Goal: Transaction & Acquisition: Purchase product/service

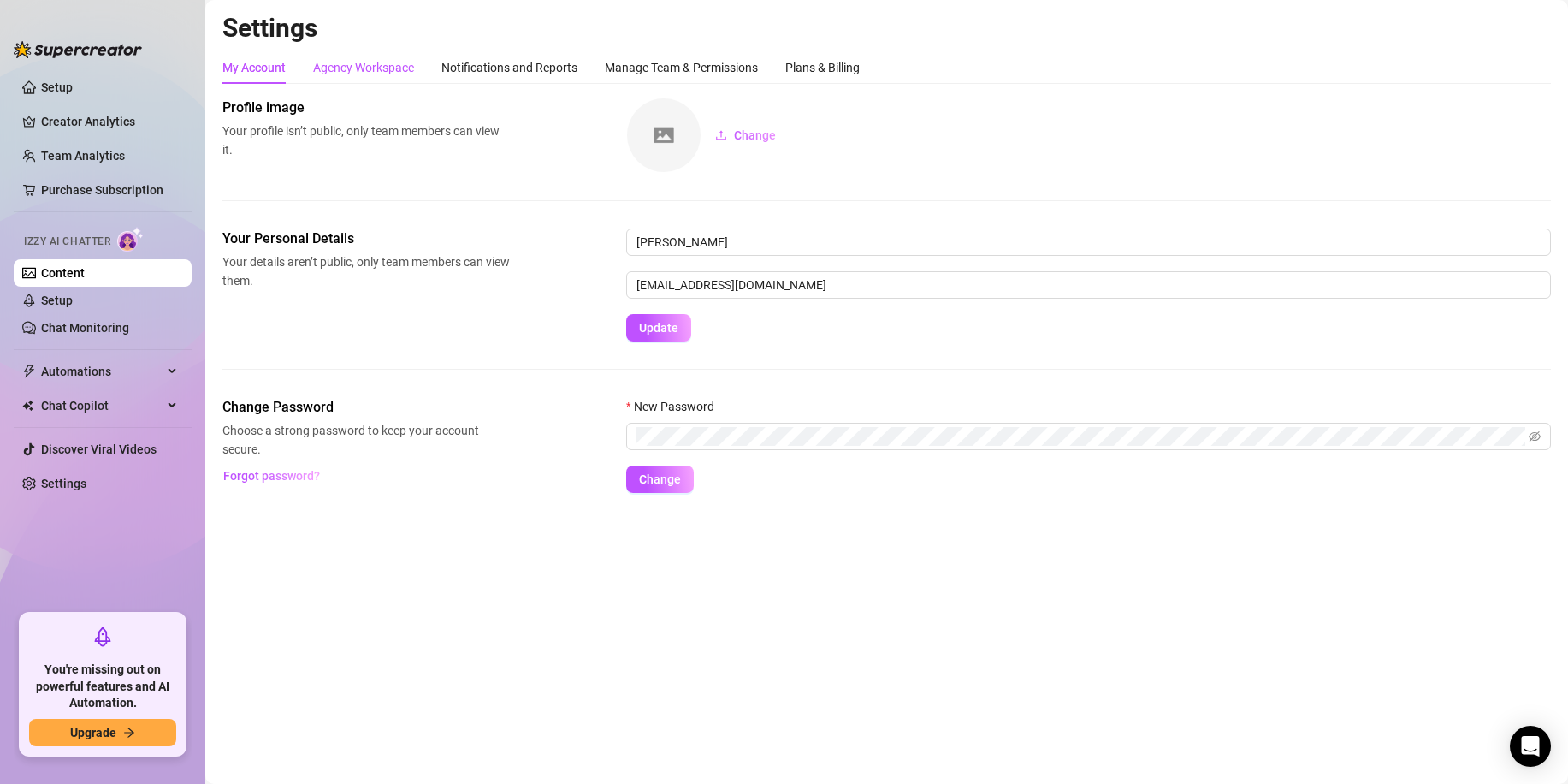
click at [396, 75] on div "Agency Workspace" at bounding box center [363, 67] width 101 height 18
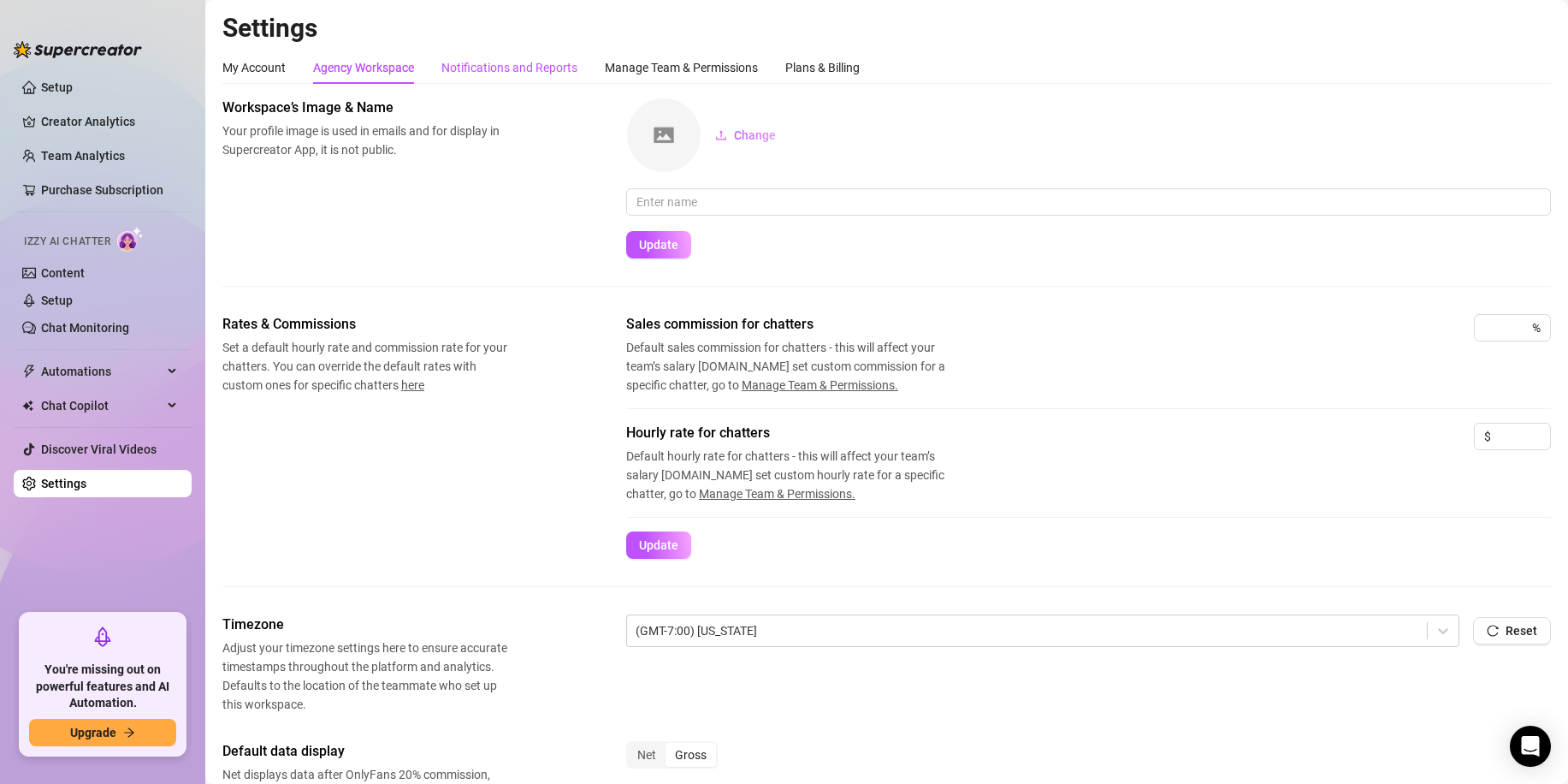
click at [508, 69] on div "Notifications and Reports" at bounding box center [509, 67] width 136 height 18
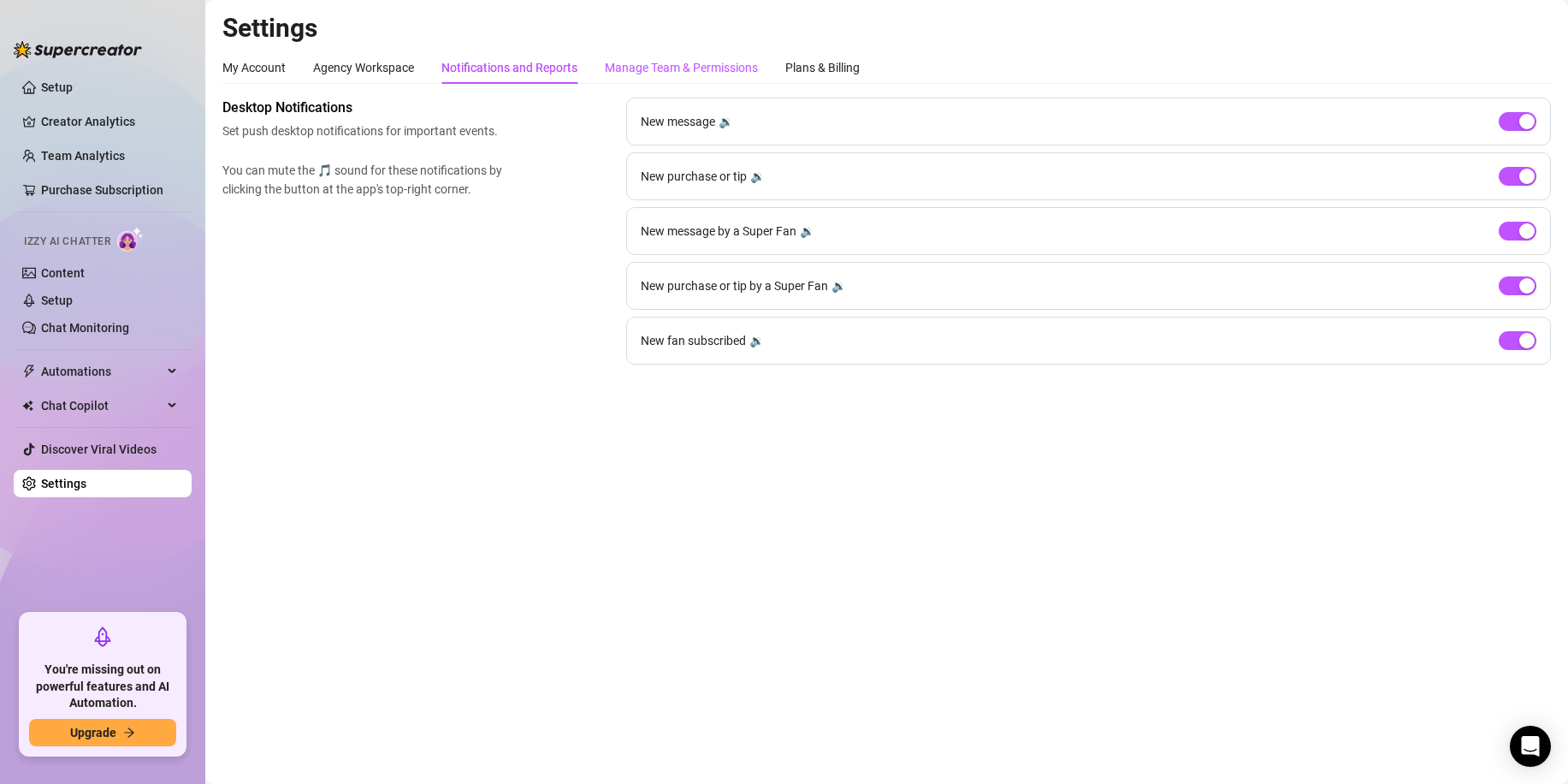
click at [637, 65] on div "Manage Team & Permissions" at bounding box center [681, 67] width 153 height 18
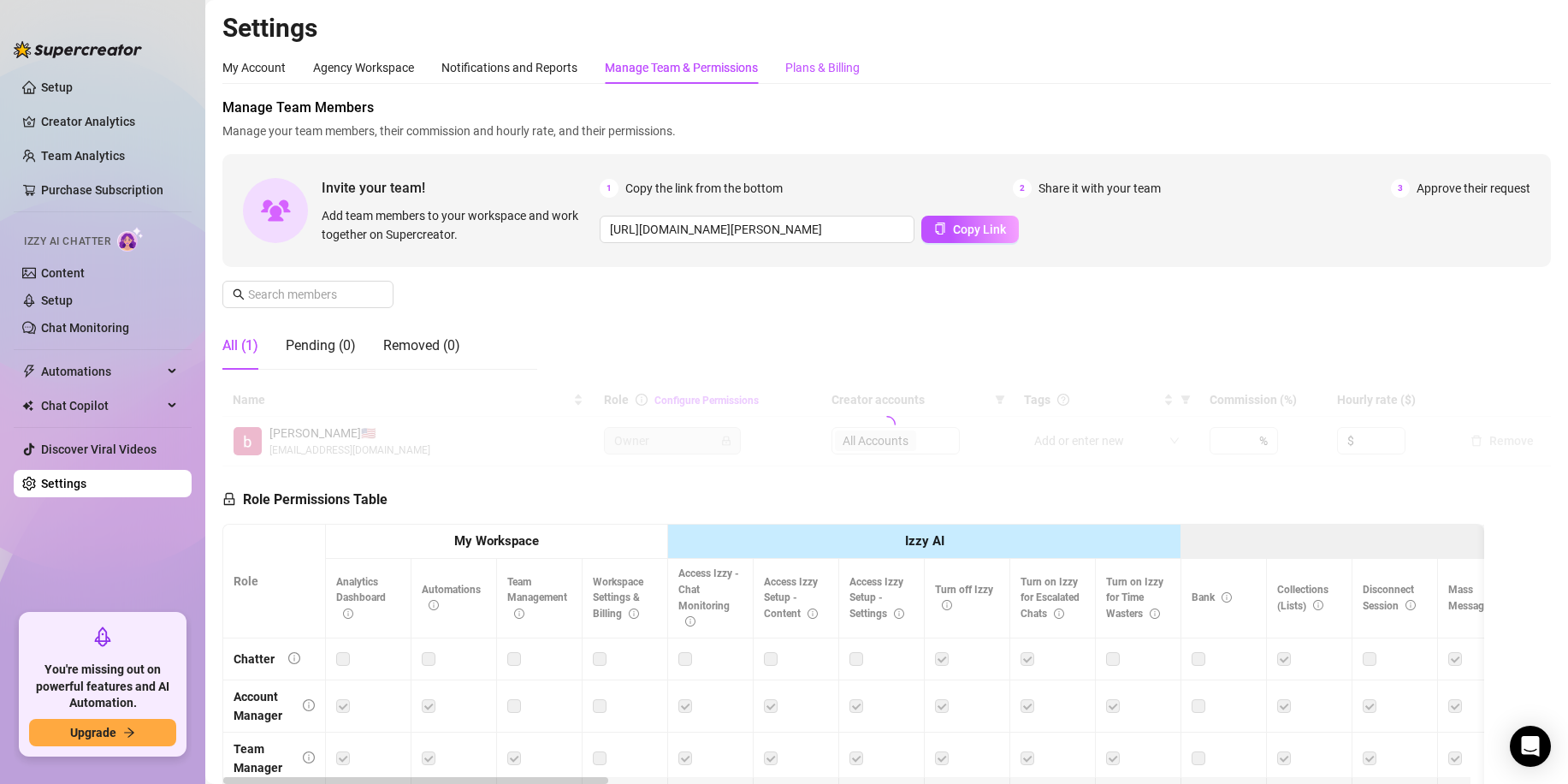
click at [840, 65] on div "Plans & Billing" at bounding box center [823, 67] width 75 height 18
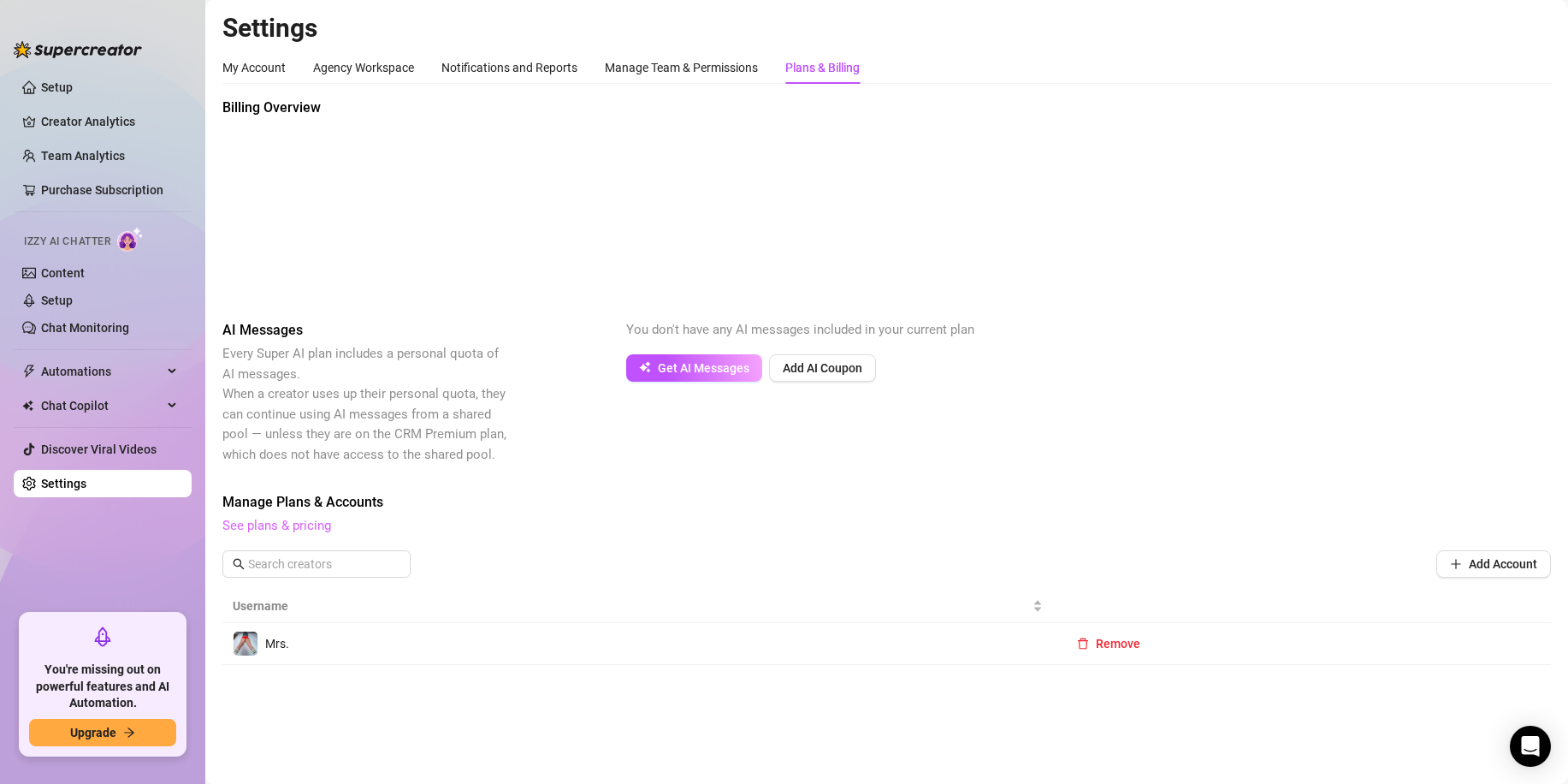
click at [312, 525] on link "See plans & pricing" at bounding box center [277, 525] width 109 height 16
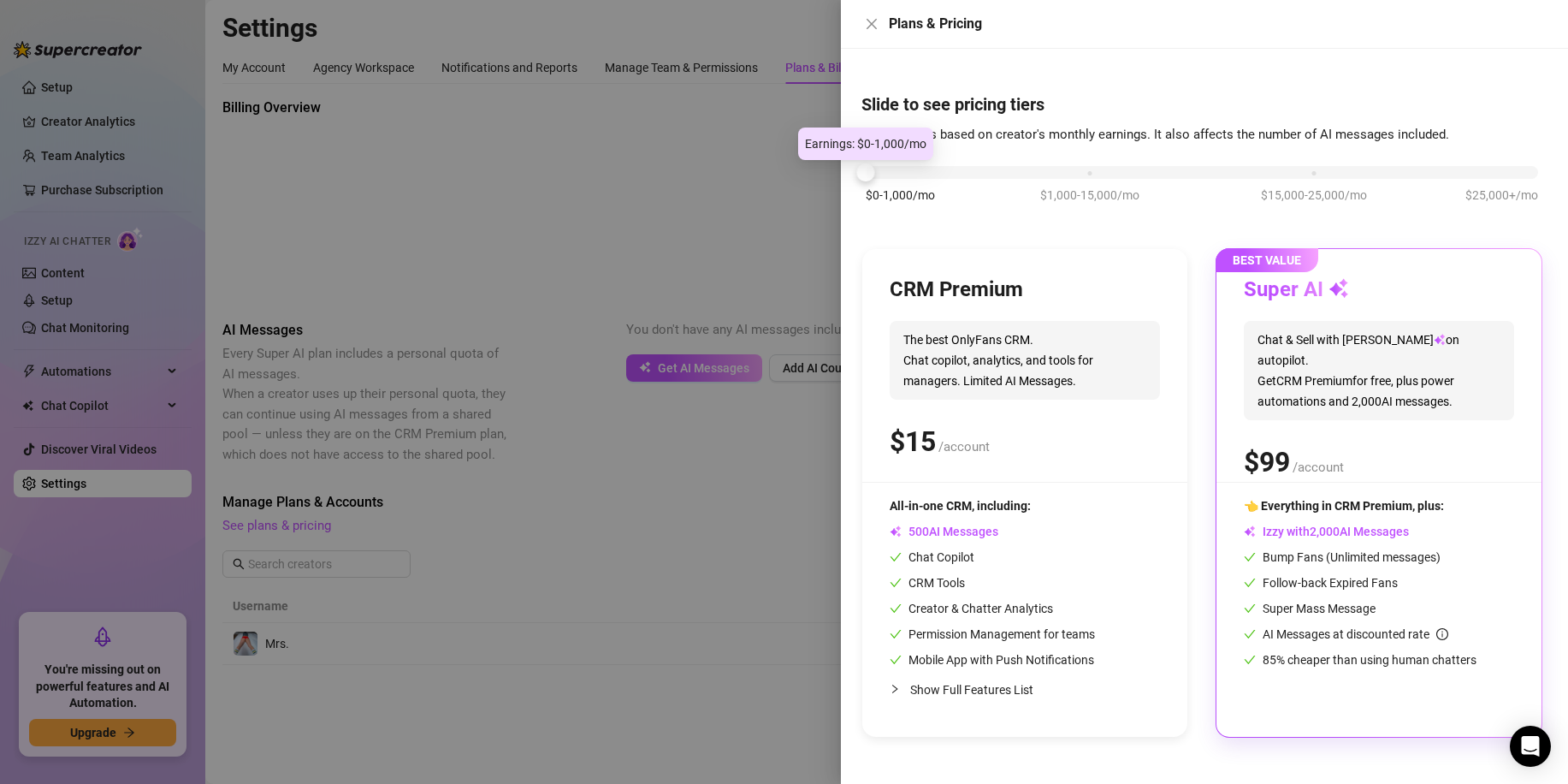
drag, startPoint x: 1086, startPoint y: 175, endPoint x: 892, endPoint y: 176, distance: 194.0
click at [892, 173] on div "$0-1,000/mo $1,000-15,000/mo $15,000-25,000/mo $25,000+/mo" at bounding box center [1202, 167] width 672 height 10
click at [1081, 196] on span "$1,000-15,000/mo" at bounding box center [1090, 195] width 99 height 18
click at [1352, 487] on div "BEST VALUE Super AI Chat & Sell with Izzy on autopilot. Get CRM Premium for fre…" at bounding box center [1380, 493] width 325 height 488
click at [683, 557] on div at bounding box center [784, 392] width 1568 height 784
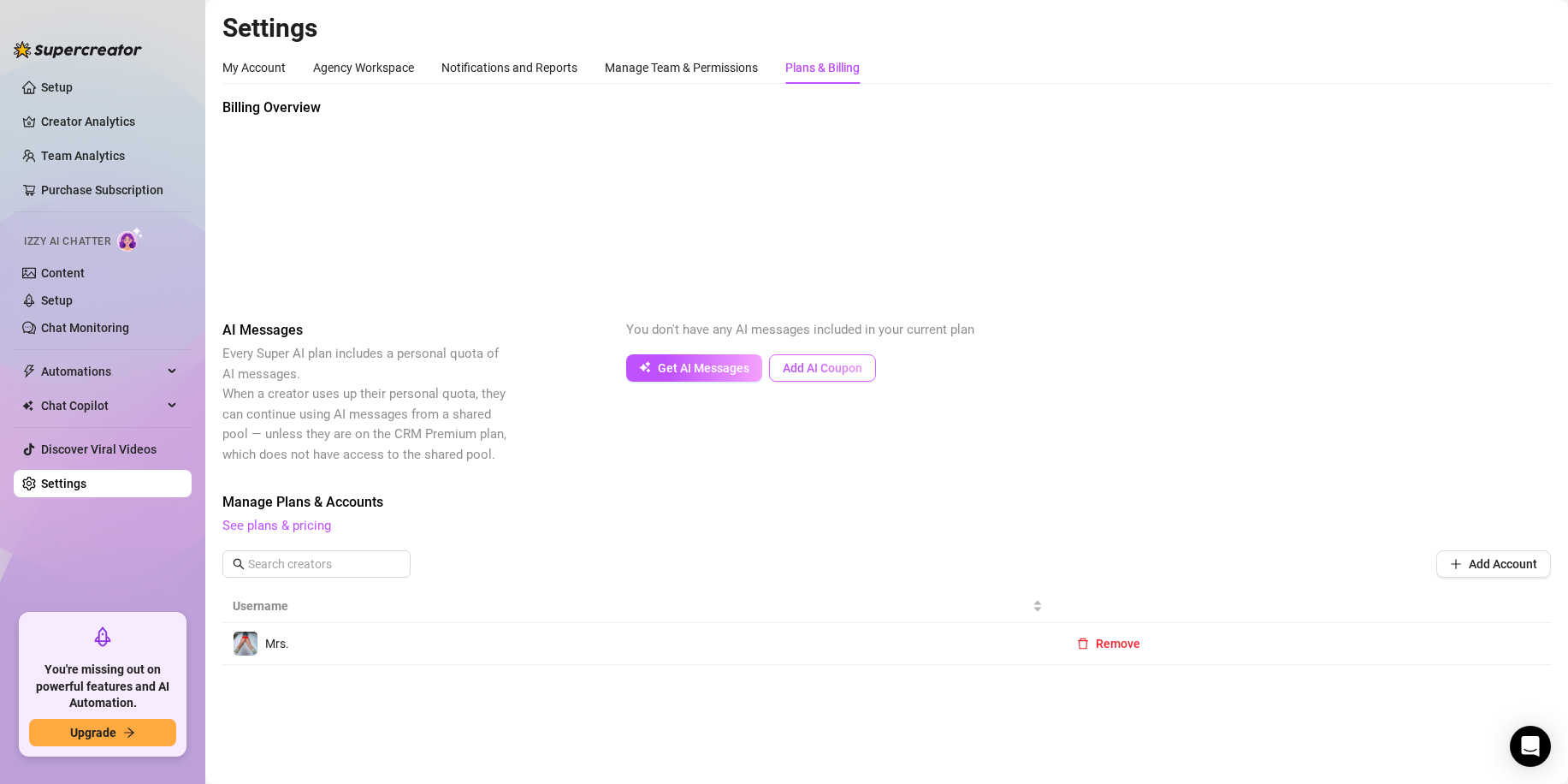
click at [826, 369] on span "Add AI Coupon" at bounding box center [823, 368] width 79 height 14
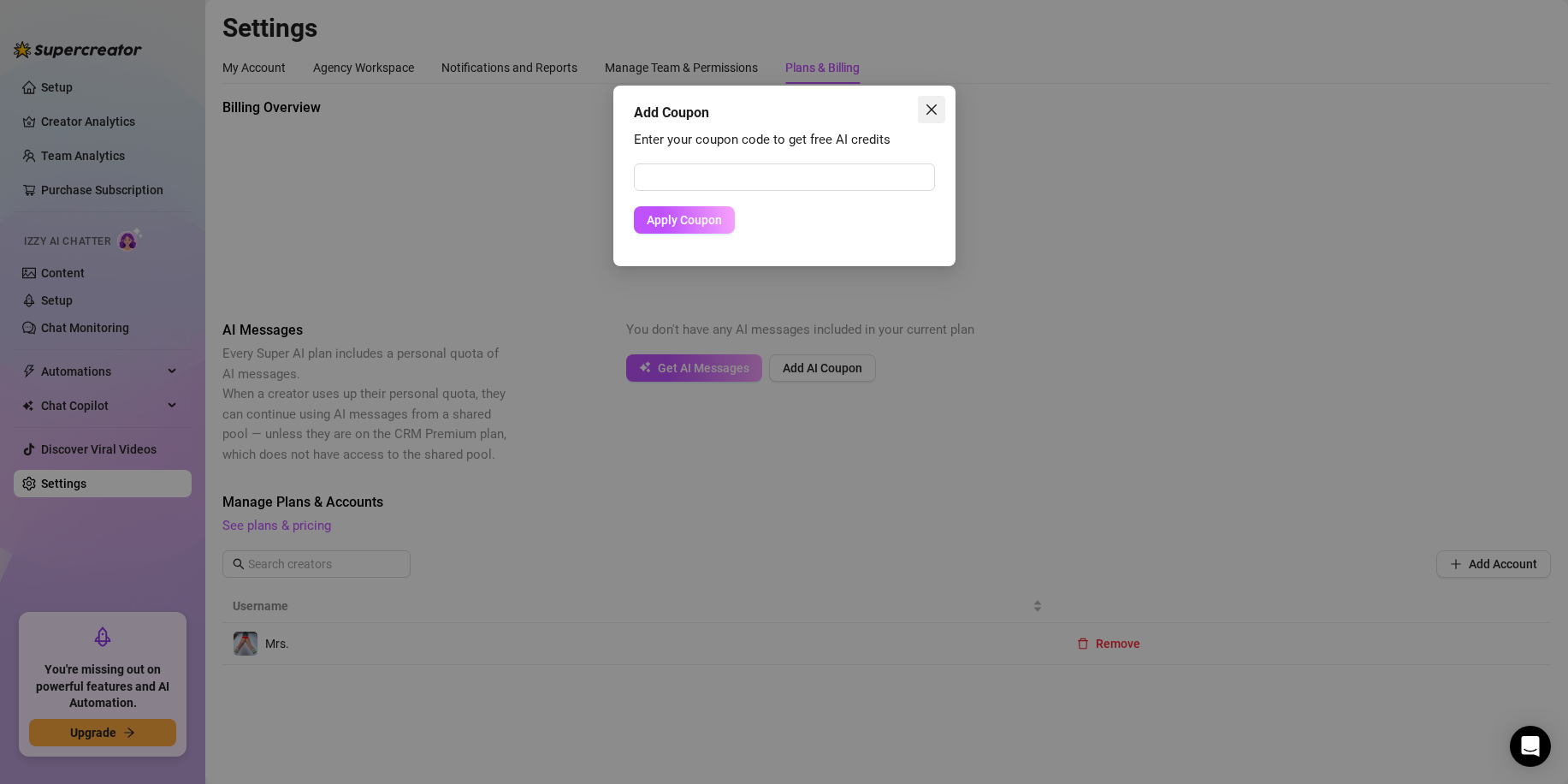
click at [936, 111] on icon "close" at bounding box center [932, 109] width 14 height 14
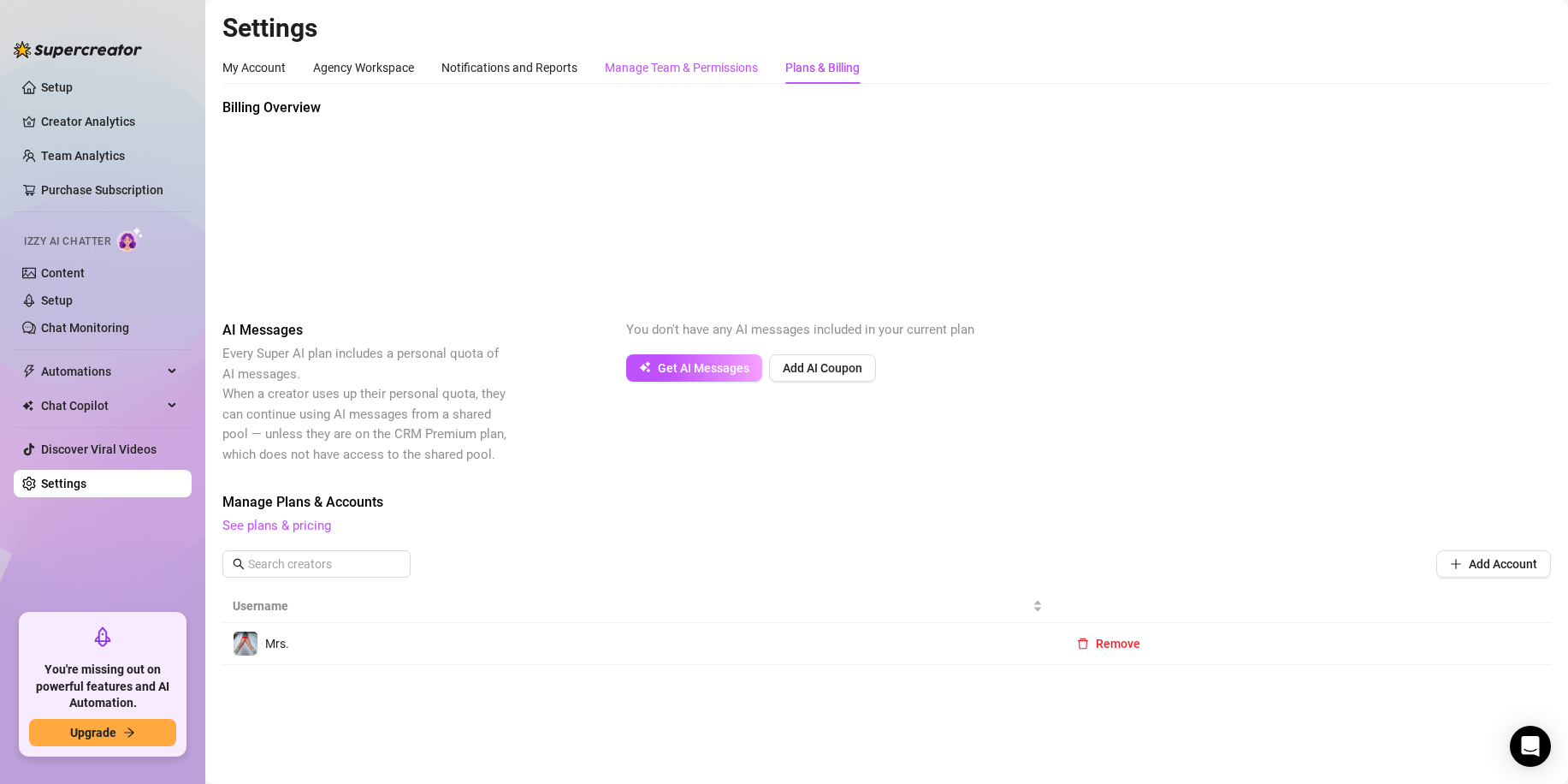
click at [722, 71] on div "Manage Team & Permissions" at bounding box center [681, 67] width 153 height 18
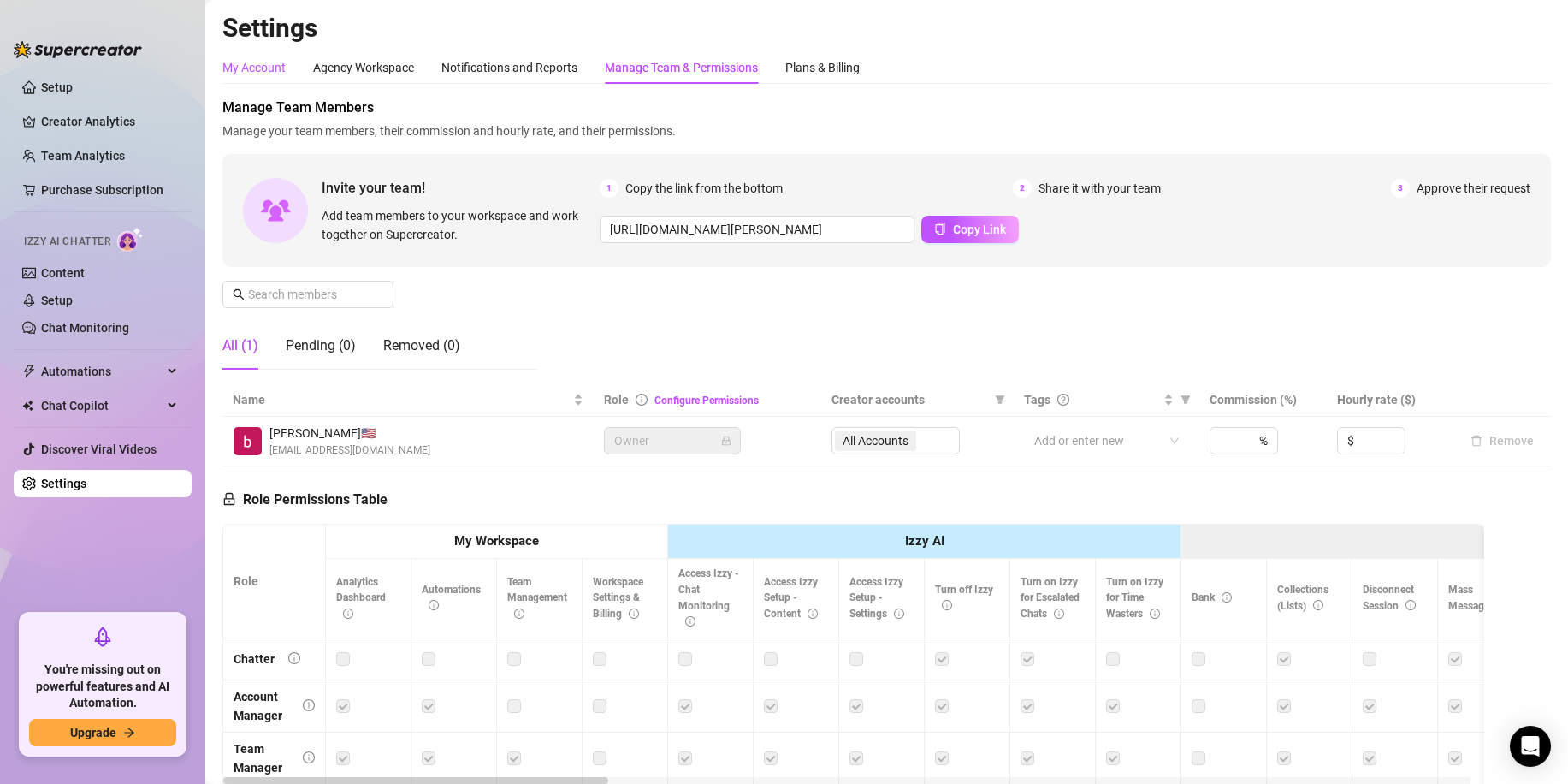
click at [239, 68] on div "My Account" at bounding box center [254, 67] width 64 height 18
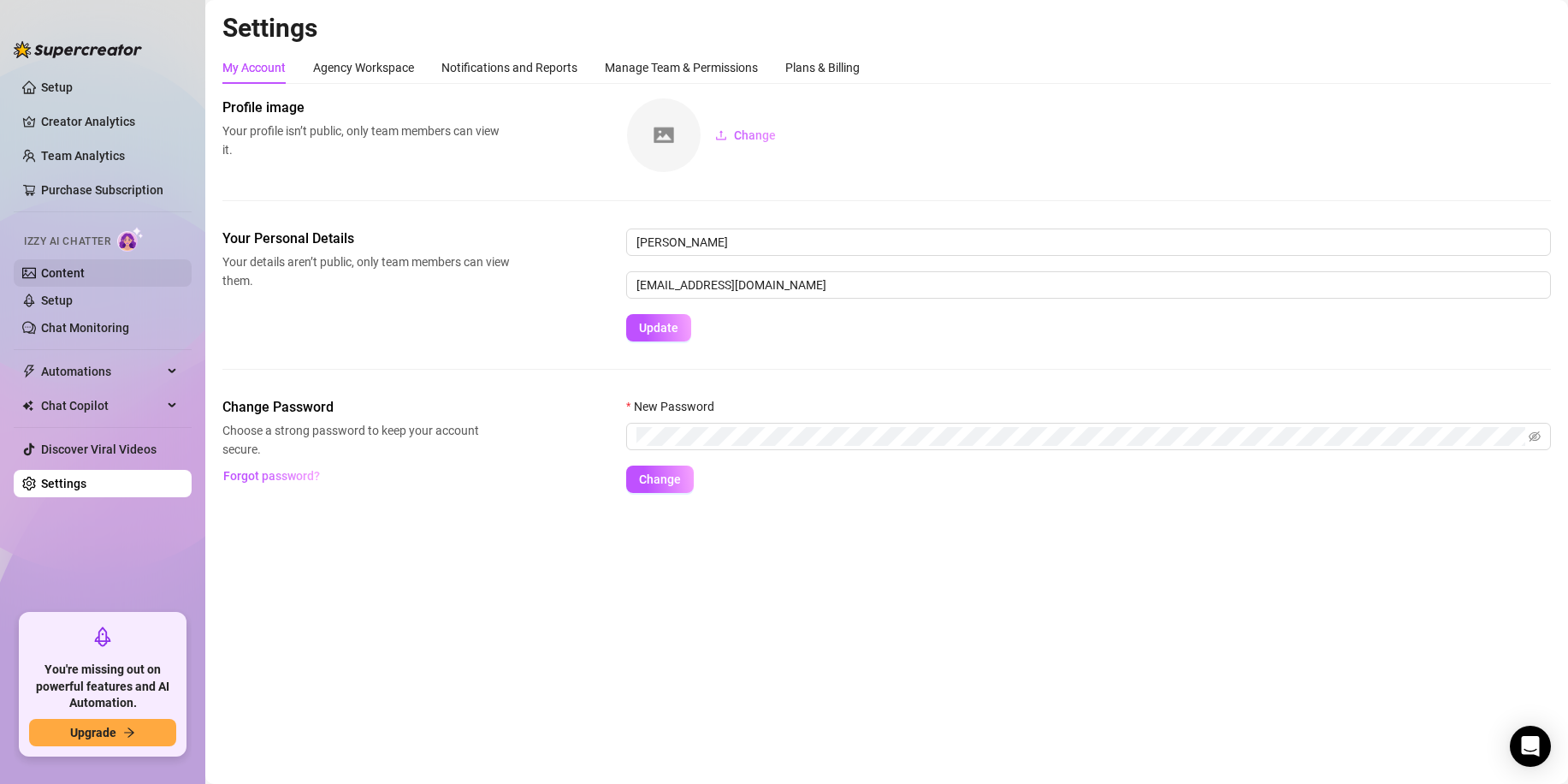
click at [69, 266] on link "Content" at bounding box center [62, 272] width 43 height 14
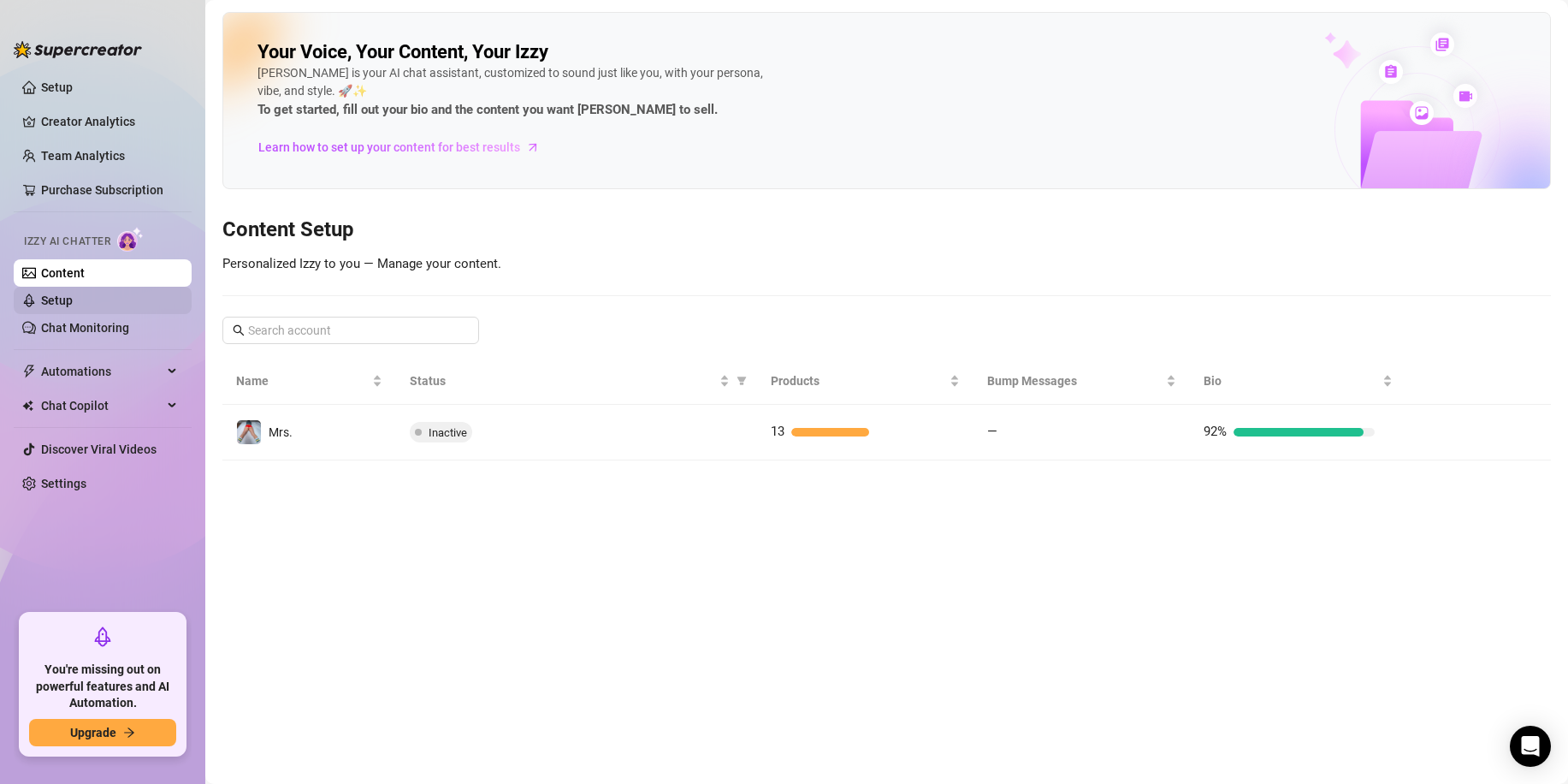
click at [73, 294] on link "Setup" at bounding box center [56, 300] width 31 height 14
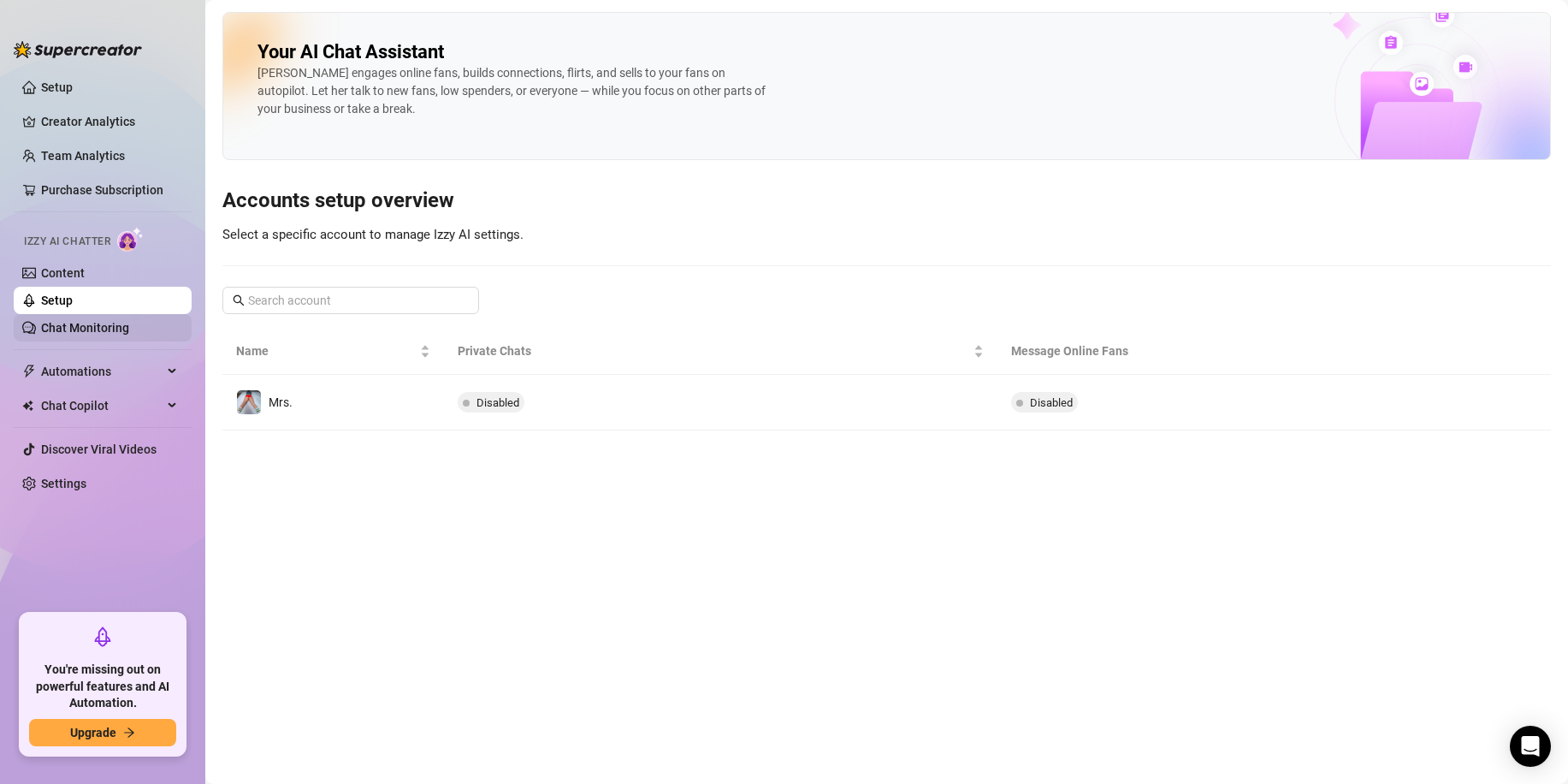
click at [88, 320] on link "Chat Monitoring" at bounding box center [84, 327] width 88 height 14
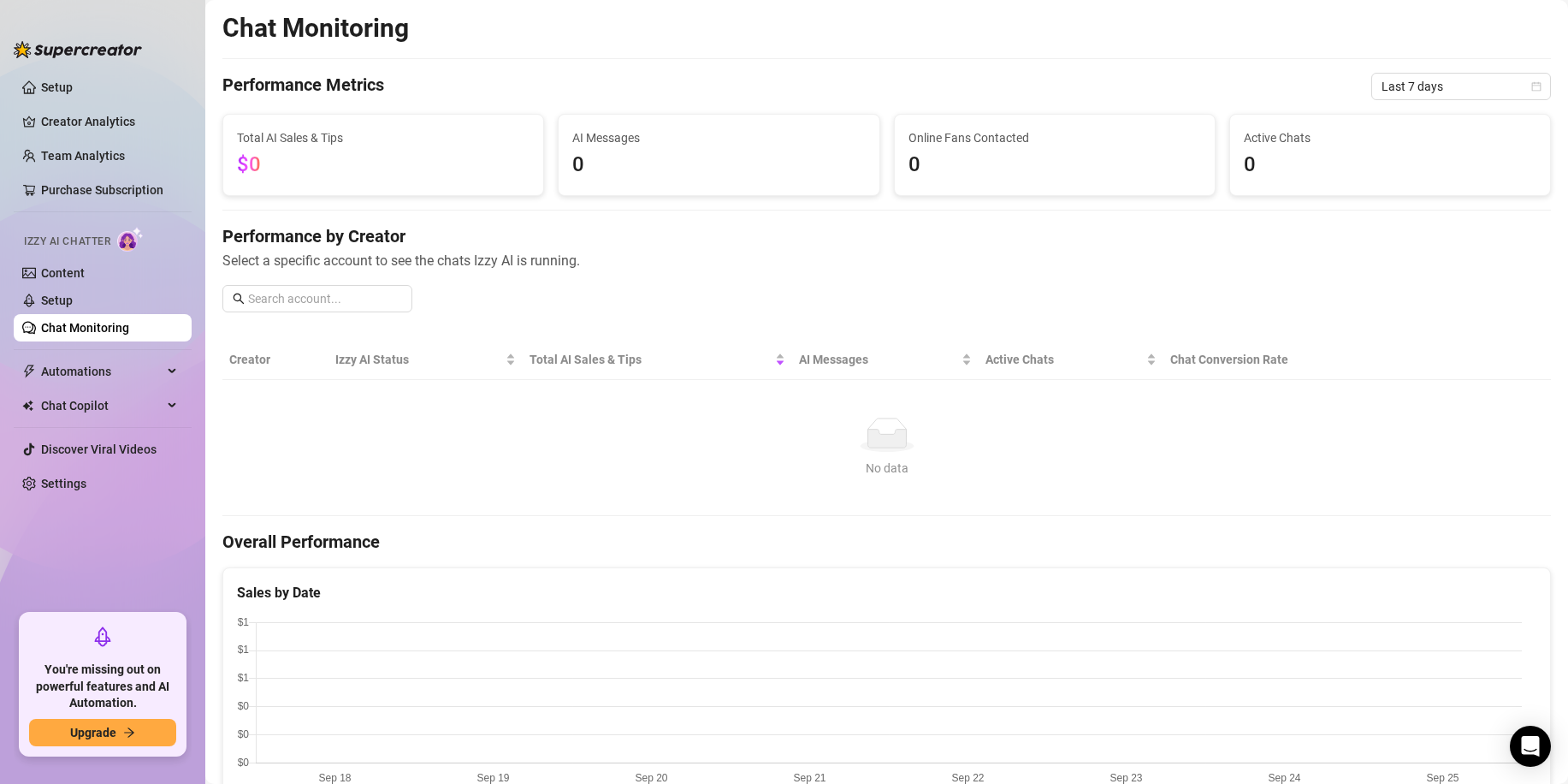
scroll to position [507, 0]
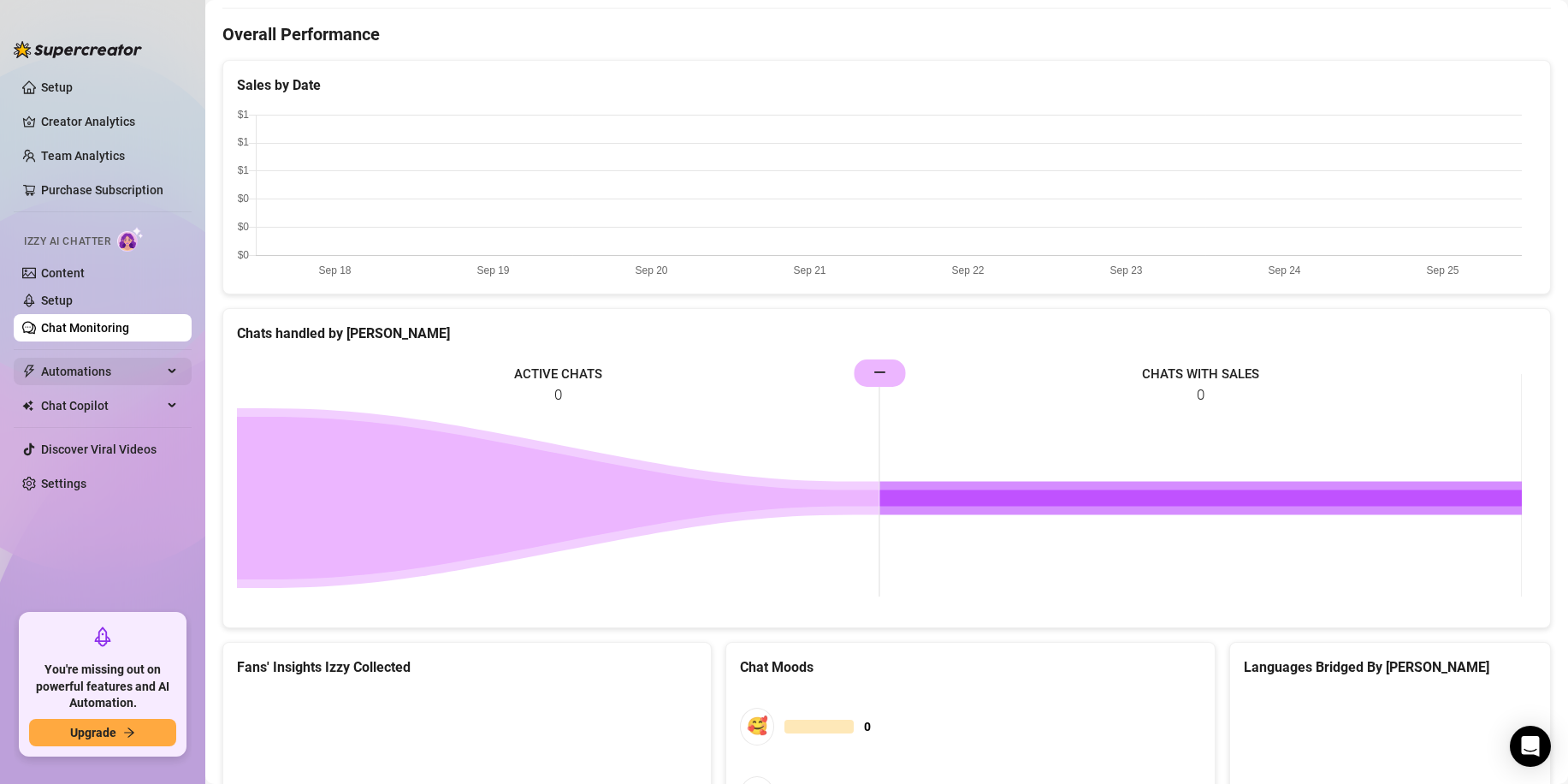
click at [85, 370] on span "Automations" at bounding box center [102, 371] width 122 height 28
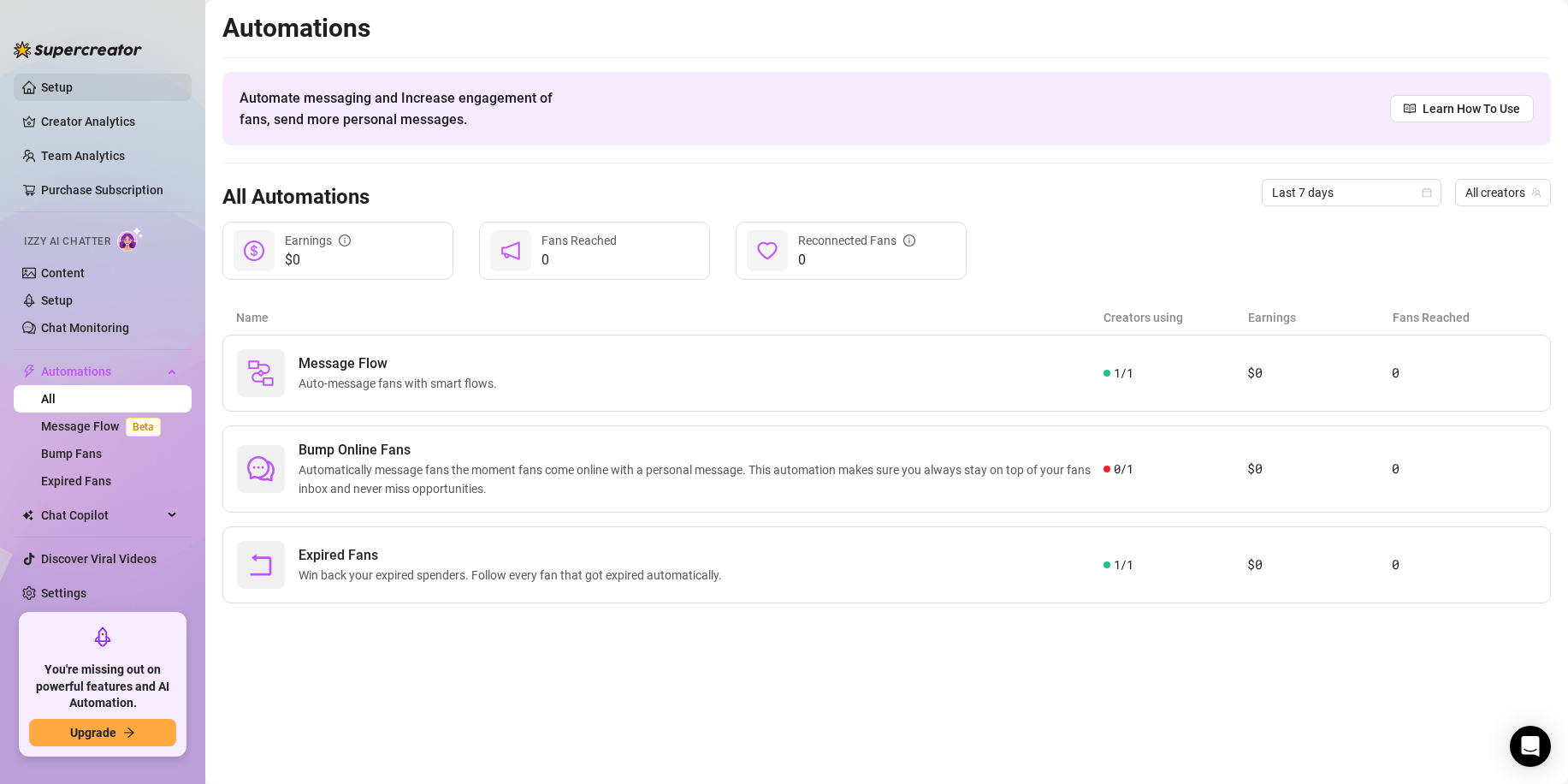
click at [63, 82] on link "Setup" at bounding box center [56, 87] width 31 height 14
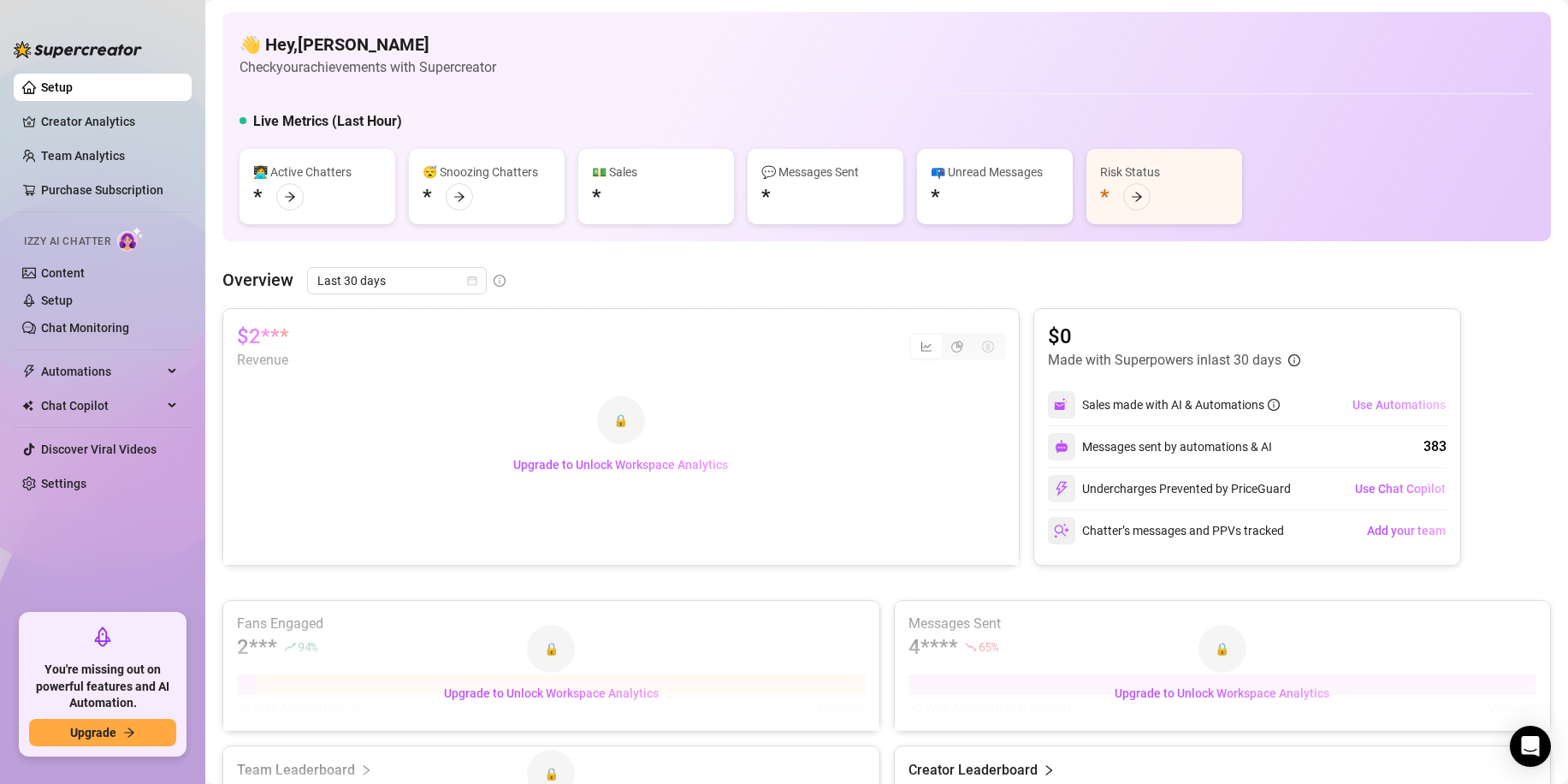
click at [1388, 402] on span "Use Automations" at bounding box center [1399, 404] width 93 height 14
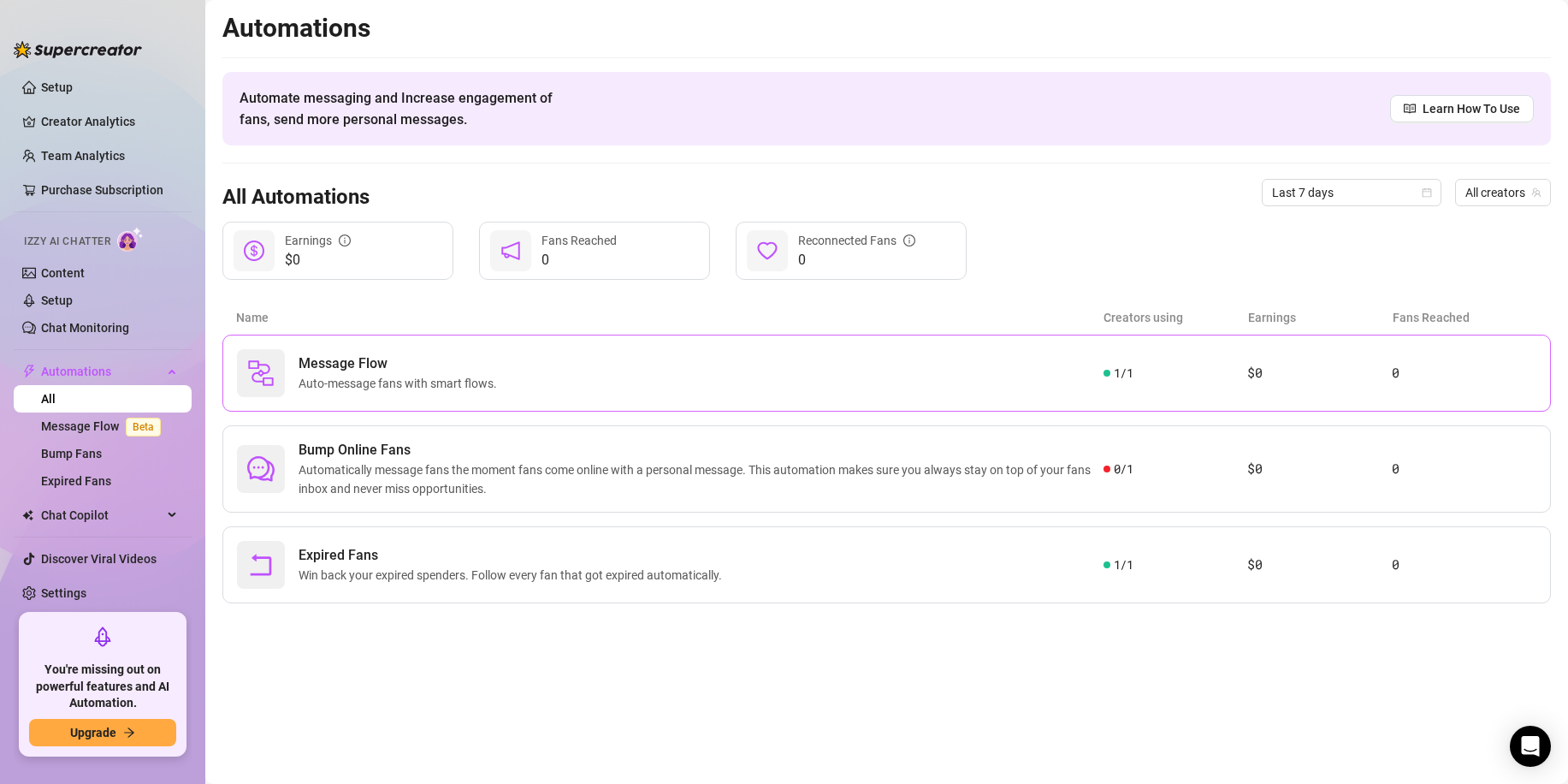
click at [588, 389] on div "Message Flow Auto-message fans with smart flows." at bounding box center [670, 373] width 867 height 48
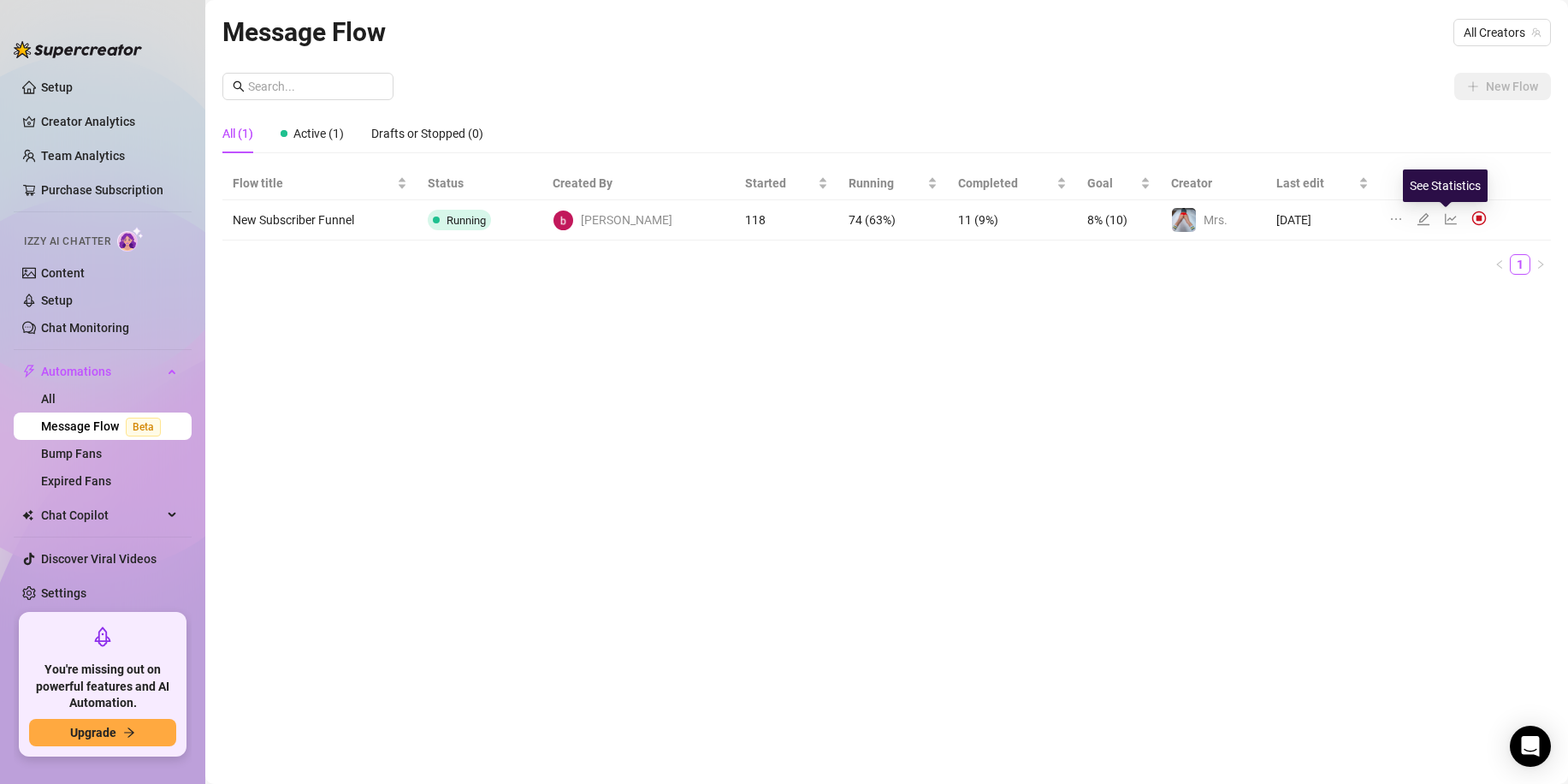
click at [1444, 220] on icon "line-chart" at bounding box center [1451, 219] width 14 height 14
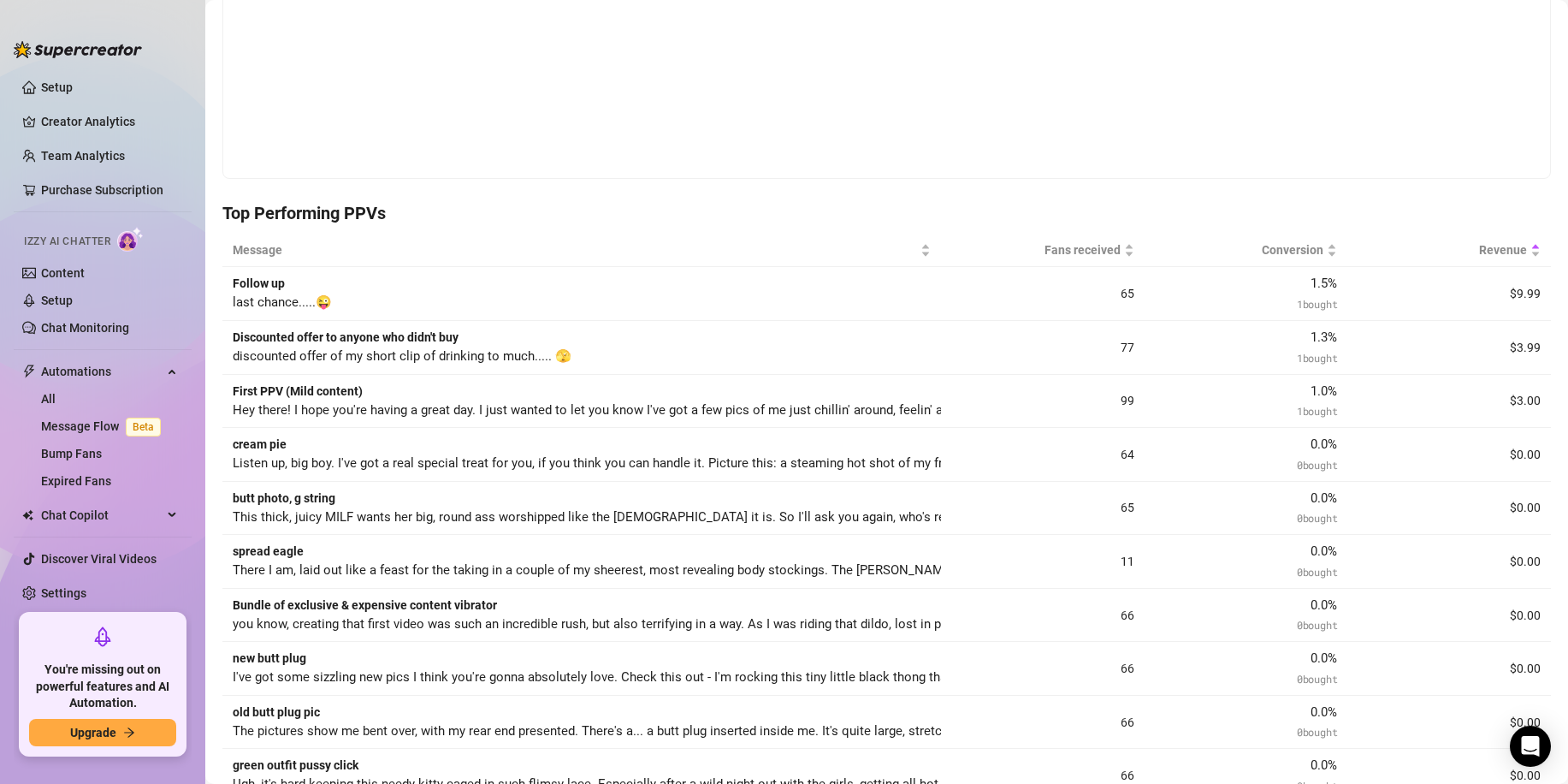
scroll to position [627, 0]
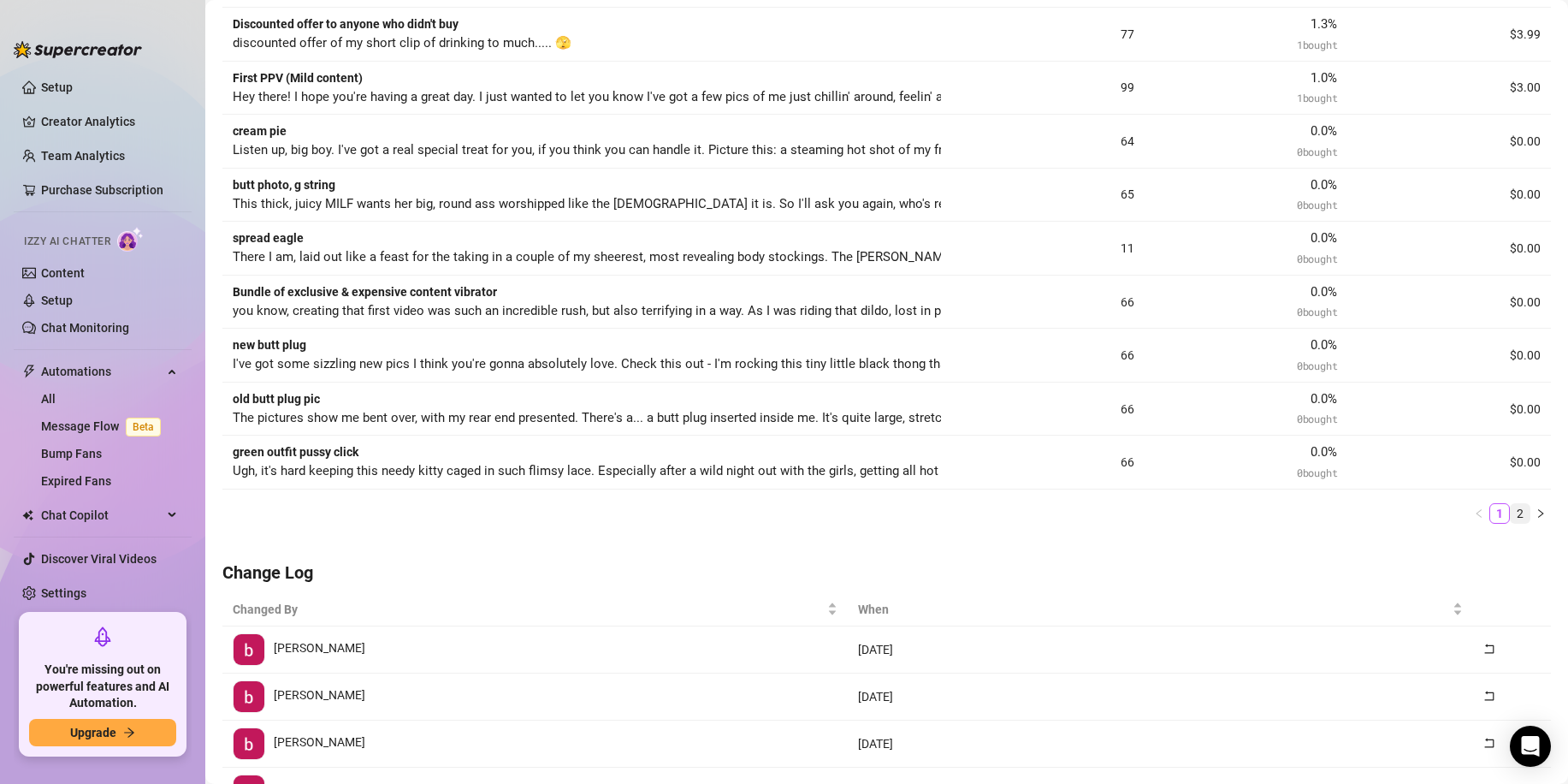
click at [1511, 517] on link "2" at bounding box center [1520, 513] width 18 height 18
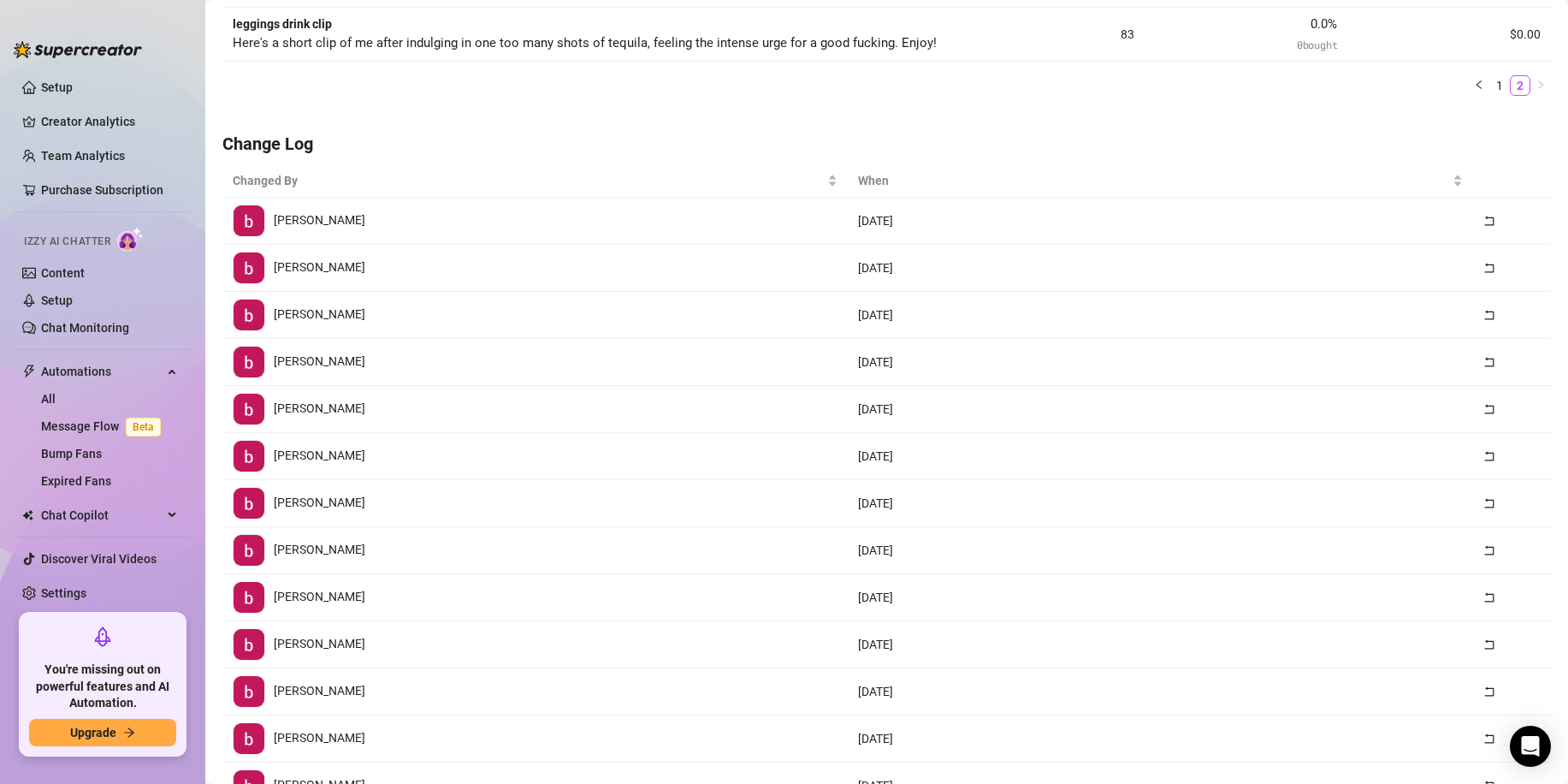
scroll to position [0, 0]
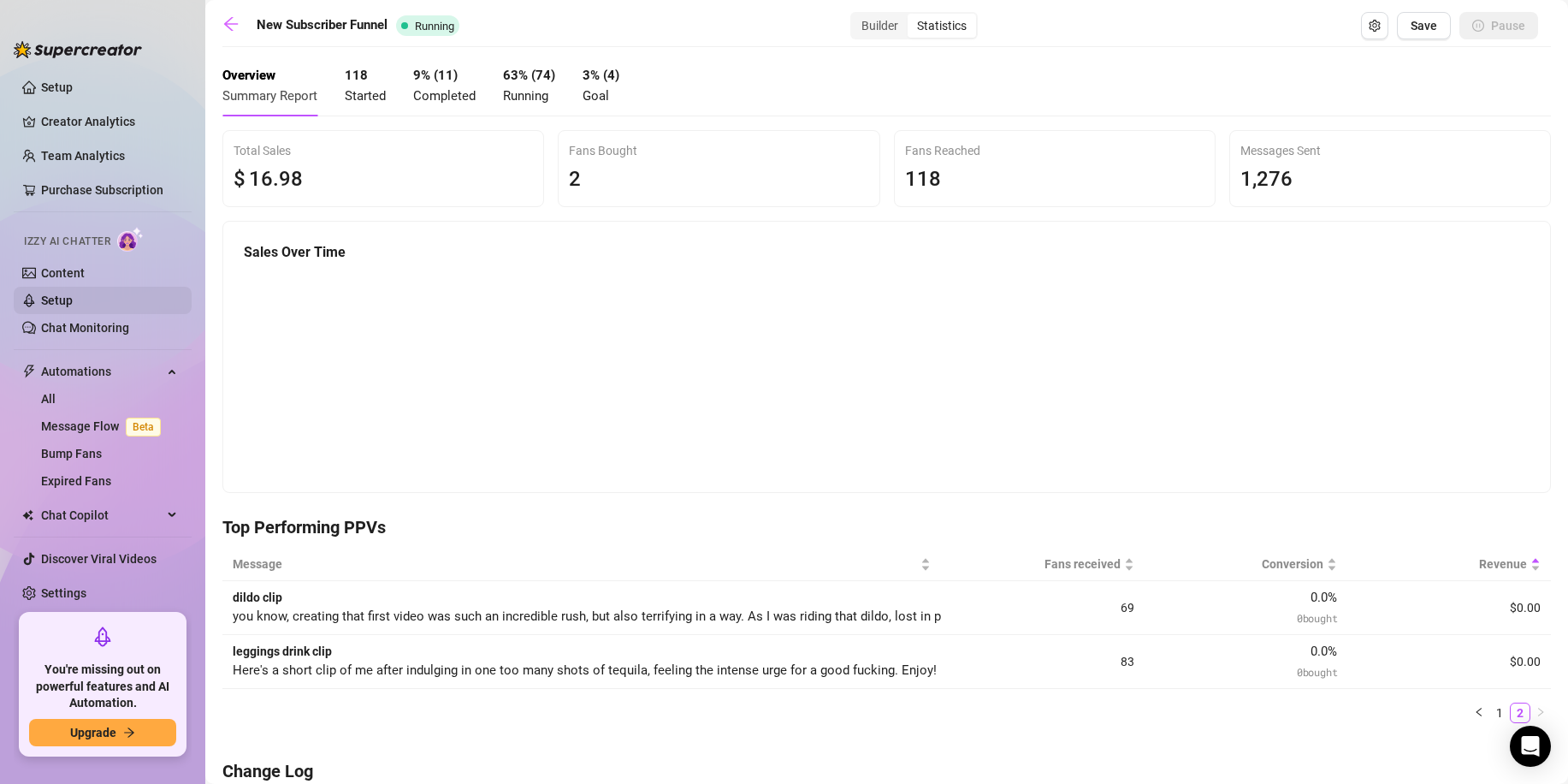
click at [63, 295] on link "Setup" at bounding box center [56, 300] width 31 height 14
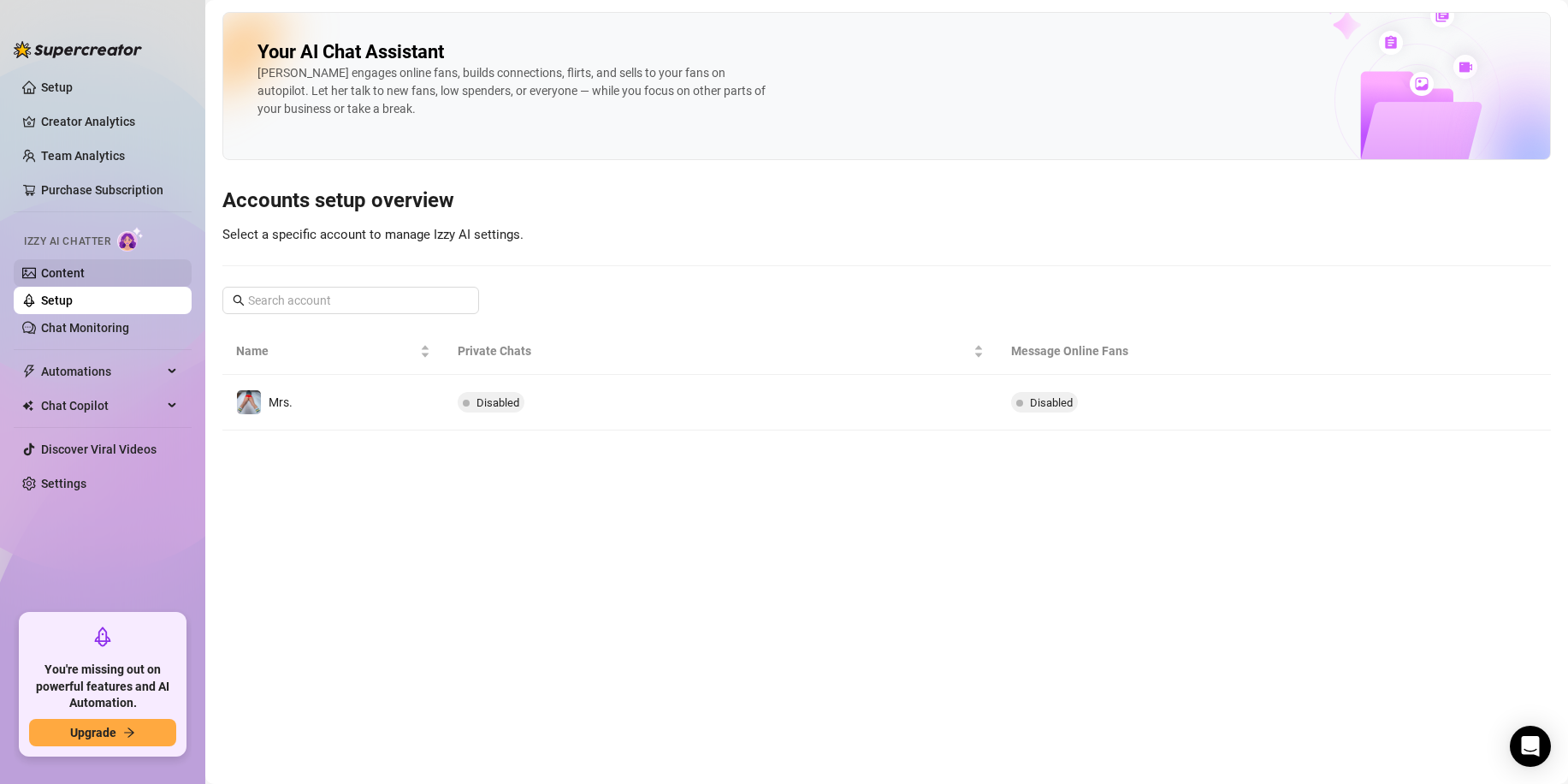
click at [85, 280] on link "Content" at bounding box center [62, 272] width 43 height 14
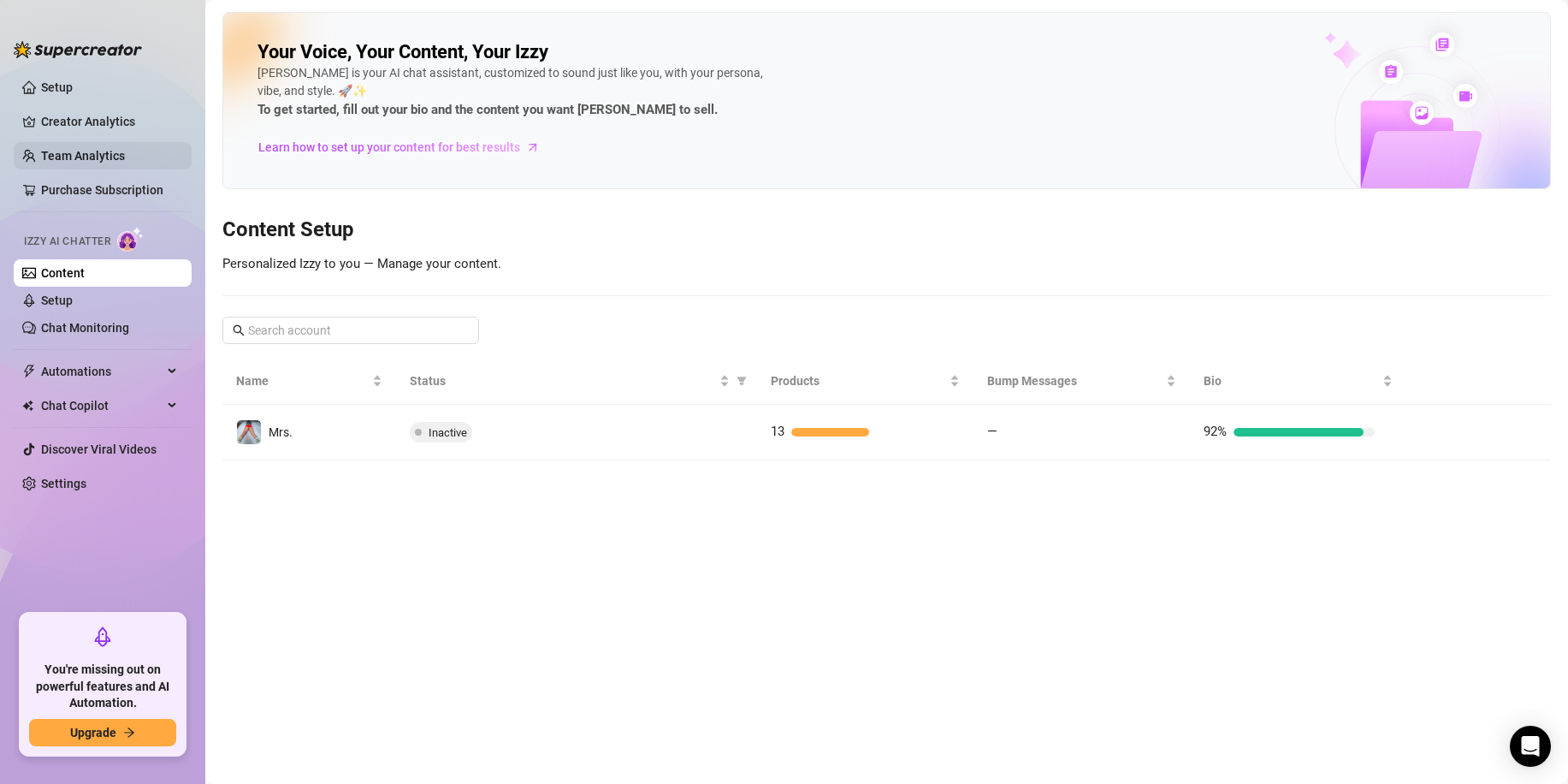
click at [76, 160] on link "Team Analytics" at bounding box center [82, 155] width 84 height 14
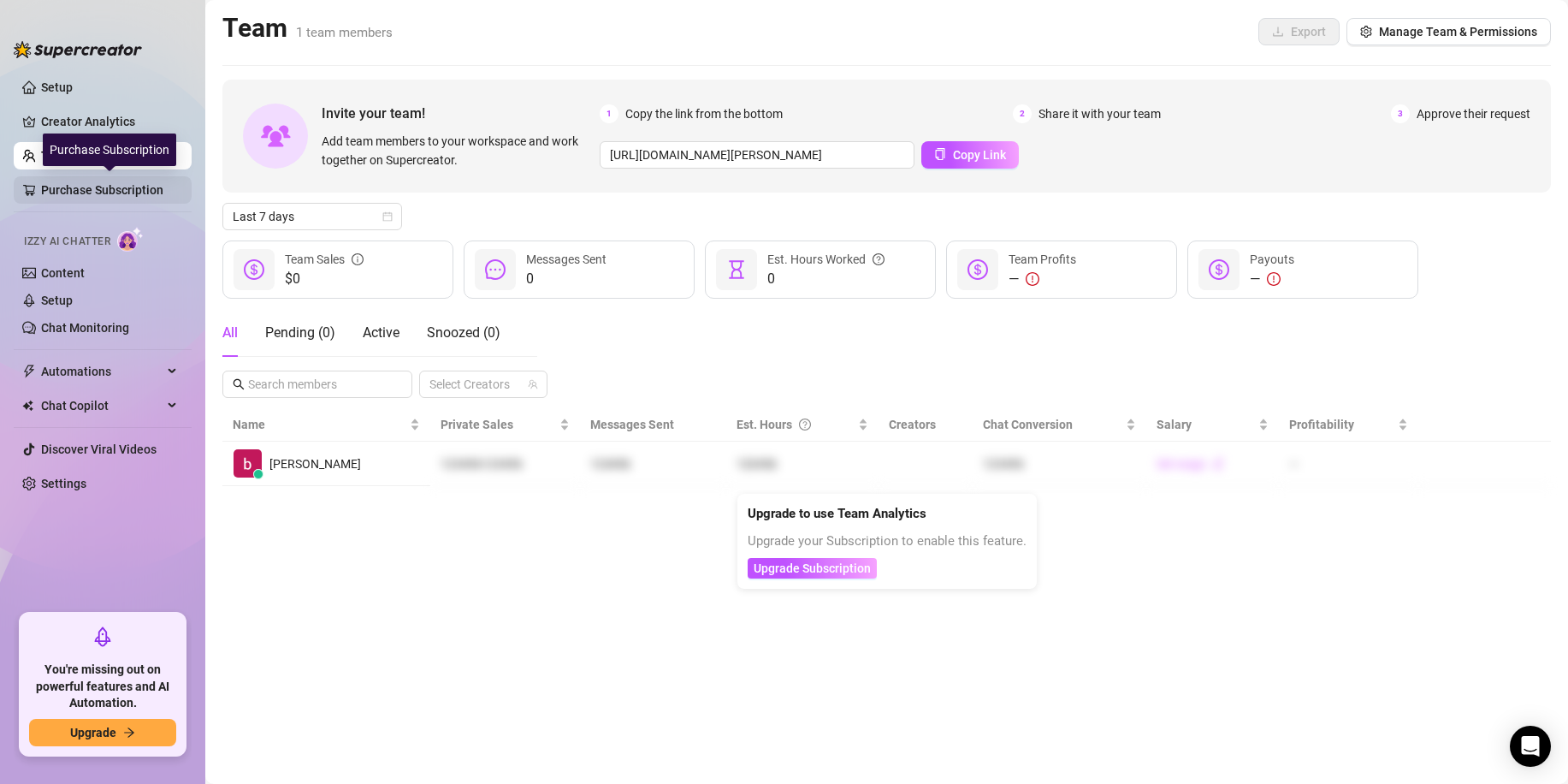
click at [81, 187] on link "Purchase Subscription" at bounding box center [109, 190] width 137 height 28
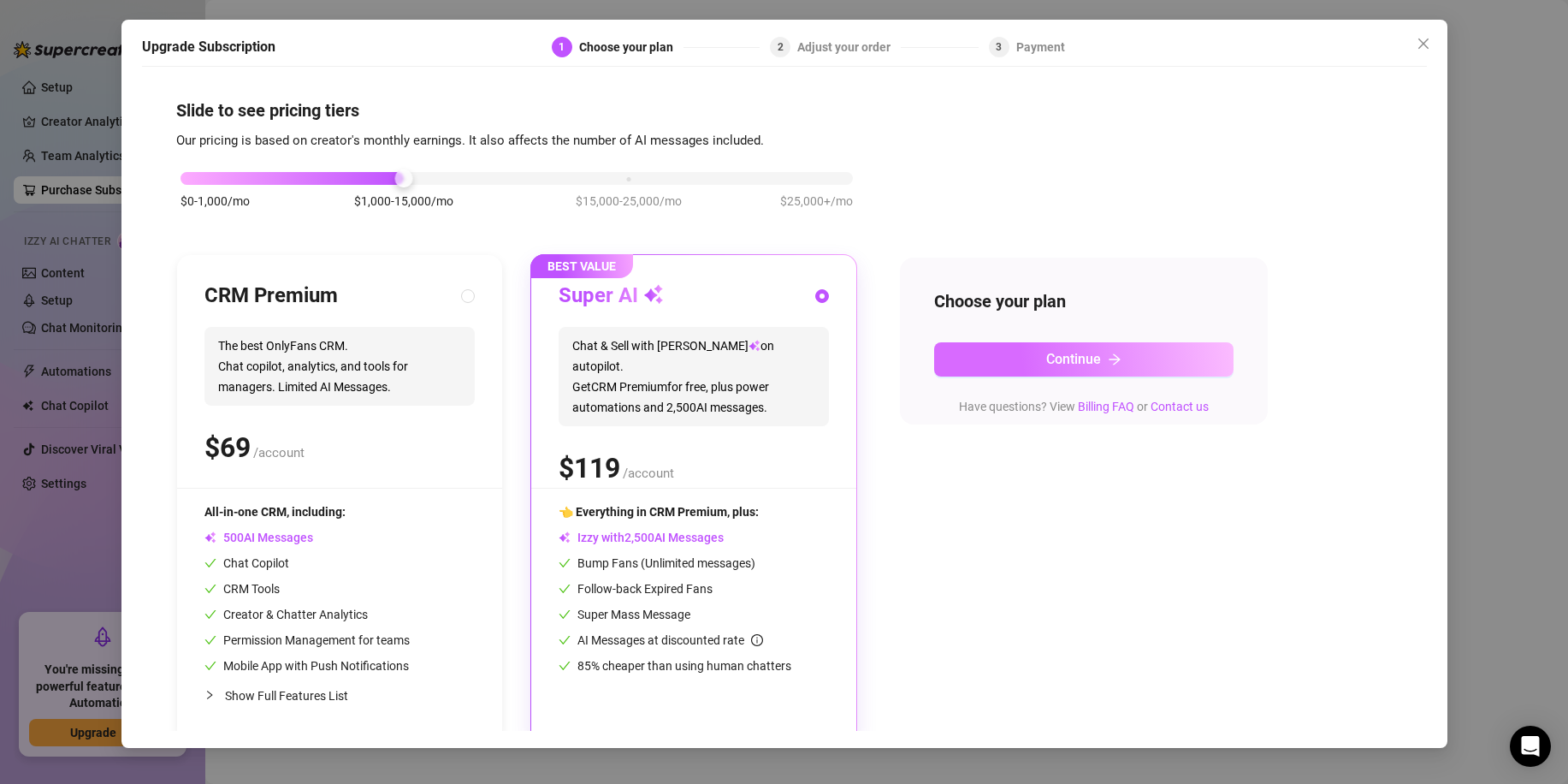
click at [1035, 360] on button "Continue" at bounding box center [1084, 359] width 299 height 34
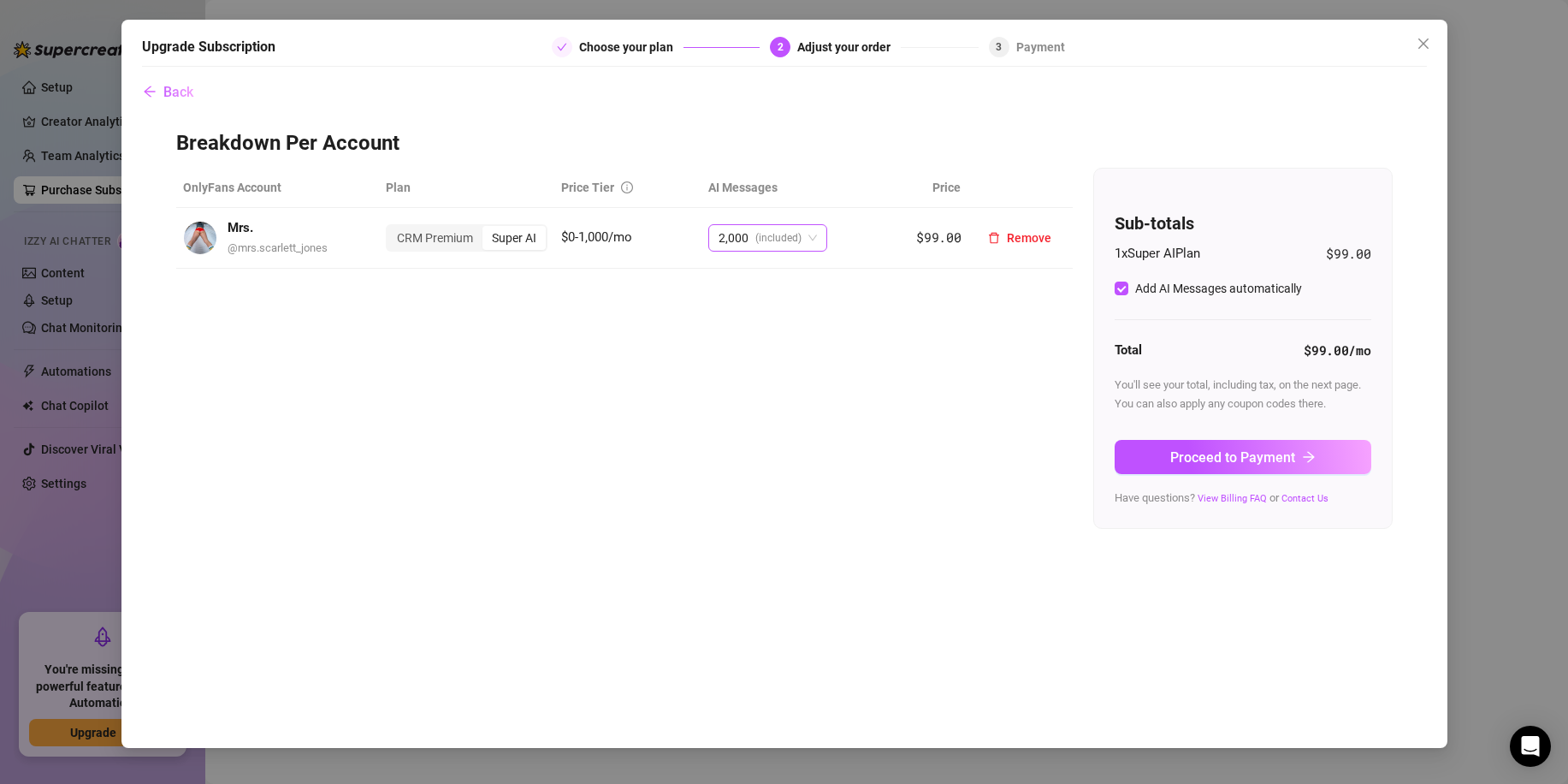
click at [814, 235] on span "2,000 (included)" at bounding box center [767, 238] width 99 height 26
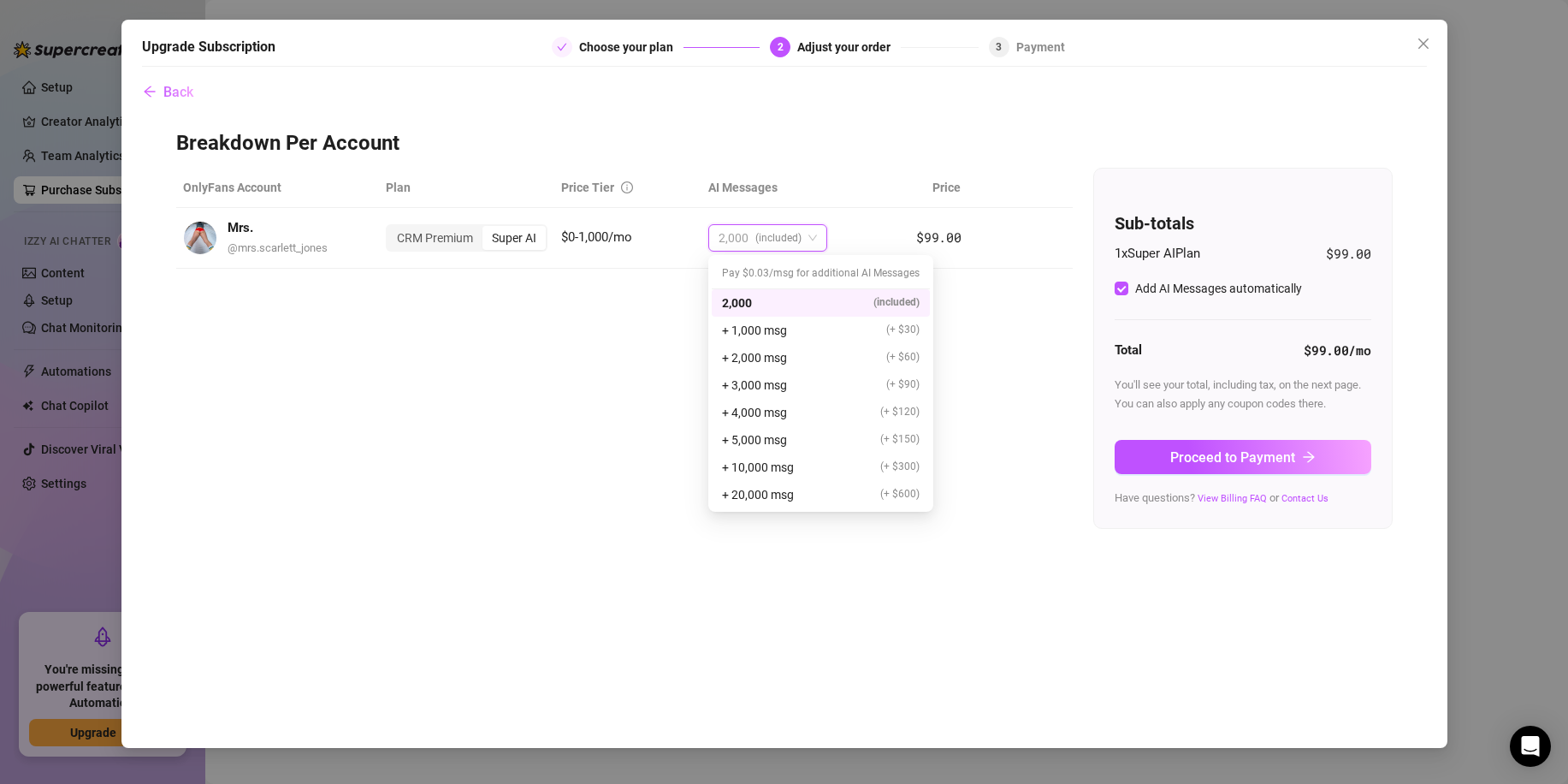
click at [884, 139] on h3 "Breakdown Per Account" at bounding box center [785, 144] width 1217 height 28
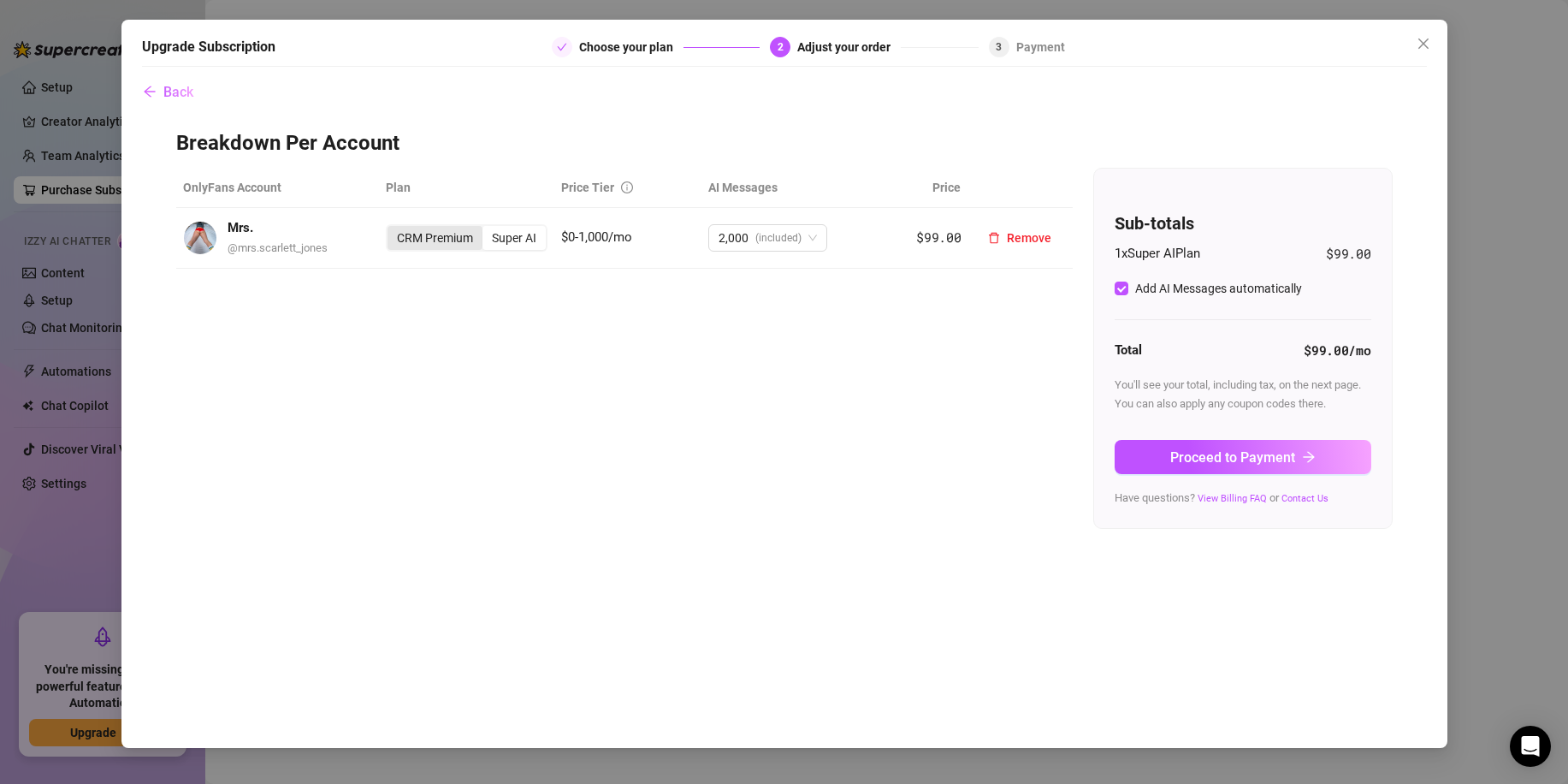
click at [443, 247] on div "CRM Premium" at bounding box center [435, 238] width 95 height 24
click at [392, 228] on input "CRM Premium" at bounding box center [392, 228] width 0 height 0
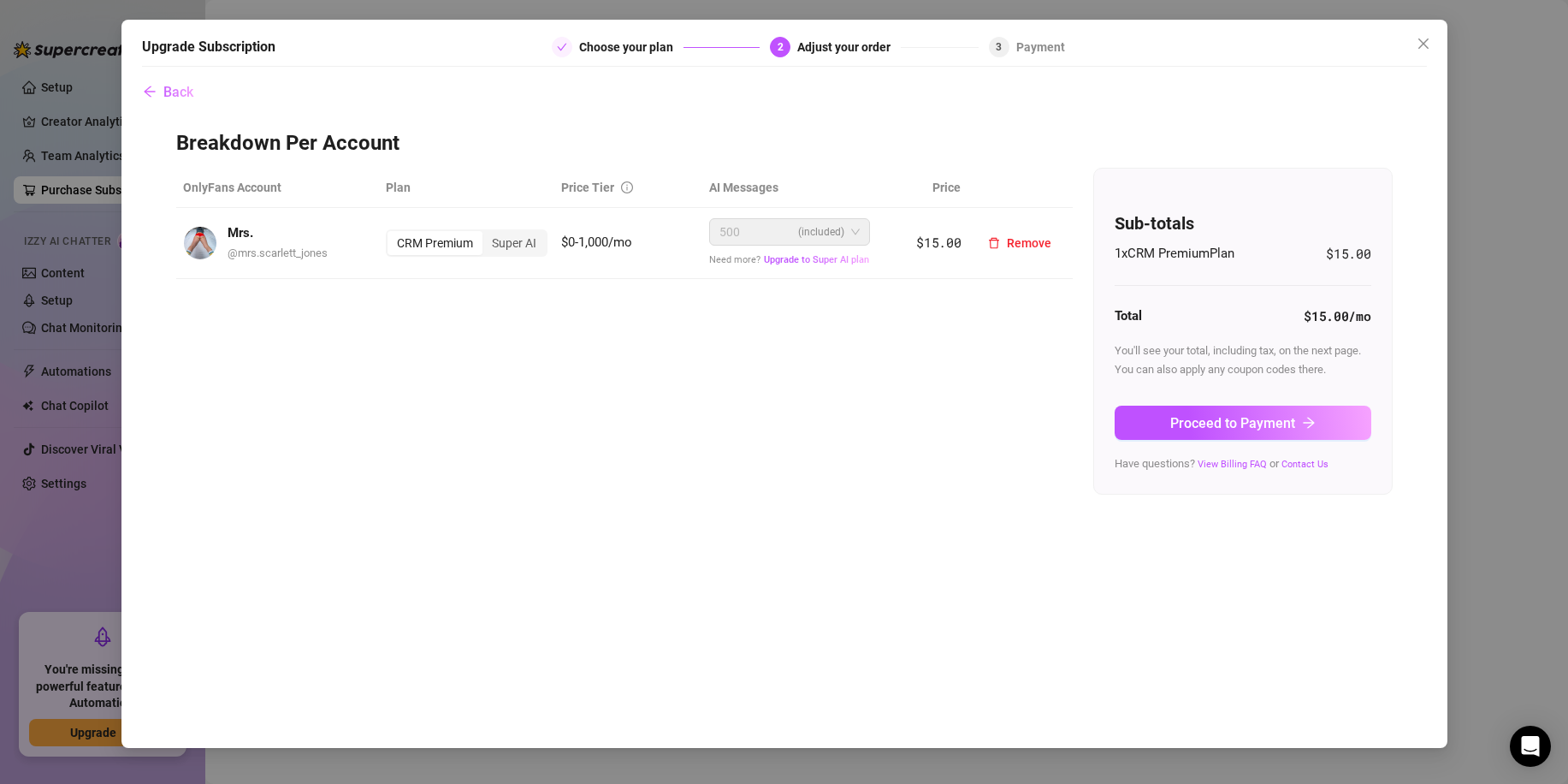
click at [767, 237] on div "500 (included)" at bounding box center [781, 232] width 125 height 26
click at [527, 244] on div "Super AI" at bounding box center [514, 243] width 64 height 24
click at [487, 234] on input "Super AI" at bounding box center [487, 234] width 0 height 0
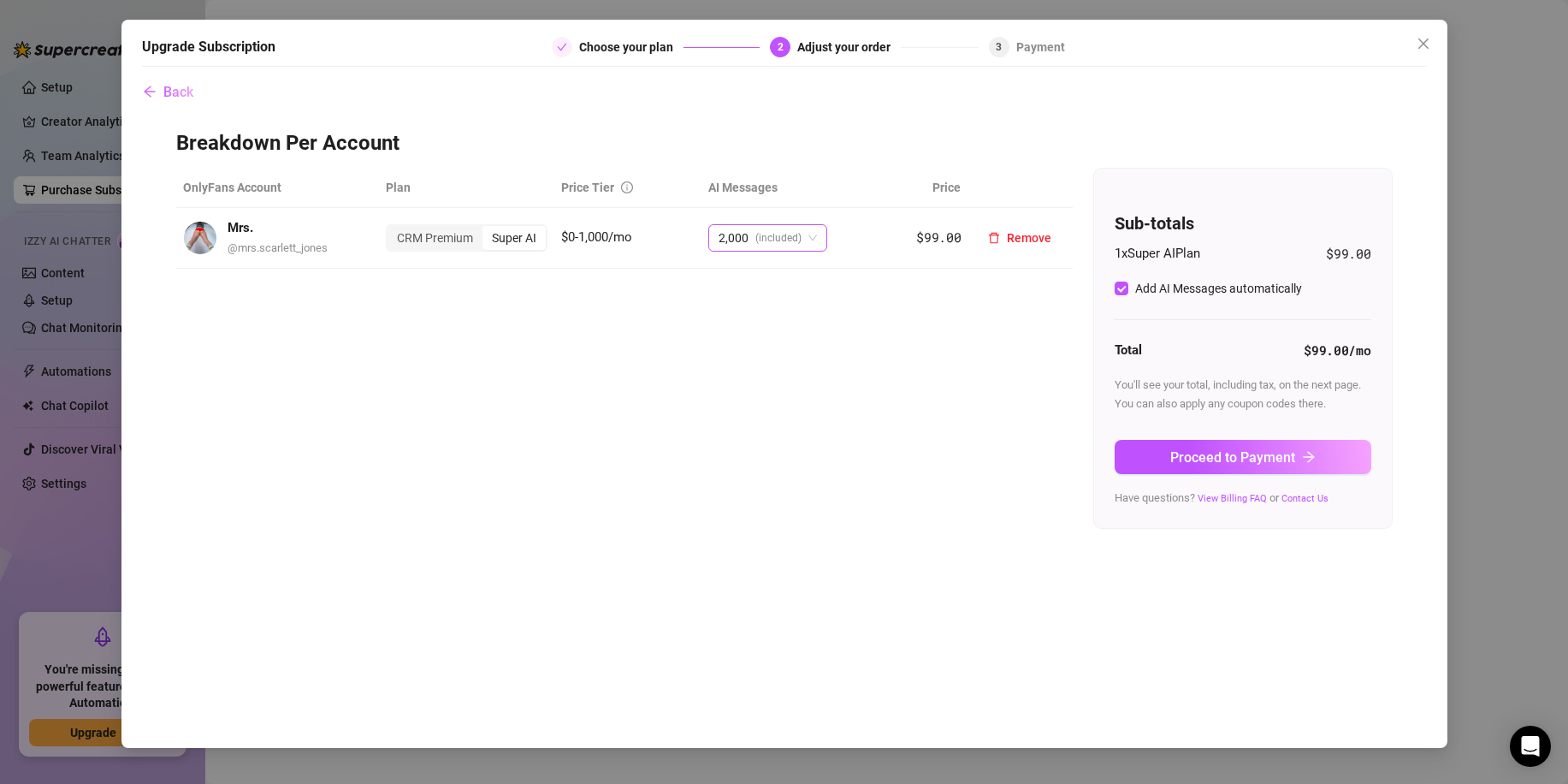
click at [786, 249] on span "(included)" at bounding box center [778, 238] width 46 height 26
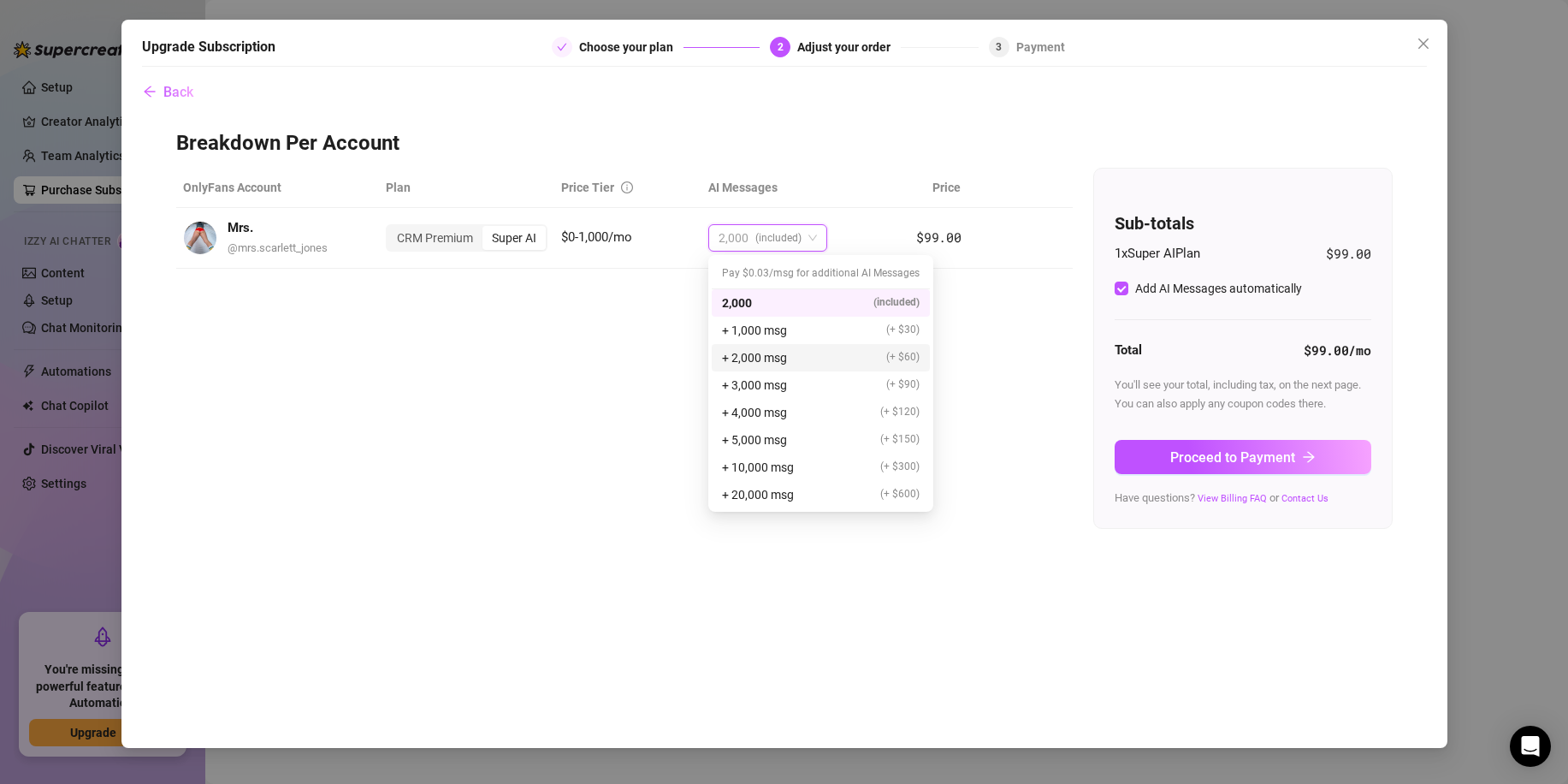
click at [597, 368] on div "OnlyFans Account Plan Price Tier AI Messages Price Mrs. @ mrs.scarlett_jones CR…" at bounding box center [785, 348] width 1217 height 361
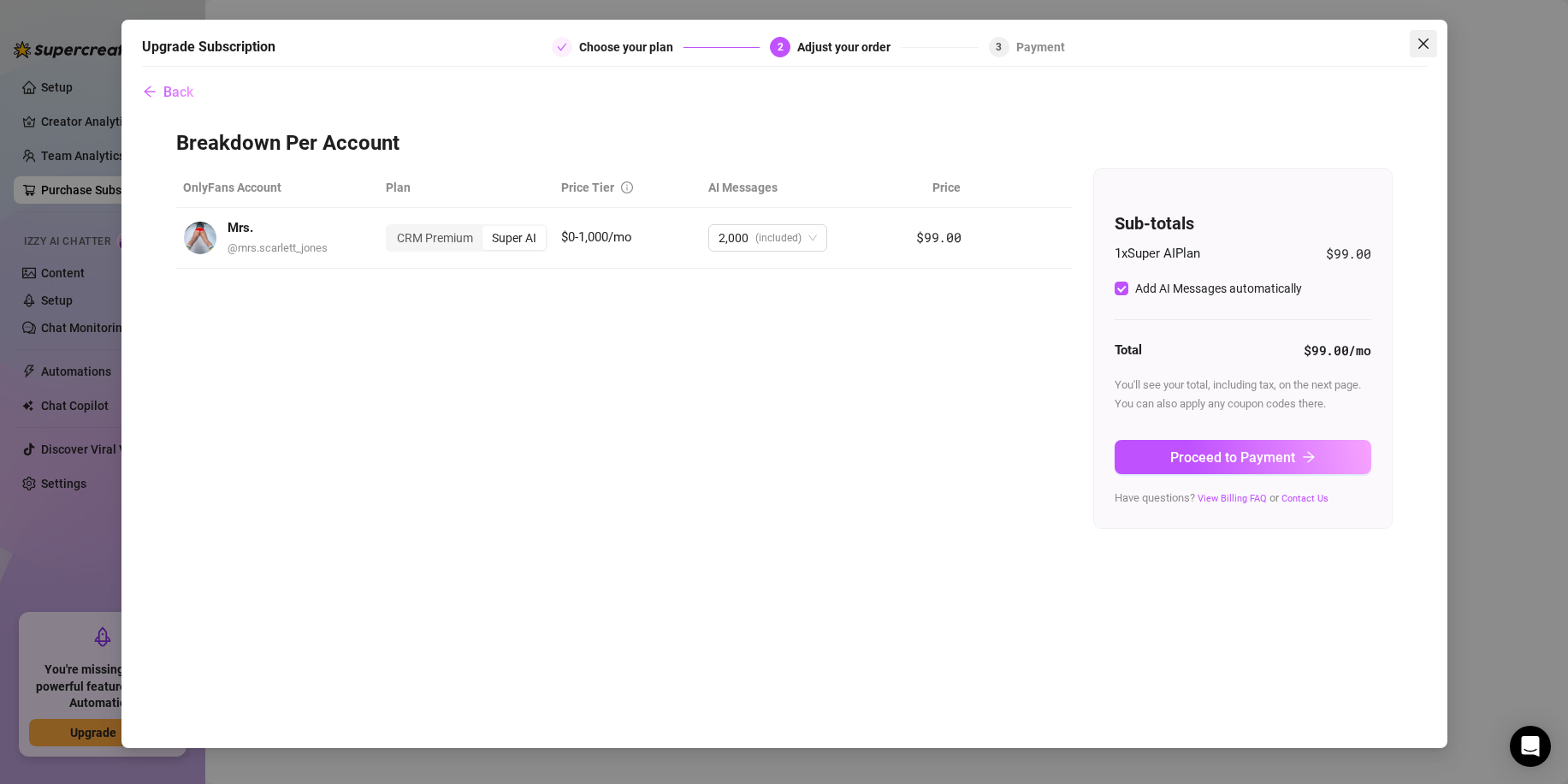
click at [1434, 38] on span "Close" at bounding box center [1424, 43] width 28 height 14
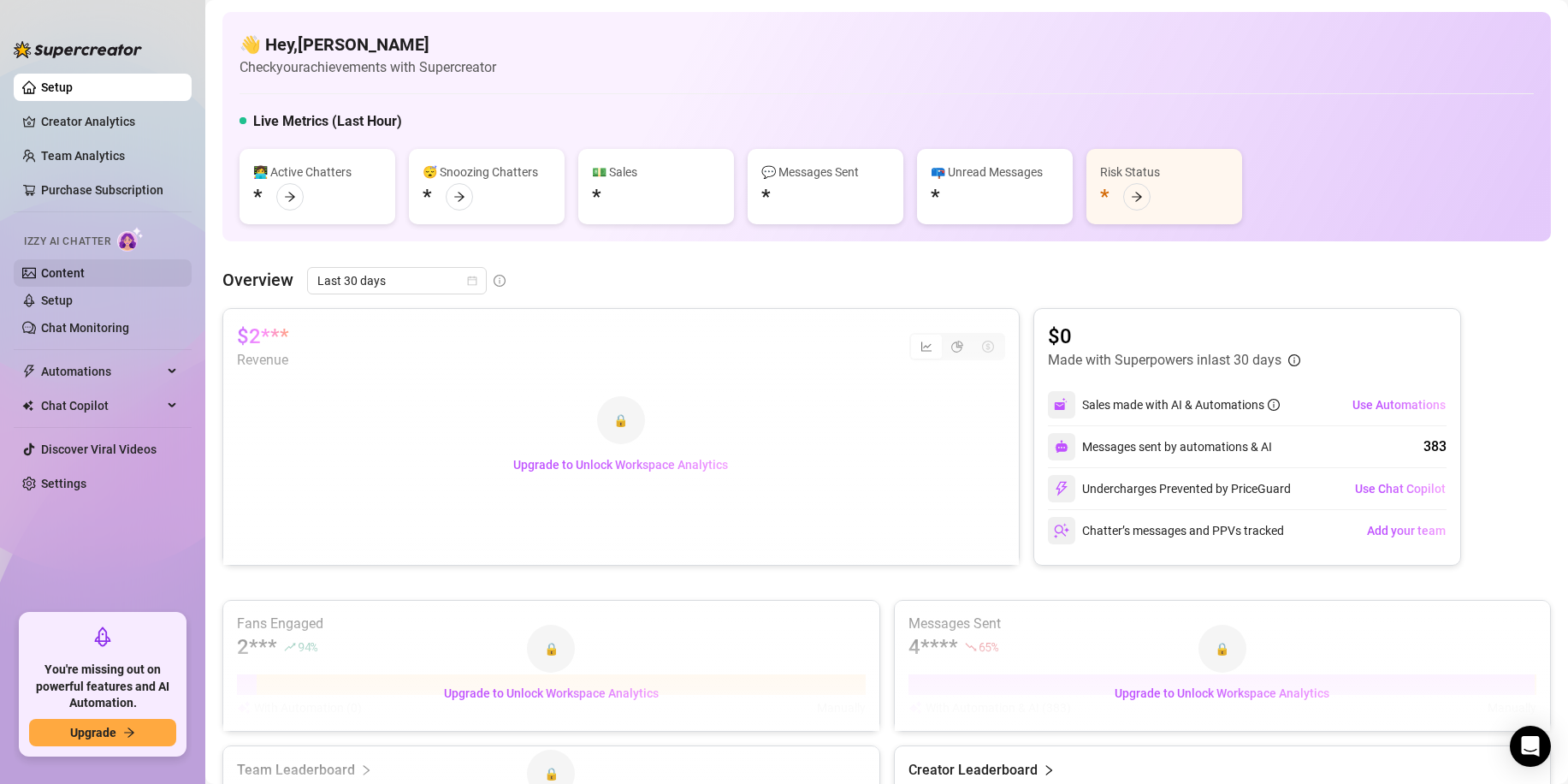
click at [82, 266] on link "Content" at bounding box center [62, 272] width 43 height 14
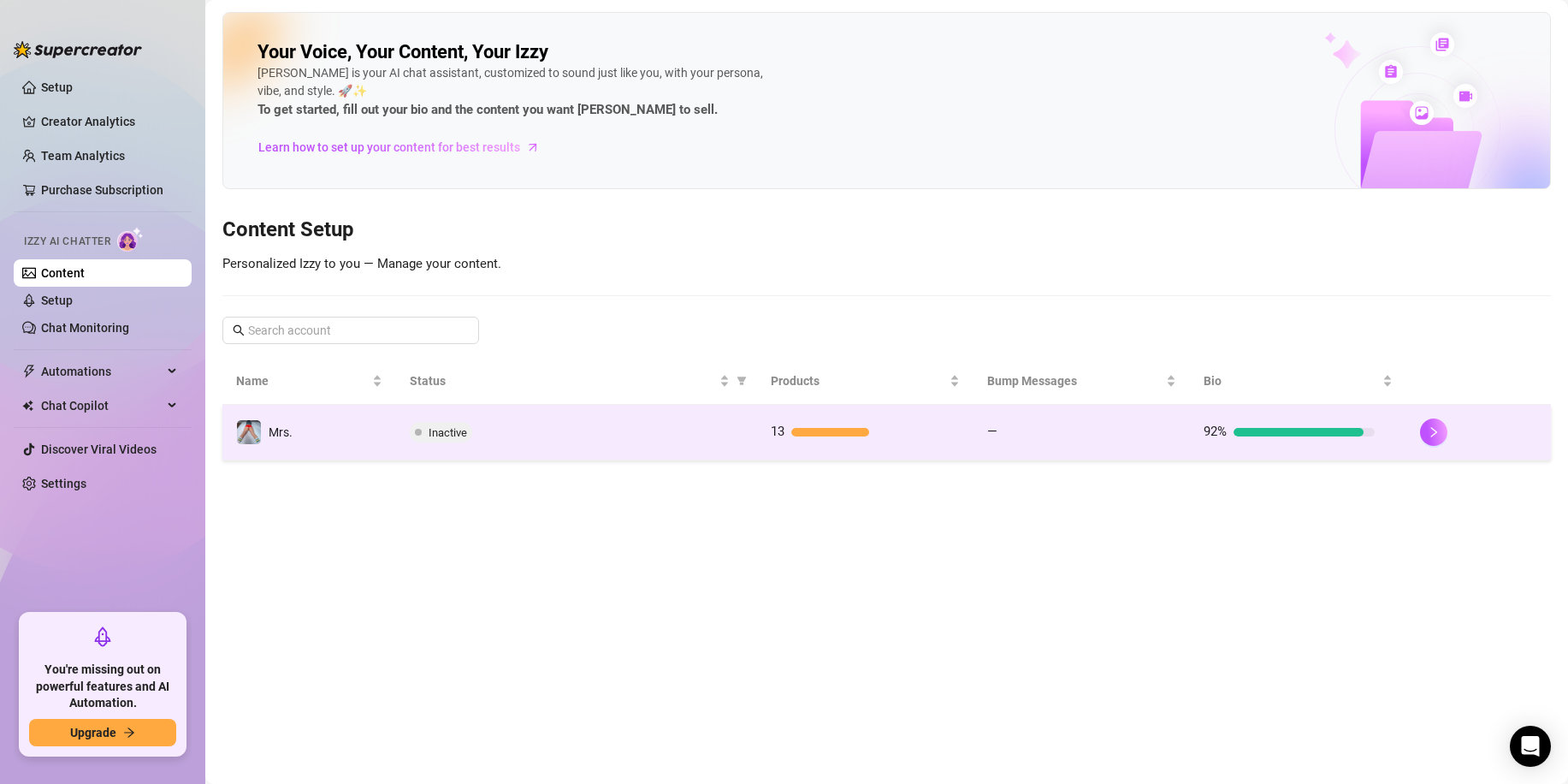
click at [364, 440] on td "Mrs." at bounding box center [309, 432] width 174 height 55
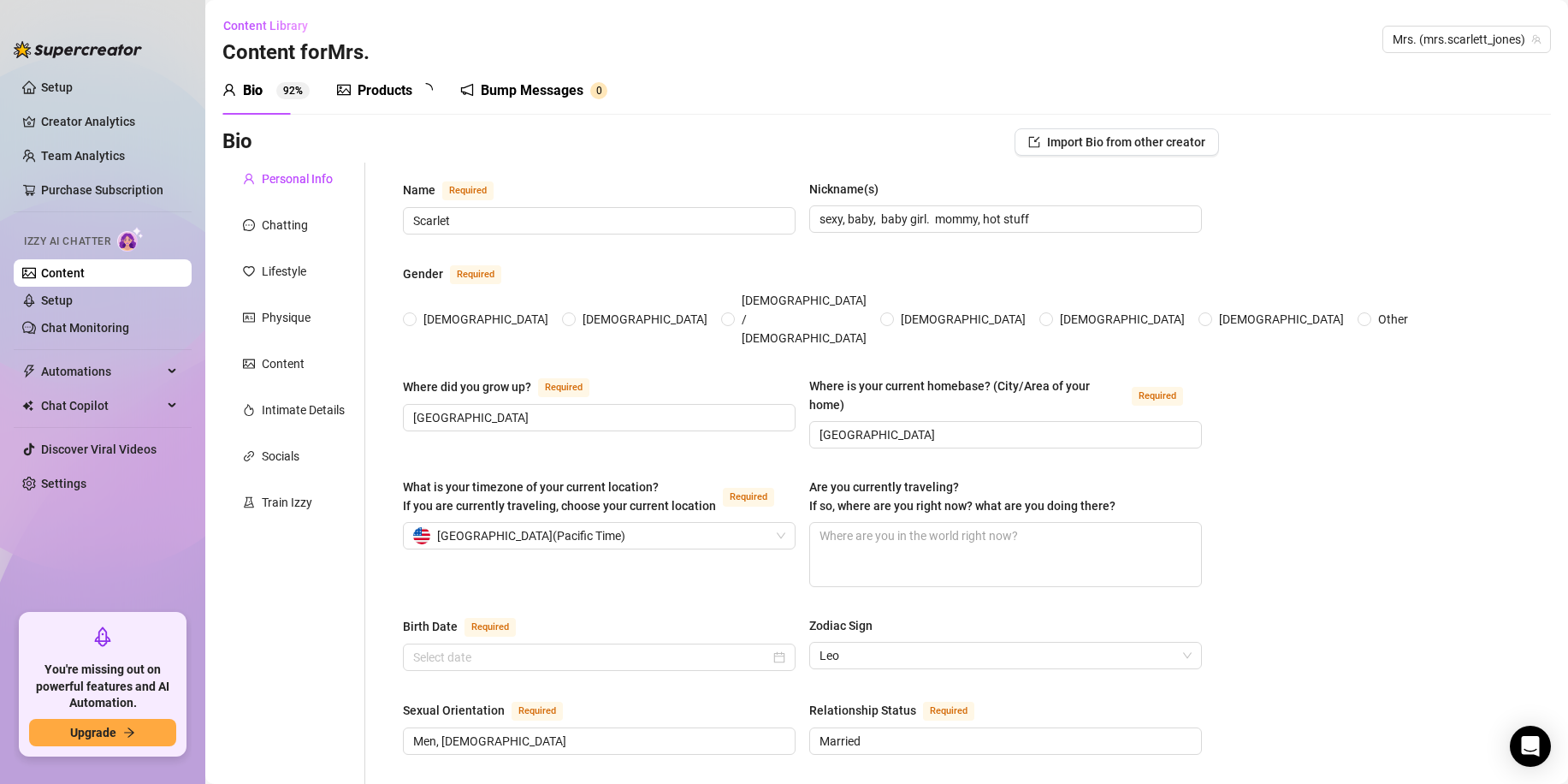
radio input "true"
type input "[DATE]"
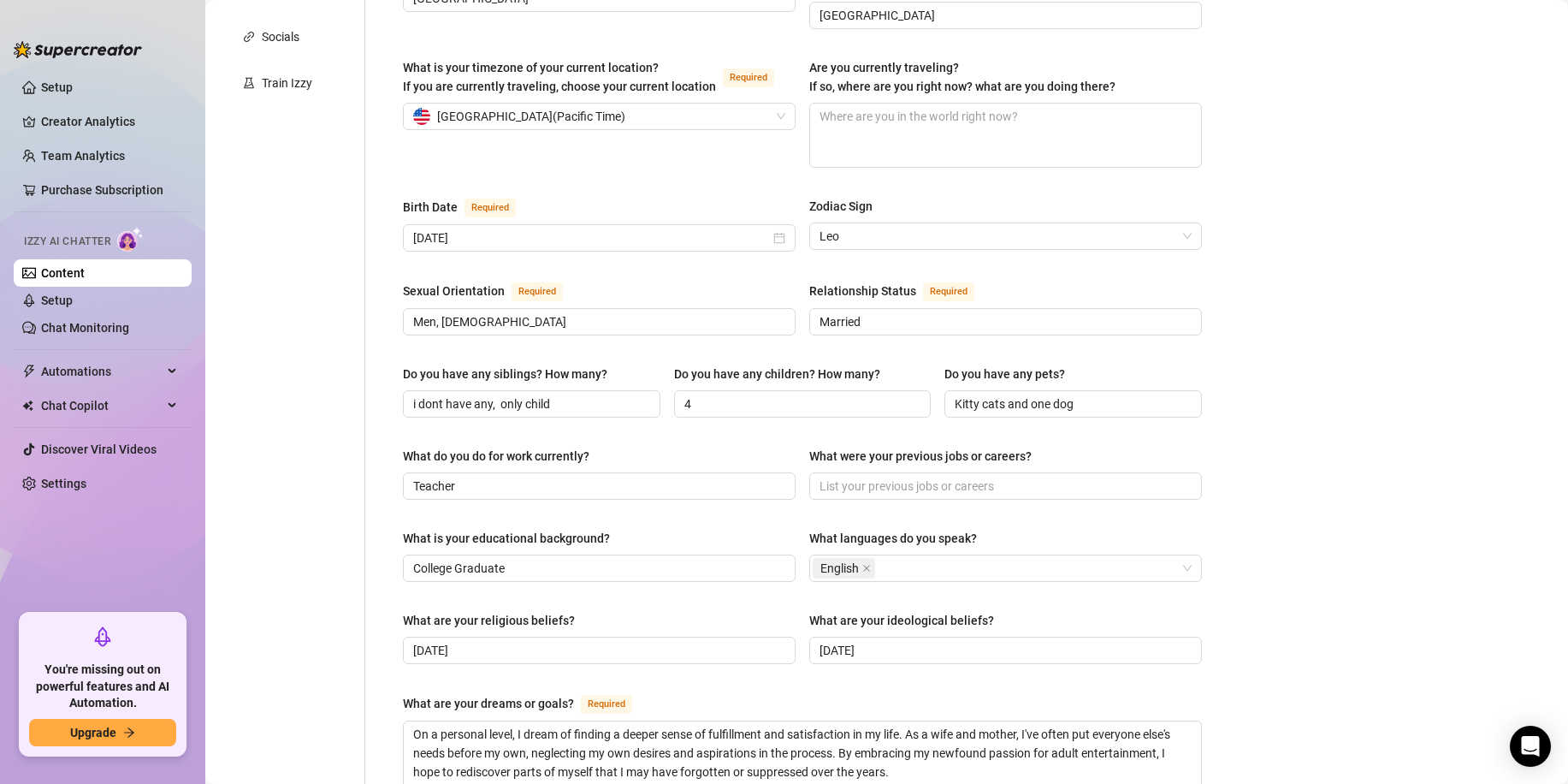
scroll to position [105, 0]
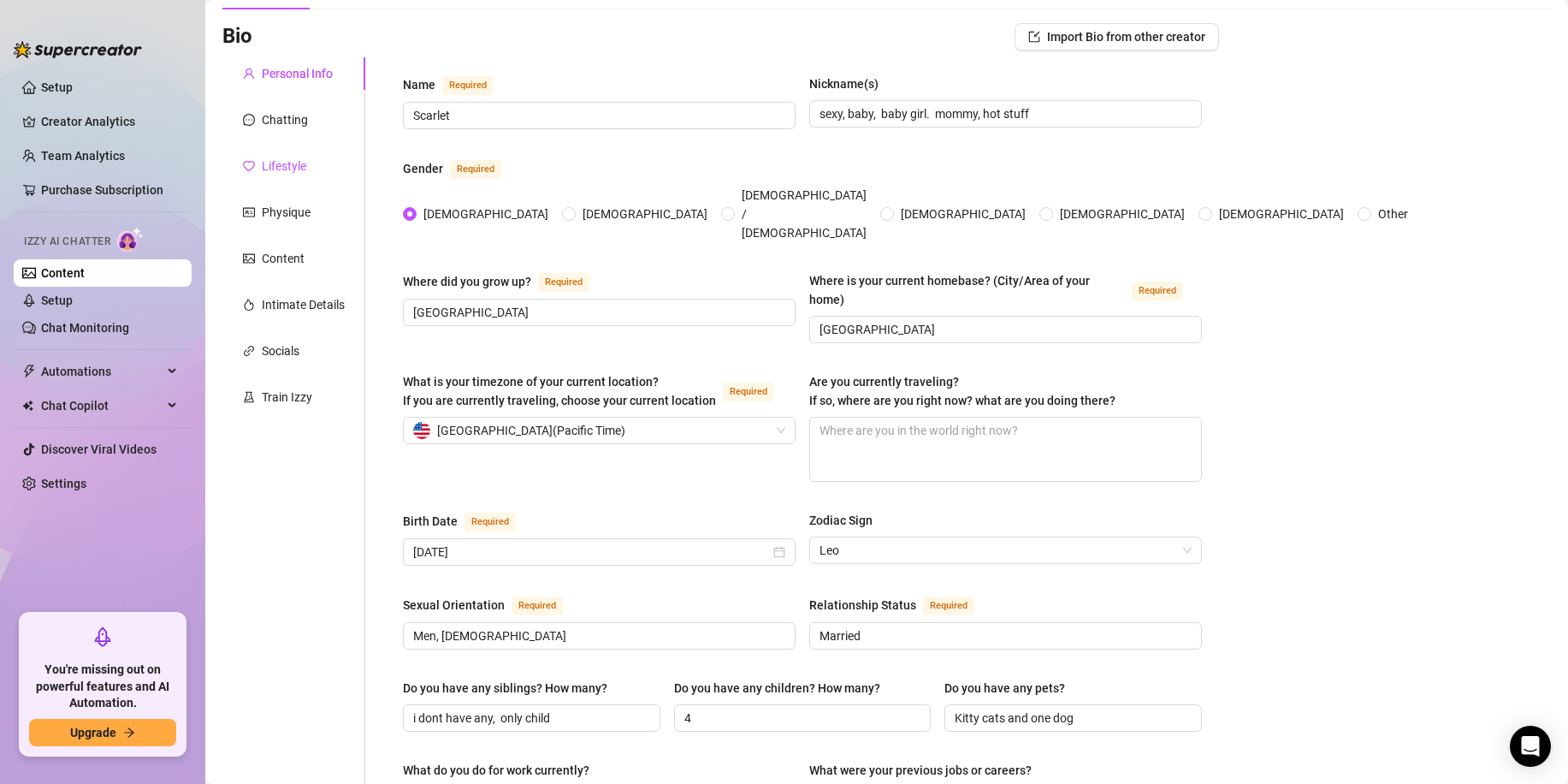
click at [288, 165] on div "Lifestyle" at bounding box center [284, 166] width 44 height 18
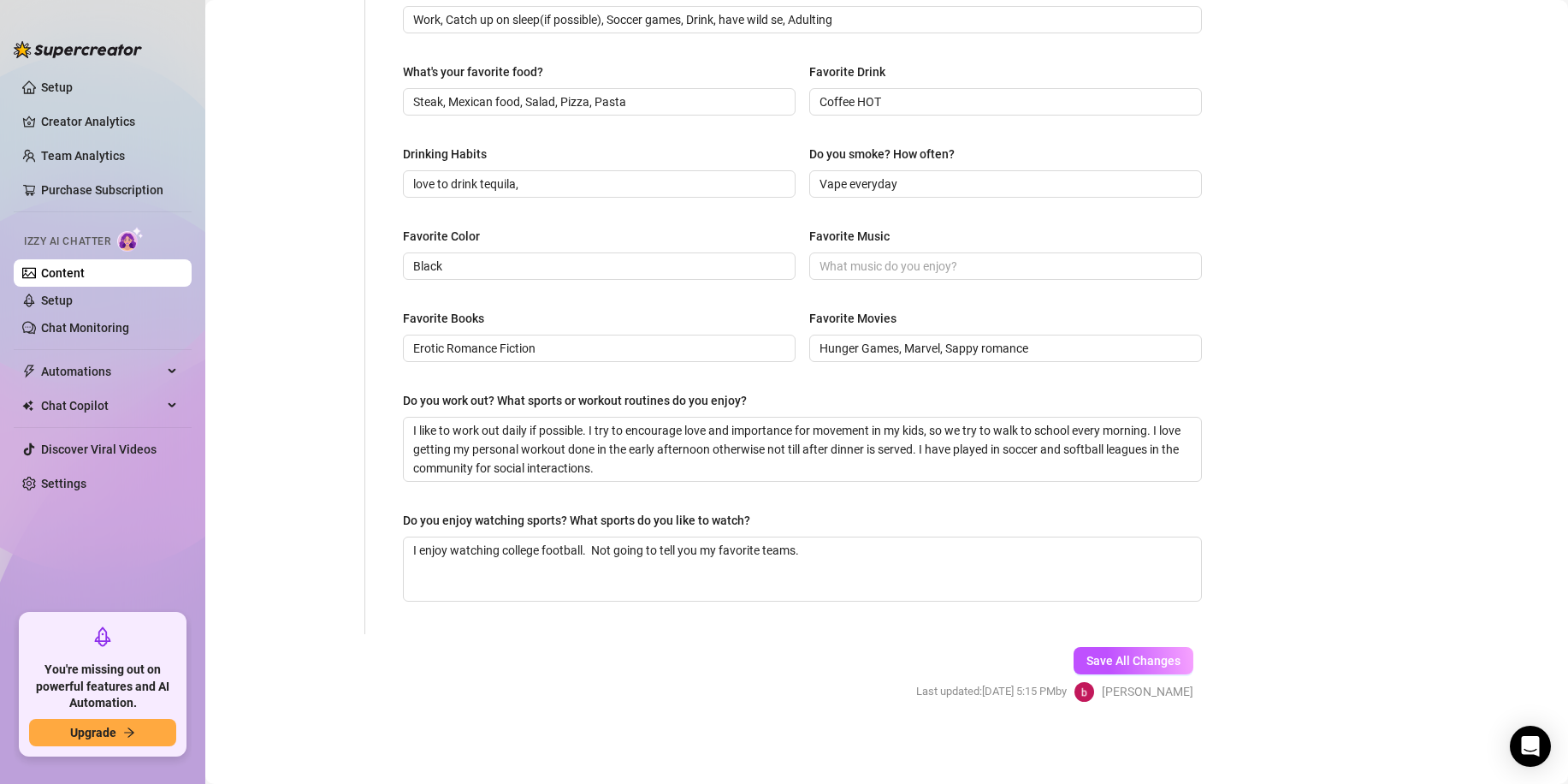
scroll to position [0, 0]
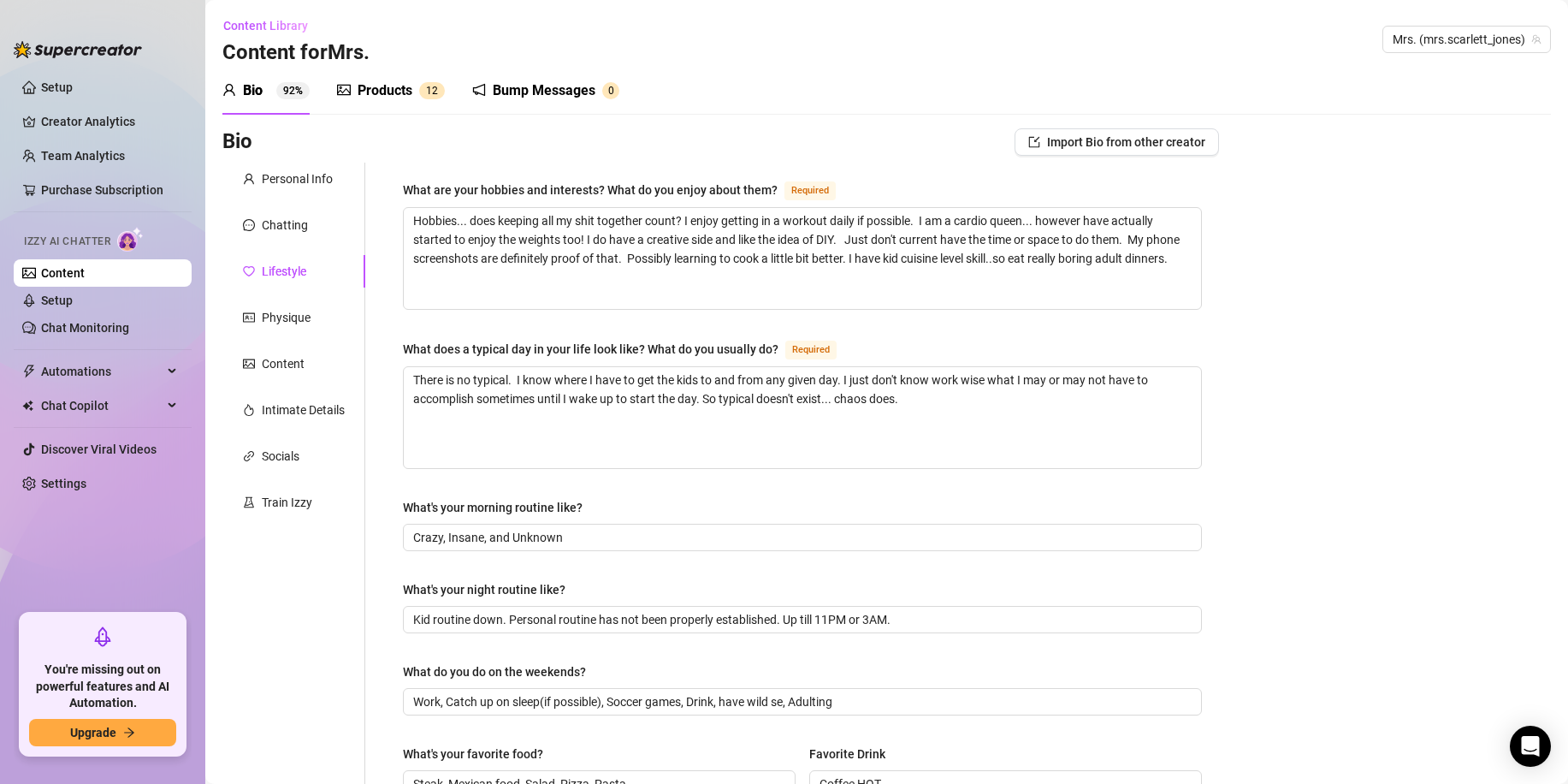
click at [297, 297] on div "Personal Info Chatting Lifestyle Physique Content Intimate Details Socials Trai…" at bounding box center [294, 739] width 143 height 1153
click at [296, 321] on div "Physique" at bounding box center [286, 318] width 49 height 18
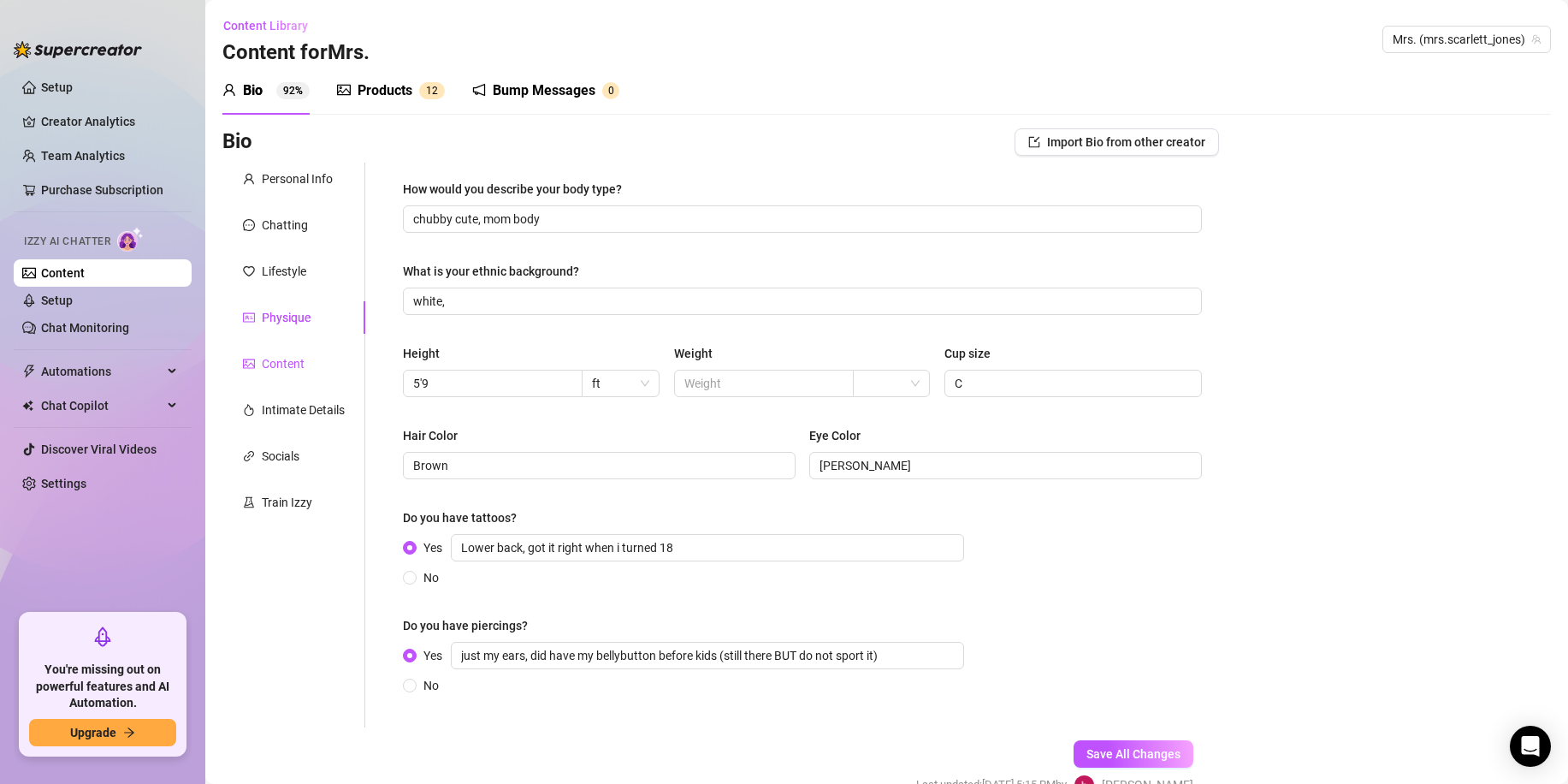
click at [258, 365] on div "Content" at bounding box center [273, 364] width 62 height 18
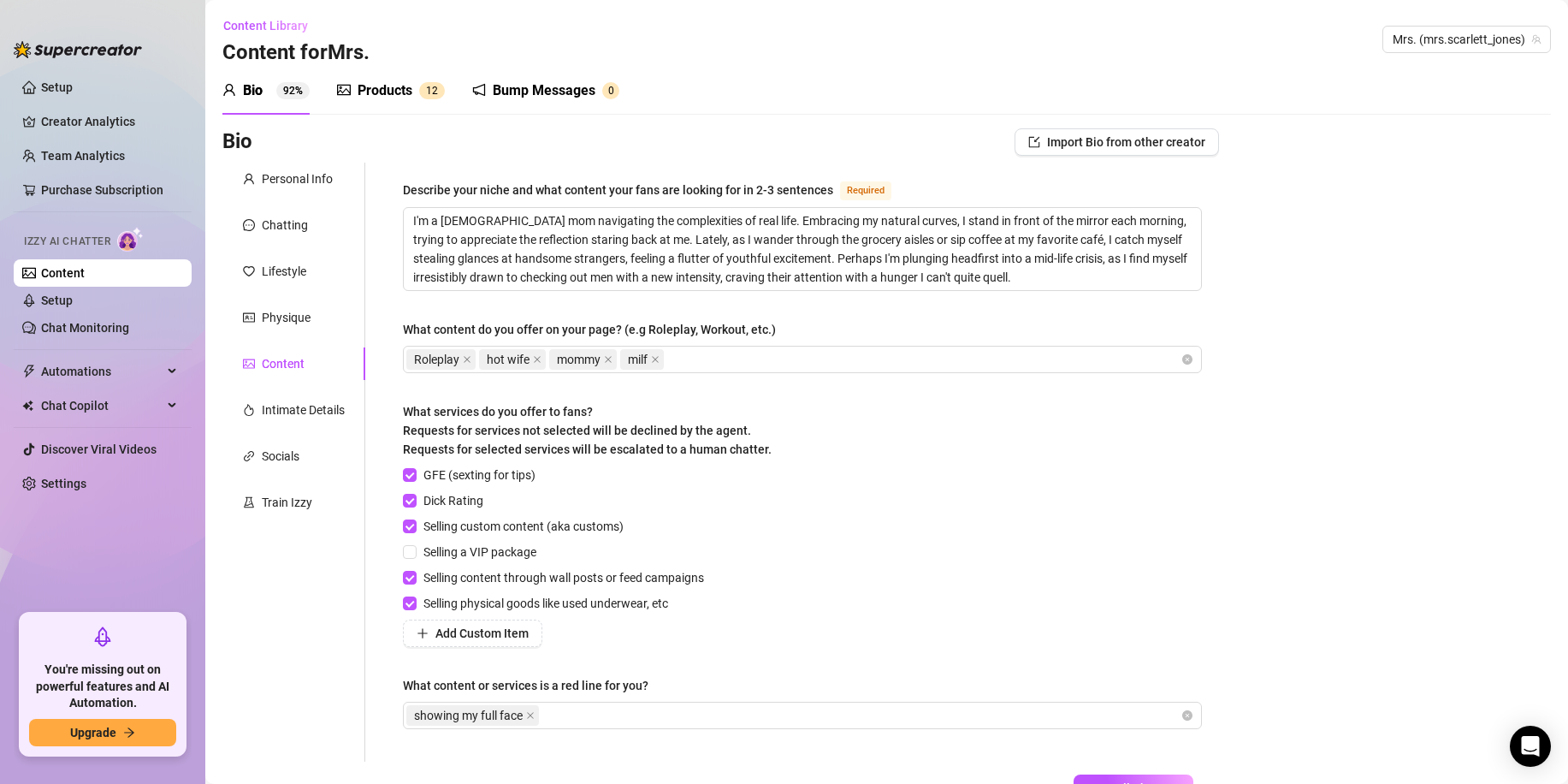
scroll to position [127, 0]
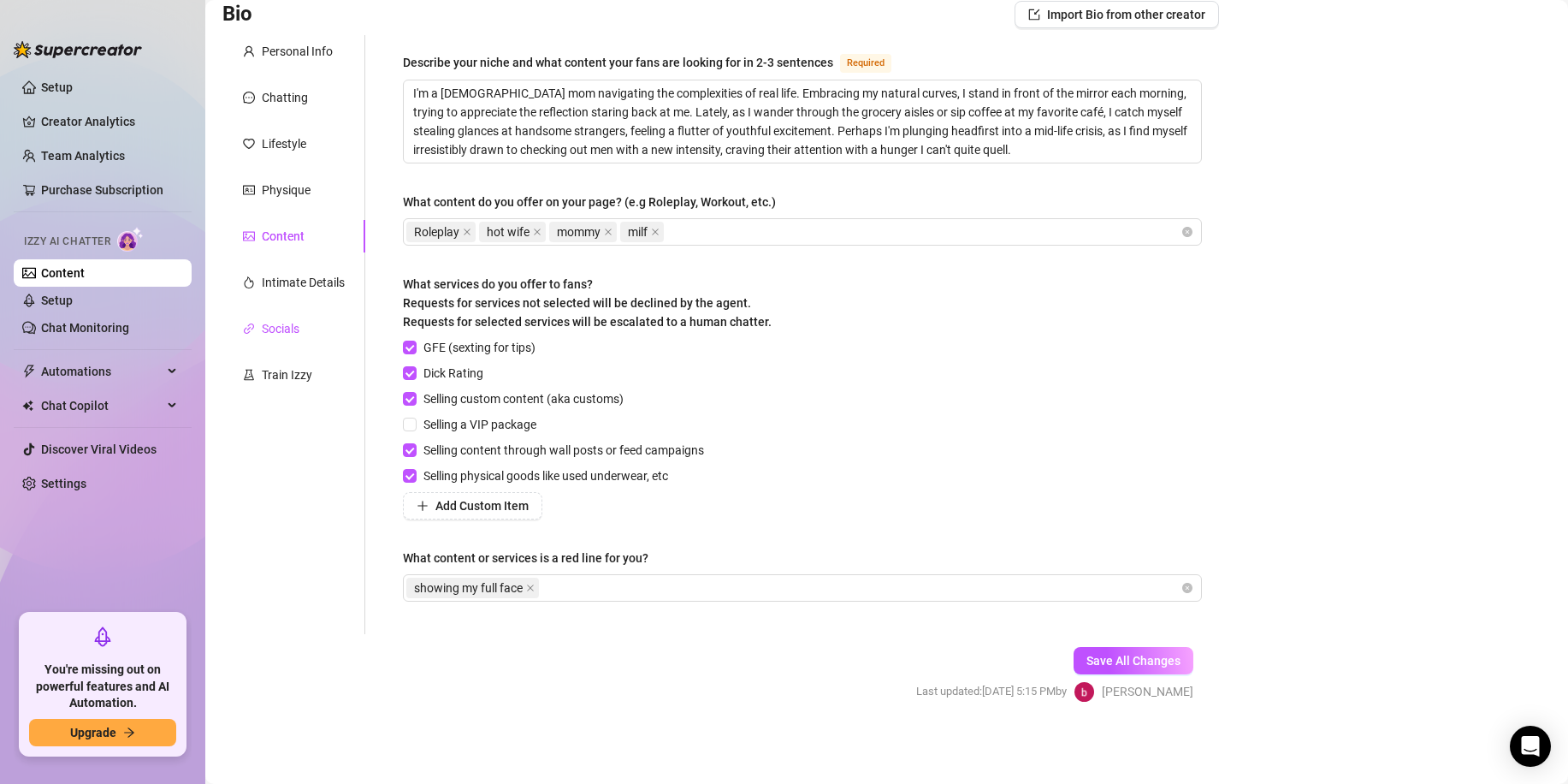
click at [269, 335] on div "Socials" at bounding box center [281, 329] width 38 height 18
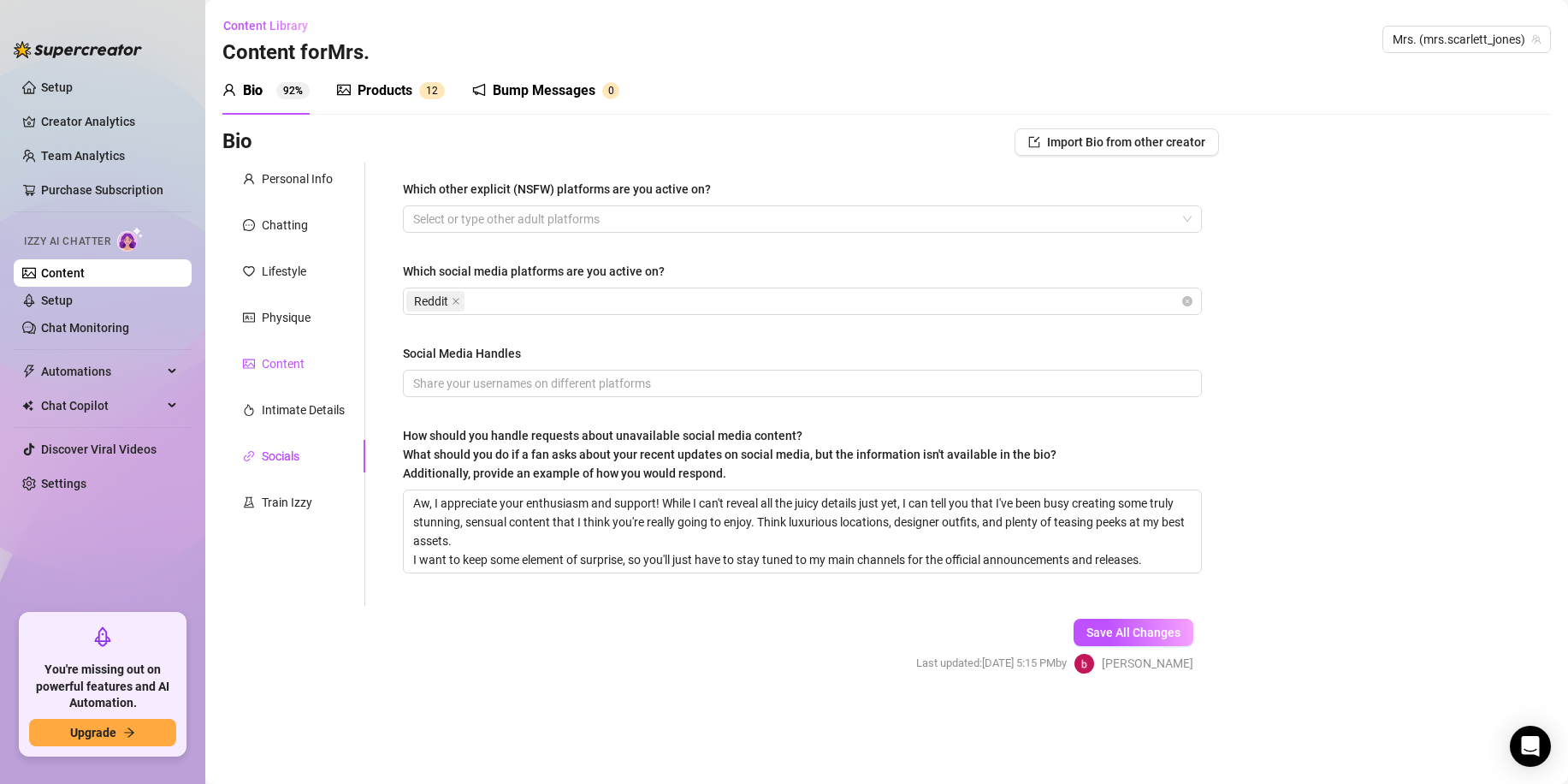
click at [271, 361] on div "Content" at bounding box center [283, 364] width 42 height 18
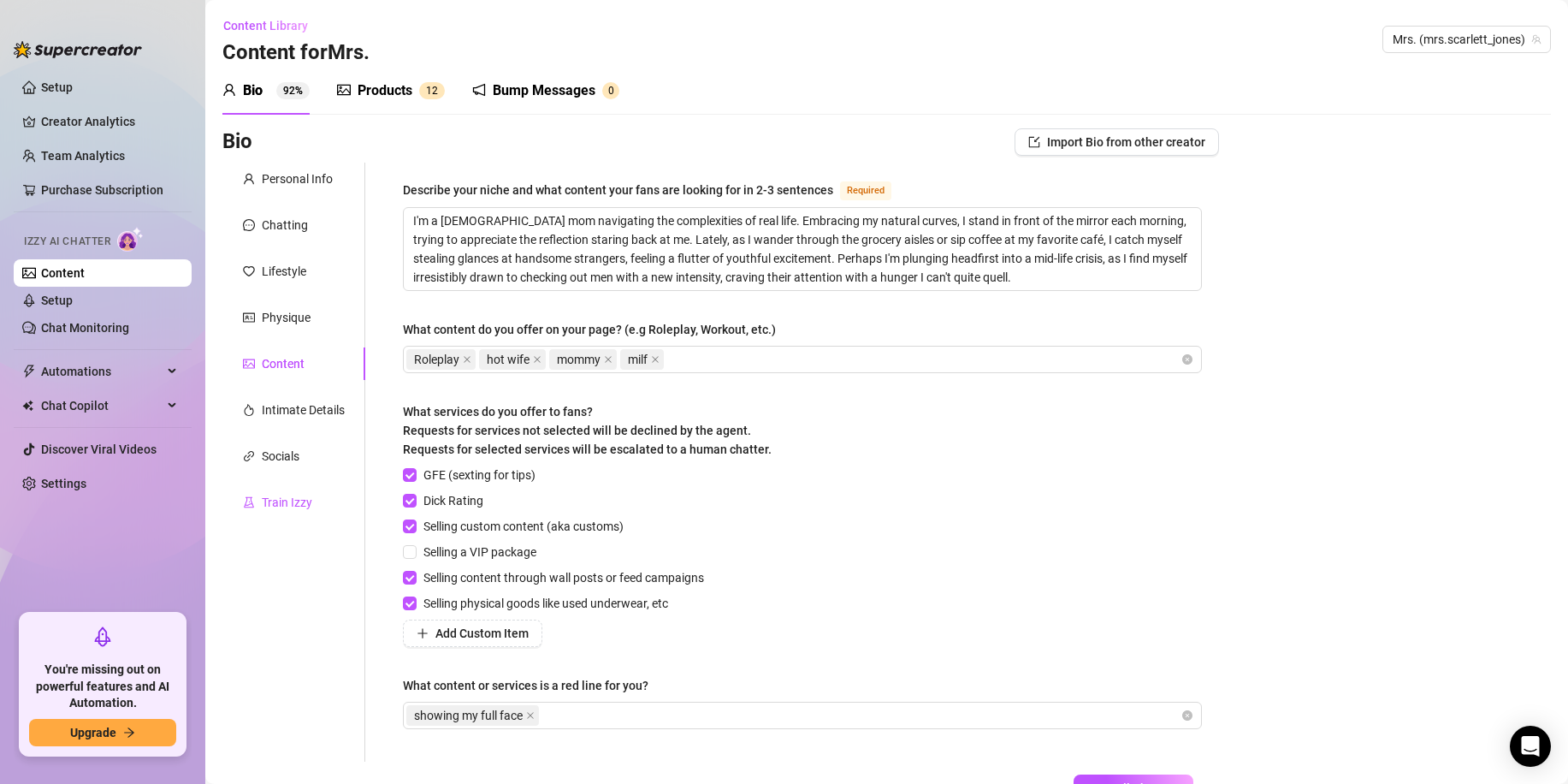
click at [297, 503] on div "Train Izzy" at bounding box center [287, 502] width 51 height 18
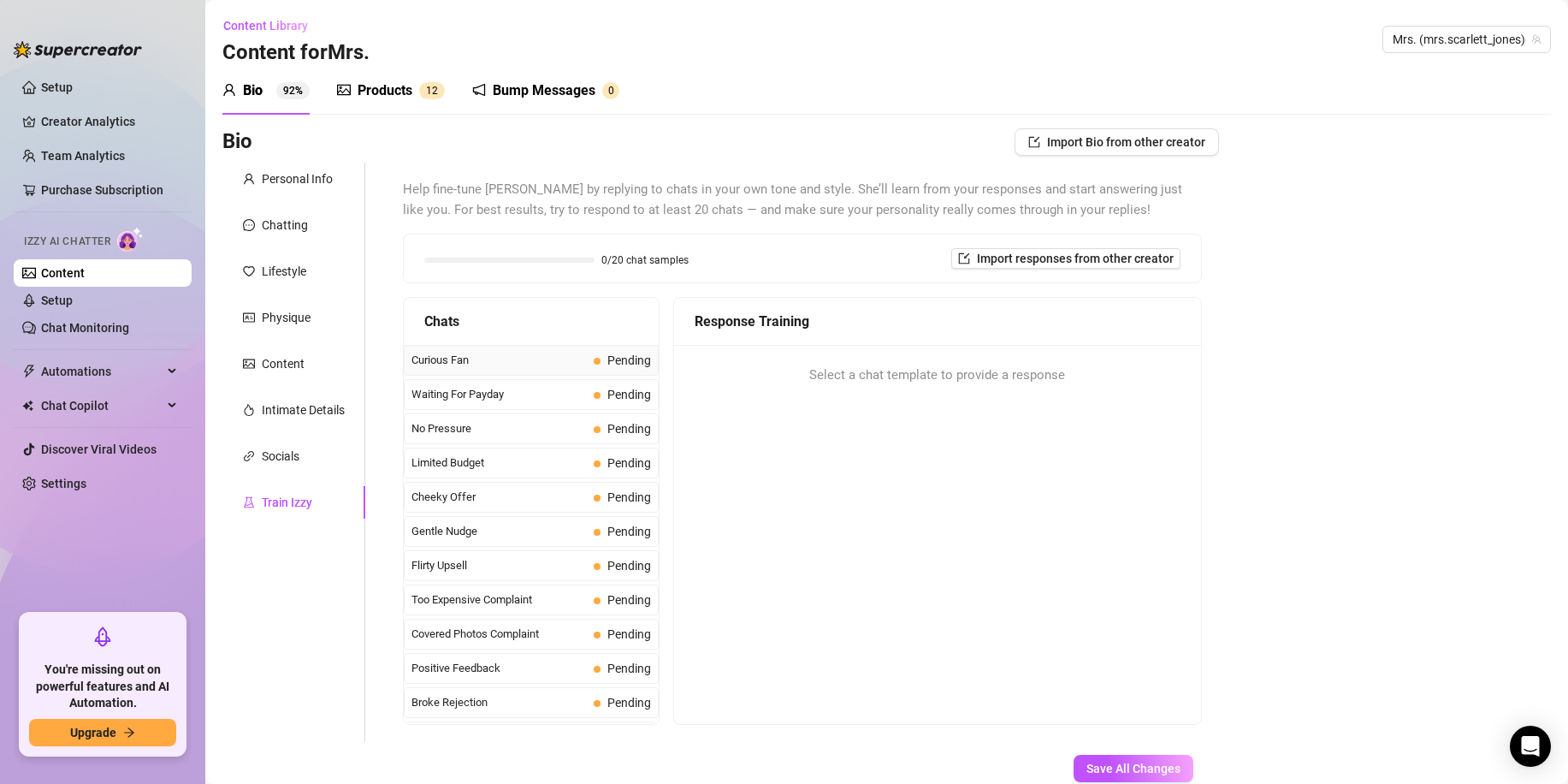
click at [530, 368] on span "Curious Fan" at bounding box center [500, 360] width 175 height 18
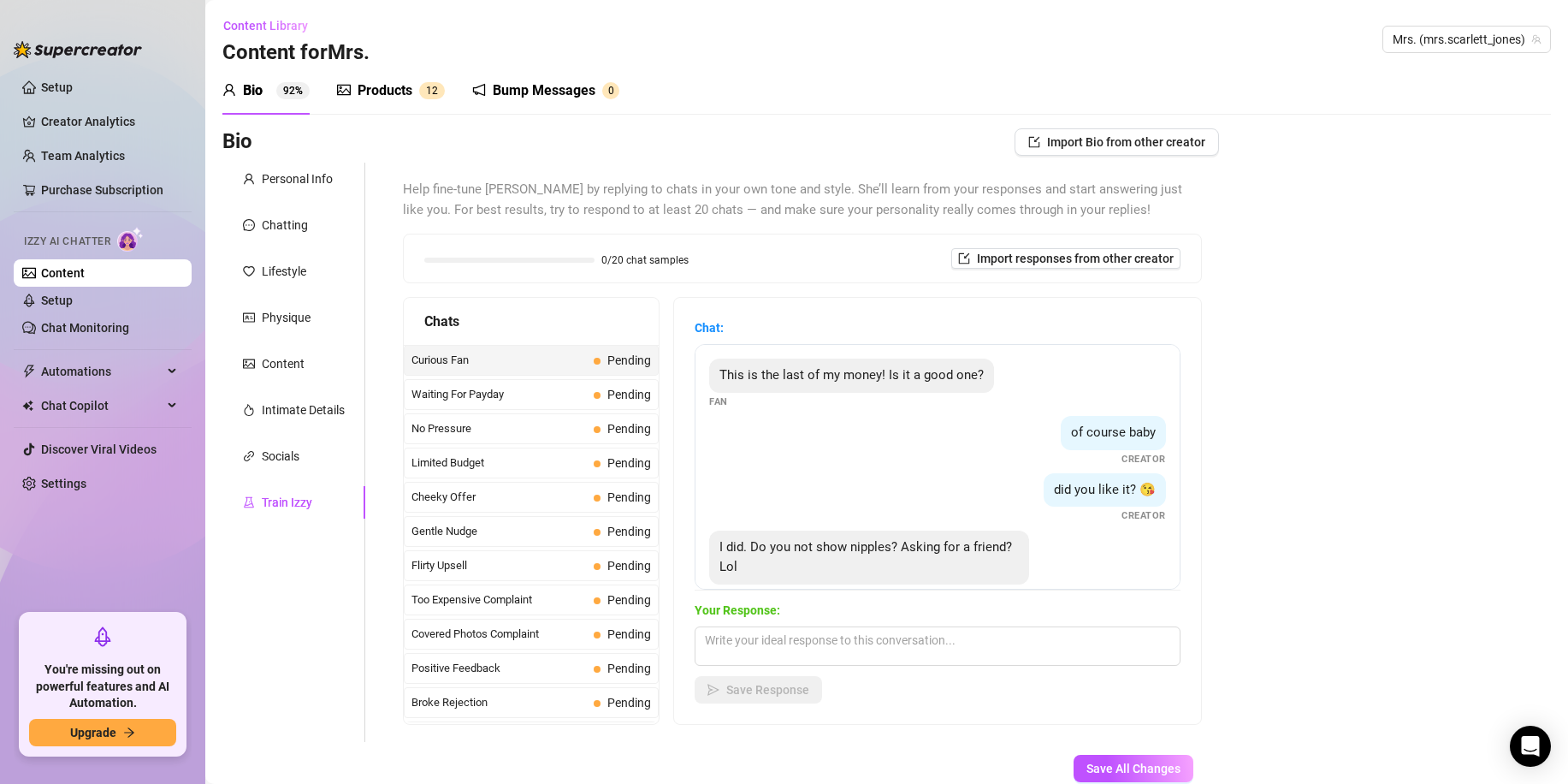
scroll to position [32, 0]
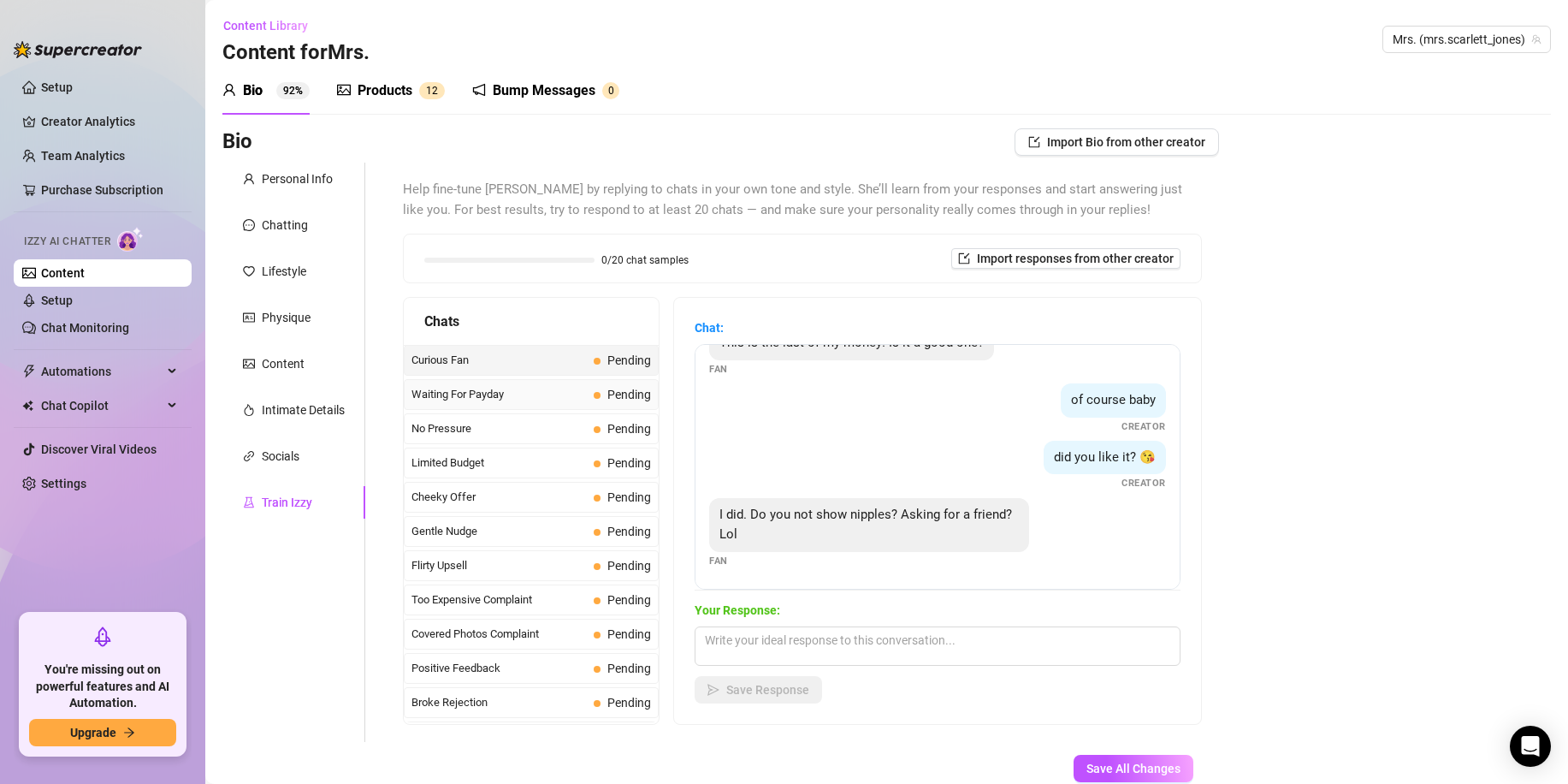
click at [531, 402] on span "Waiting For Payday" at bounding box center [500, 394] width 175 height 18
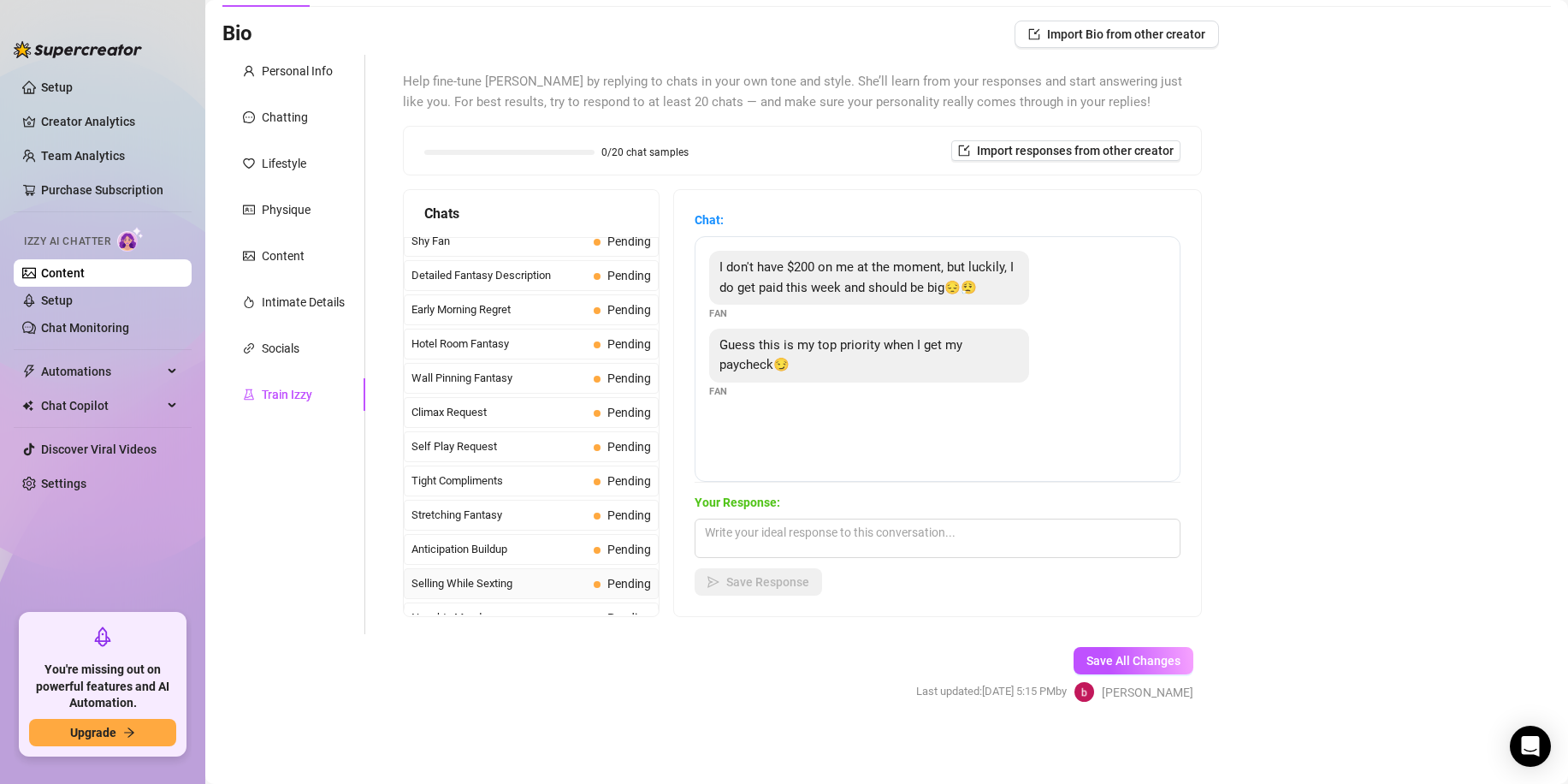
scroll to position [1255, 0]
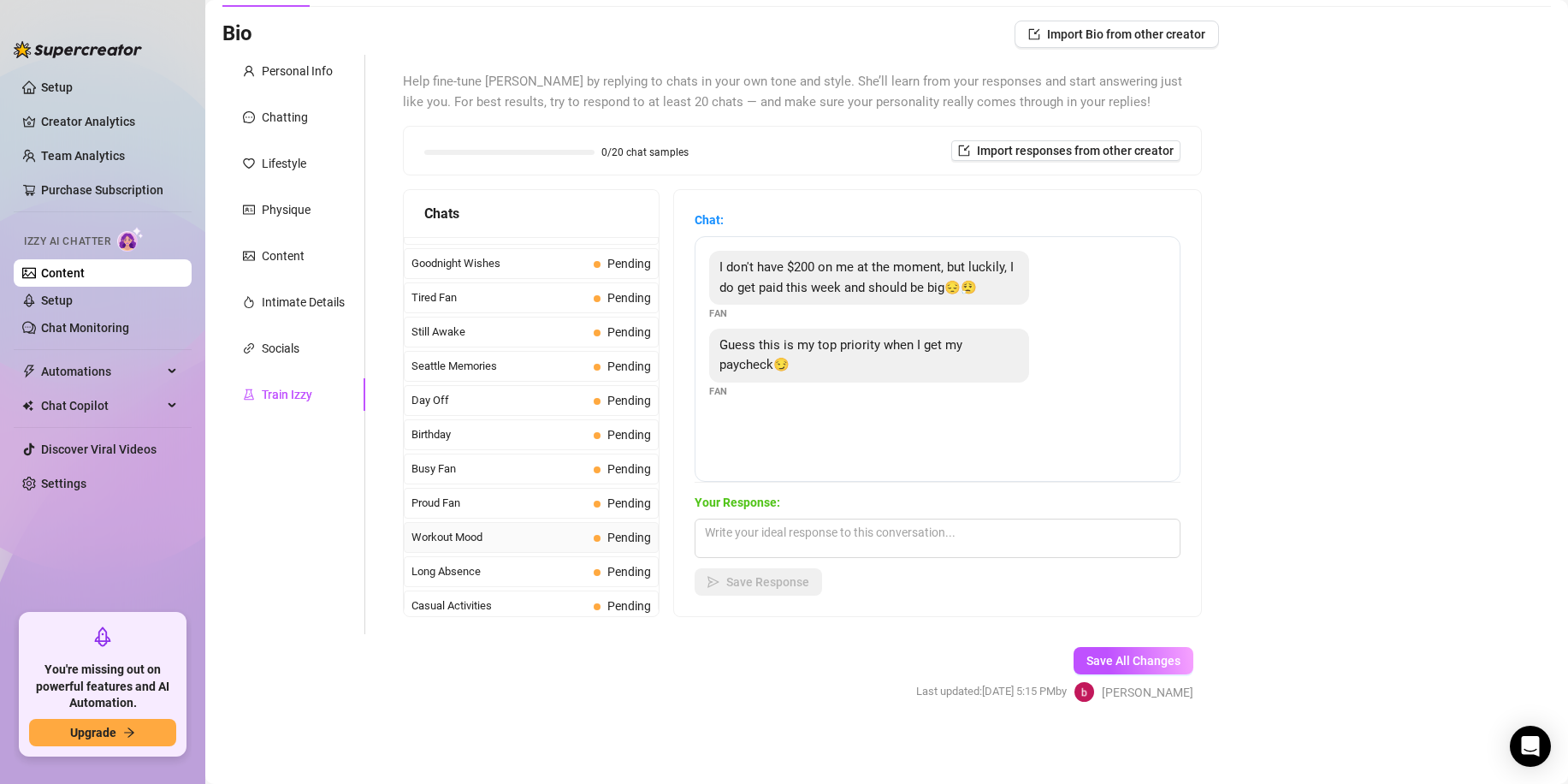
click at [479, 529] on span "Workout Mood" at bounding box center [500, 537] width 175 height 18
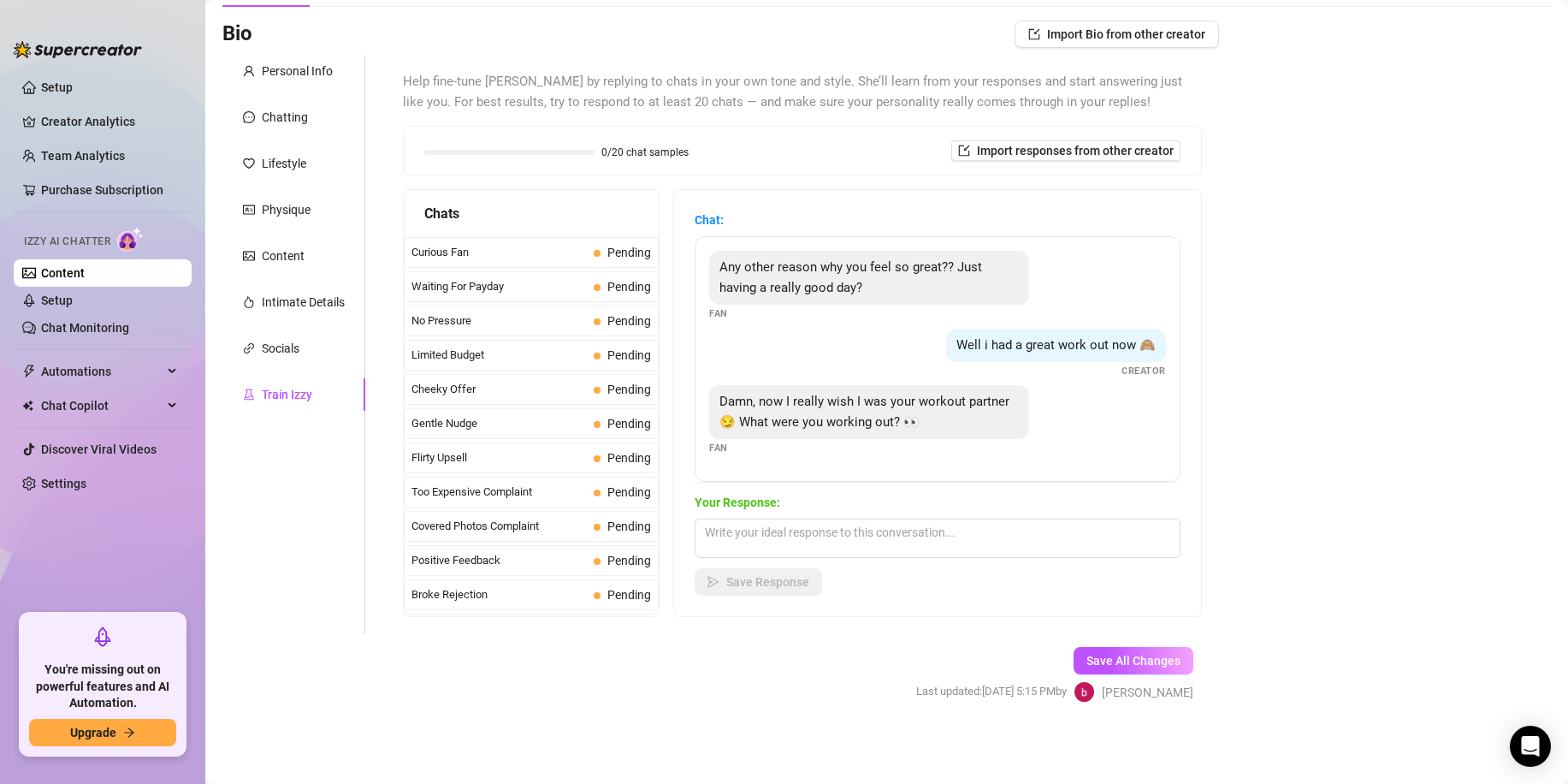
scroll to position [0, 0]
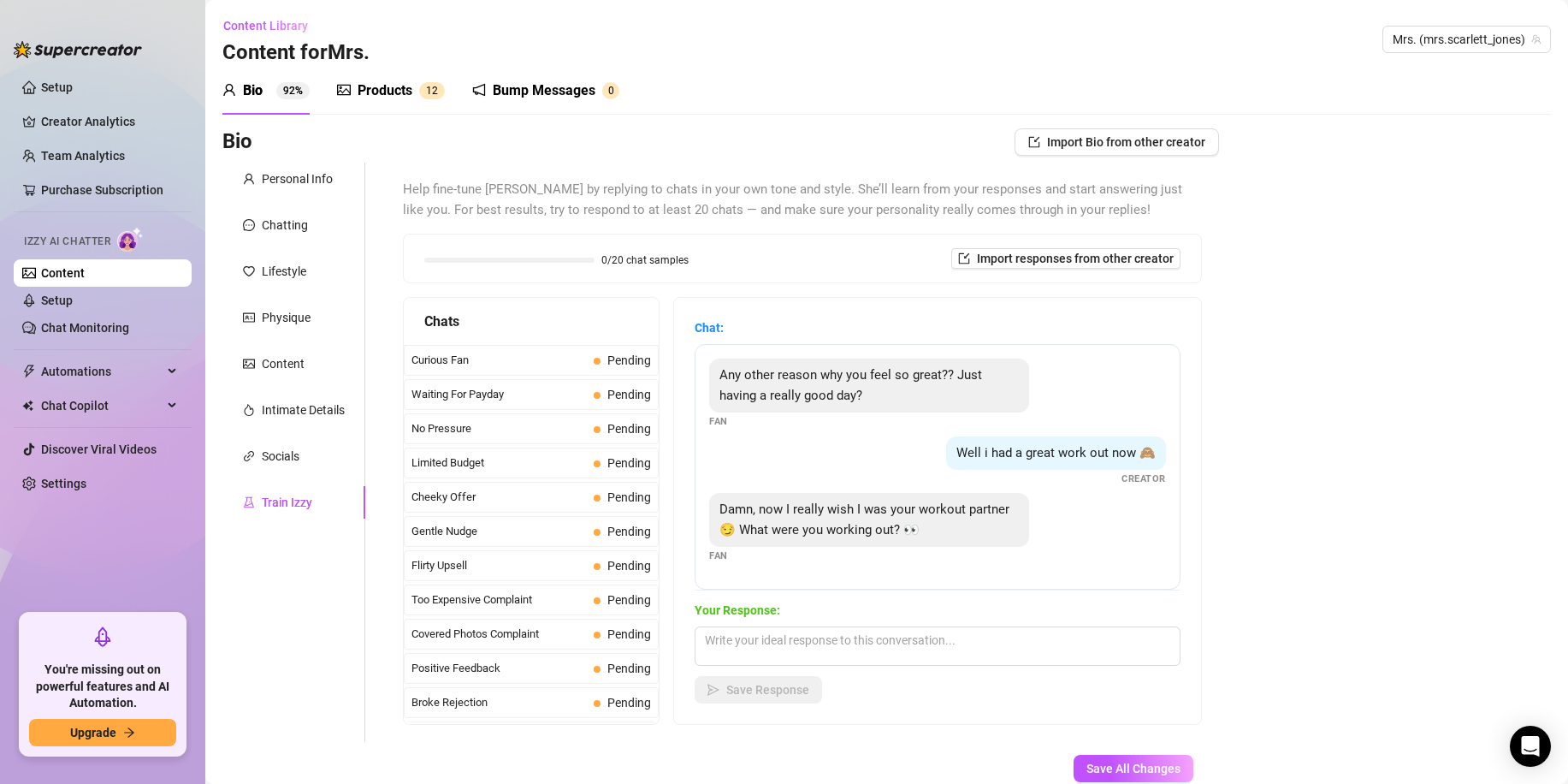
click at [374, 90] on div "Products" at bounding box center [384, 90] width 54 height 20
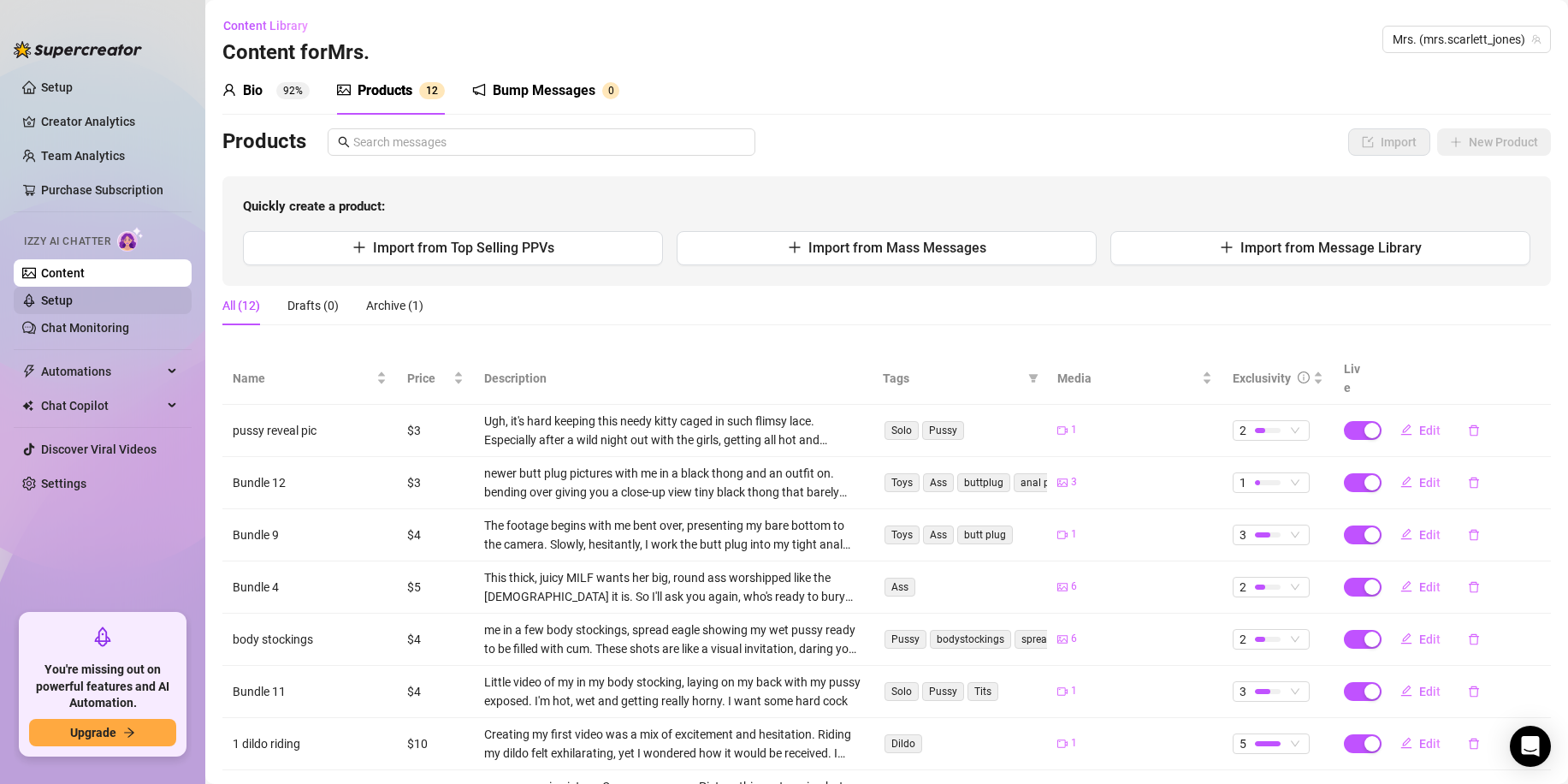
click at [73, 300] on link "Setup" at bounding box center [56, 300] width 31 height 14
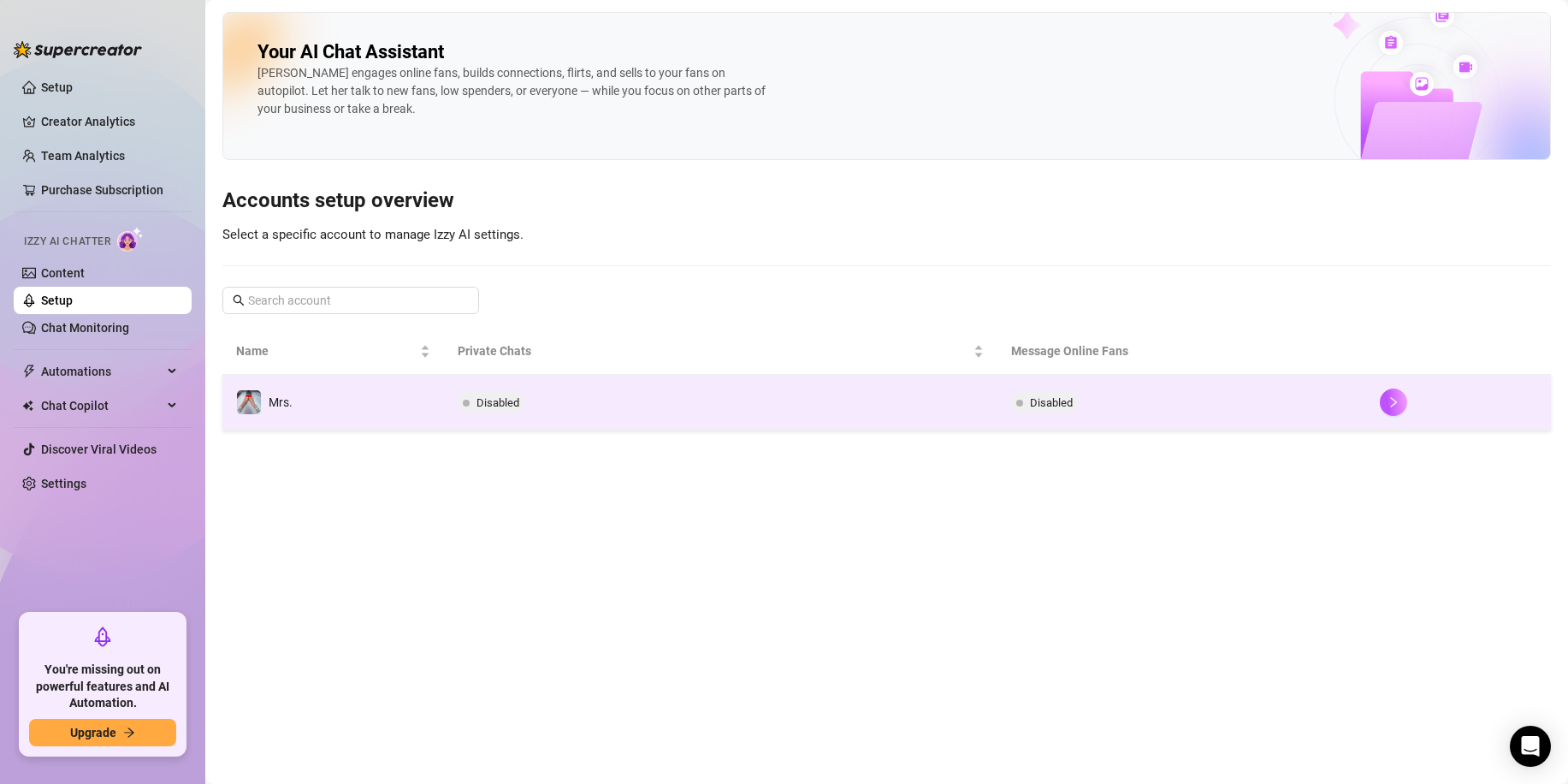
click at [364, 413] on td "Mrs." at bounding box center [333, 403] width 222 height 55
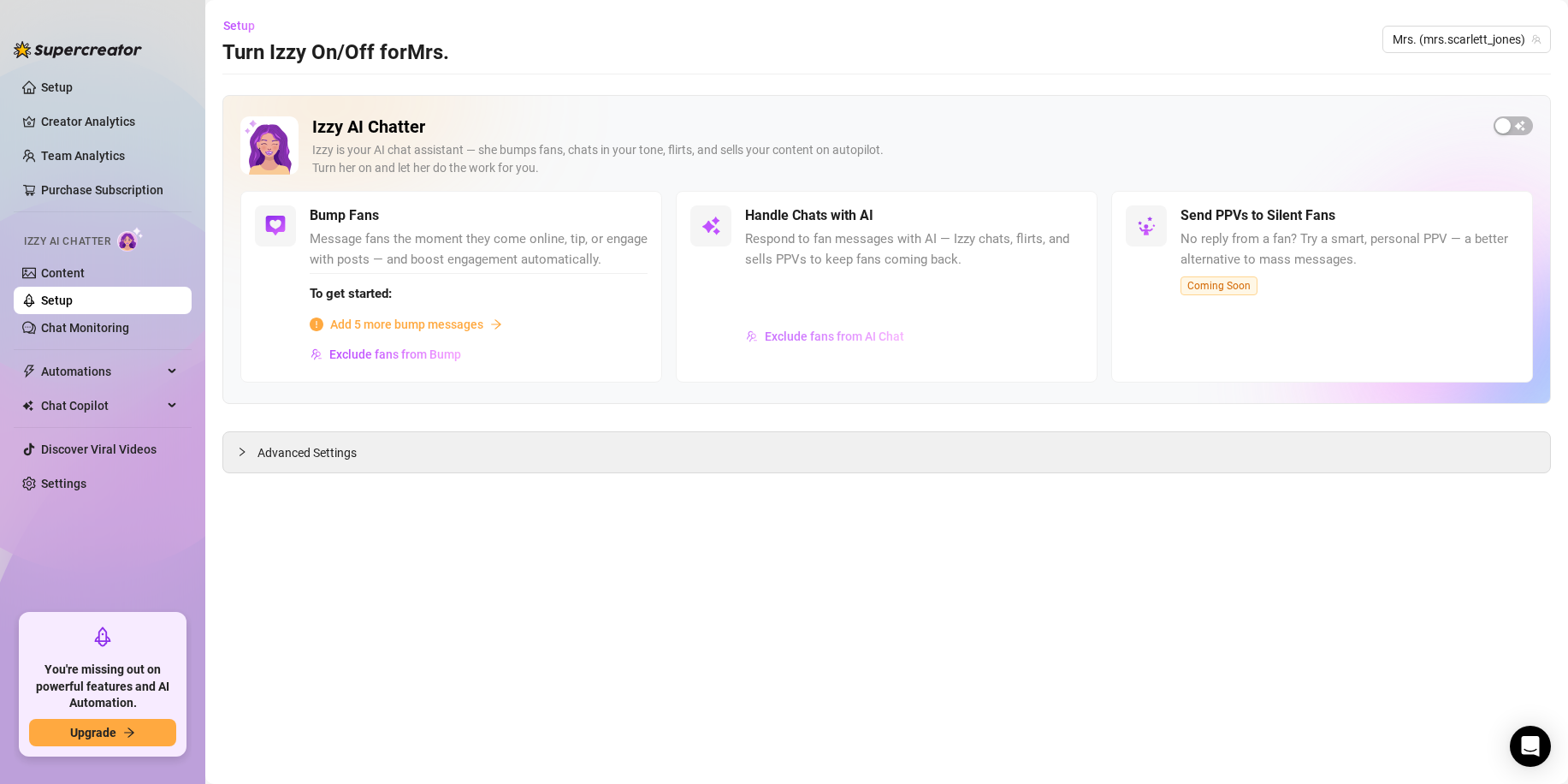
click at [797, 339] on span "Exclude fans from AI Chat" at bounding box center [834, 336] width 139 height 14
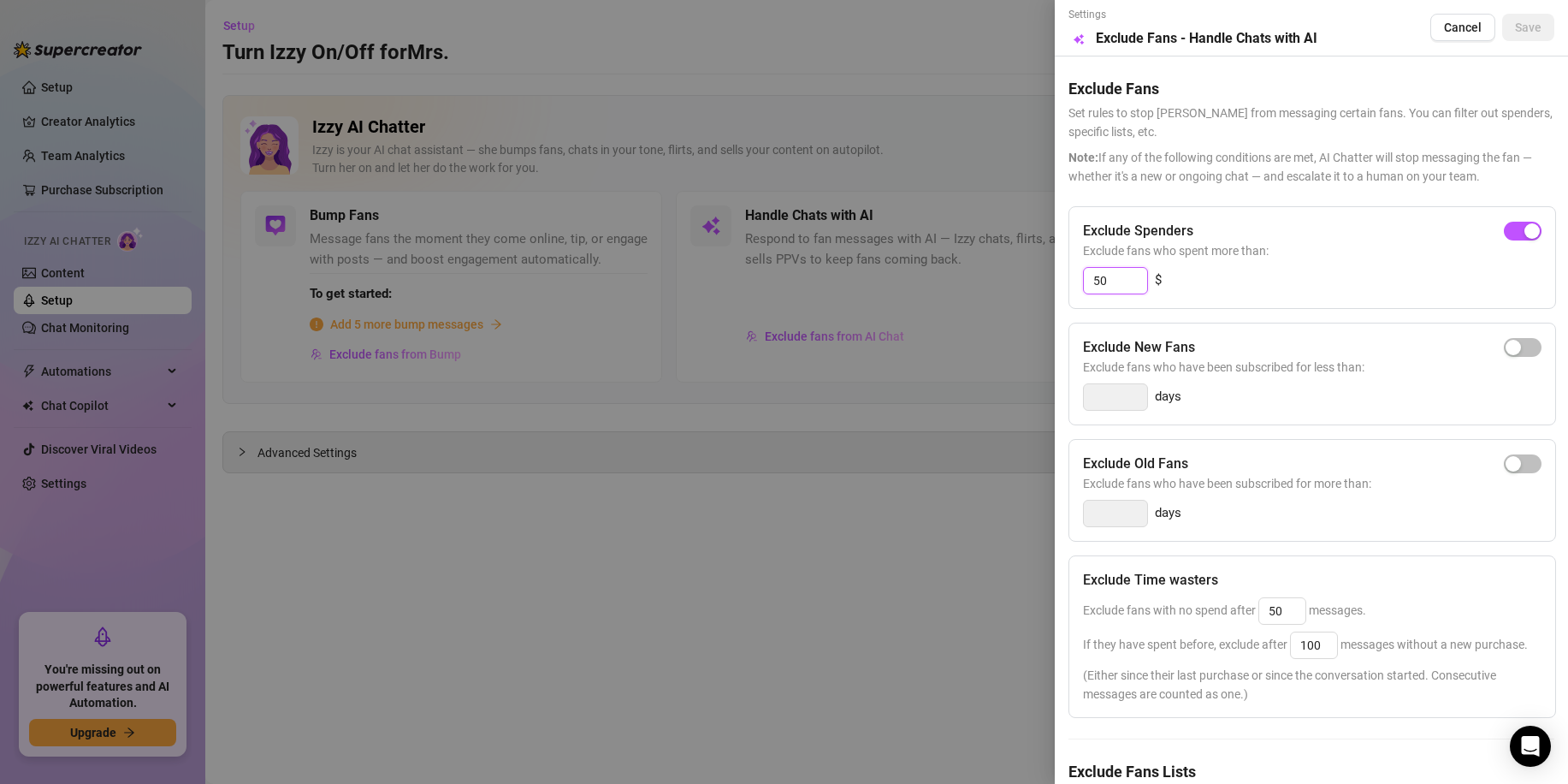
click at [1113, 288] on input "50" at bounding box center [1116, 281] width 64 height 26
click at [1209, 397] on div "days" at bounding box center [1312, 397] width 459 height 28
click at [1238, 363] on span "Exclude fans who have been subscribed for less than:" at bounding box center [1312, 367] width 459 height 18
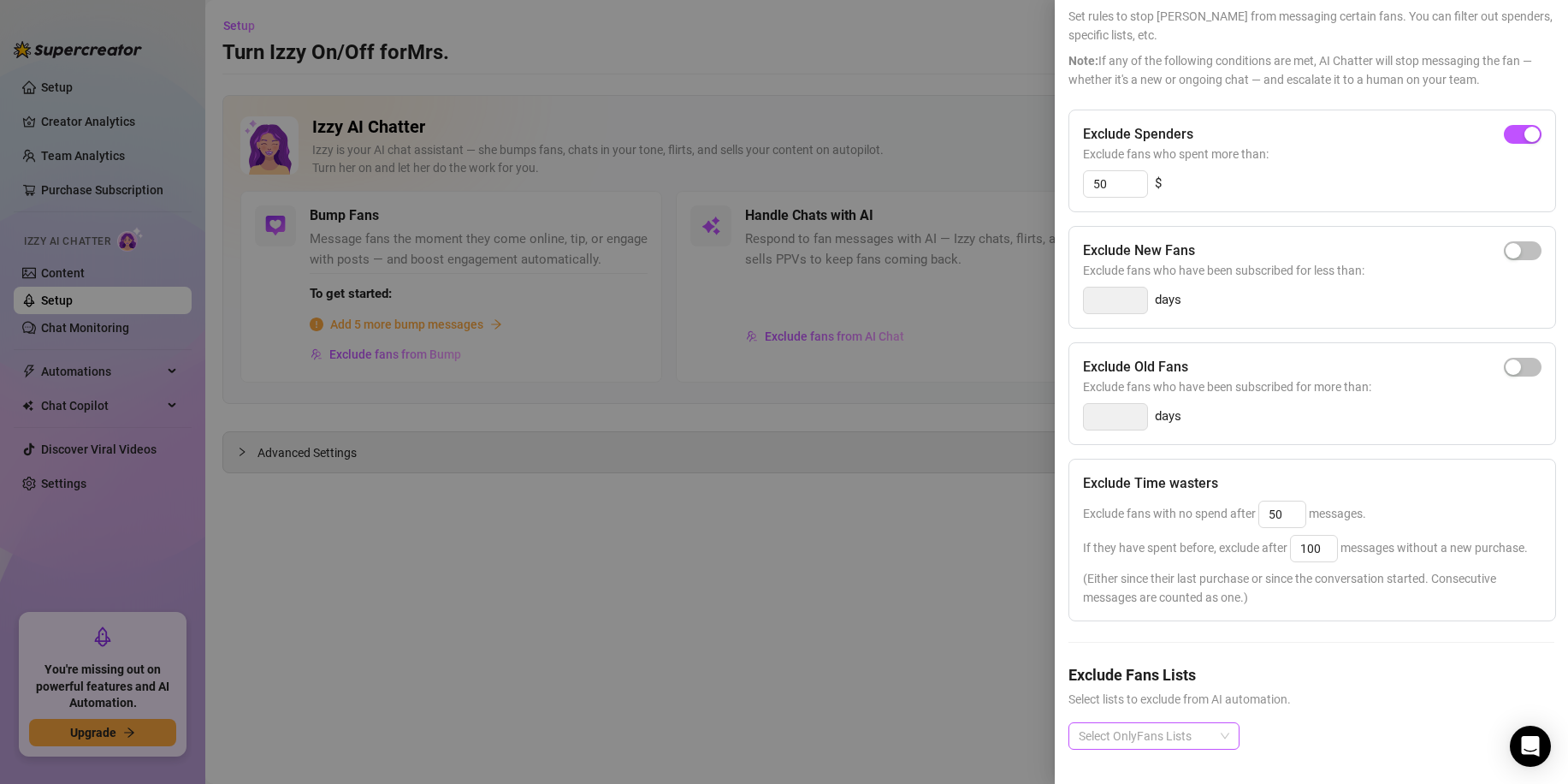
click at [1214, 724] on div at bounding box center [1145, 736] width 146 height 24
click at [1334, 692] on span "Select lists to exclude from AI automation." at bounding box center [1311, 699] width 486 height 18
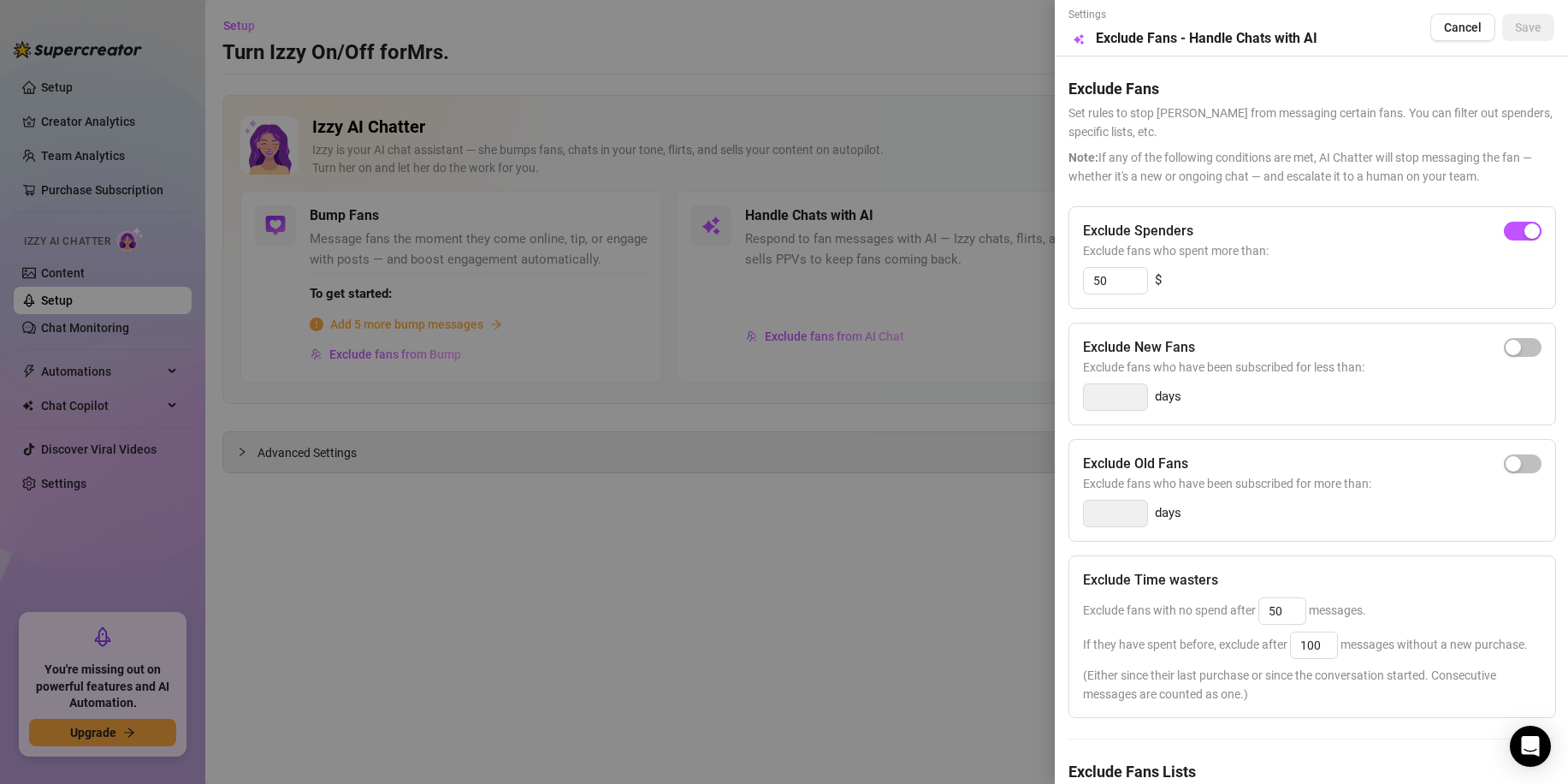
click at [829, 464] on div at bounding box center [784, 392] width 1568 height 784
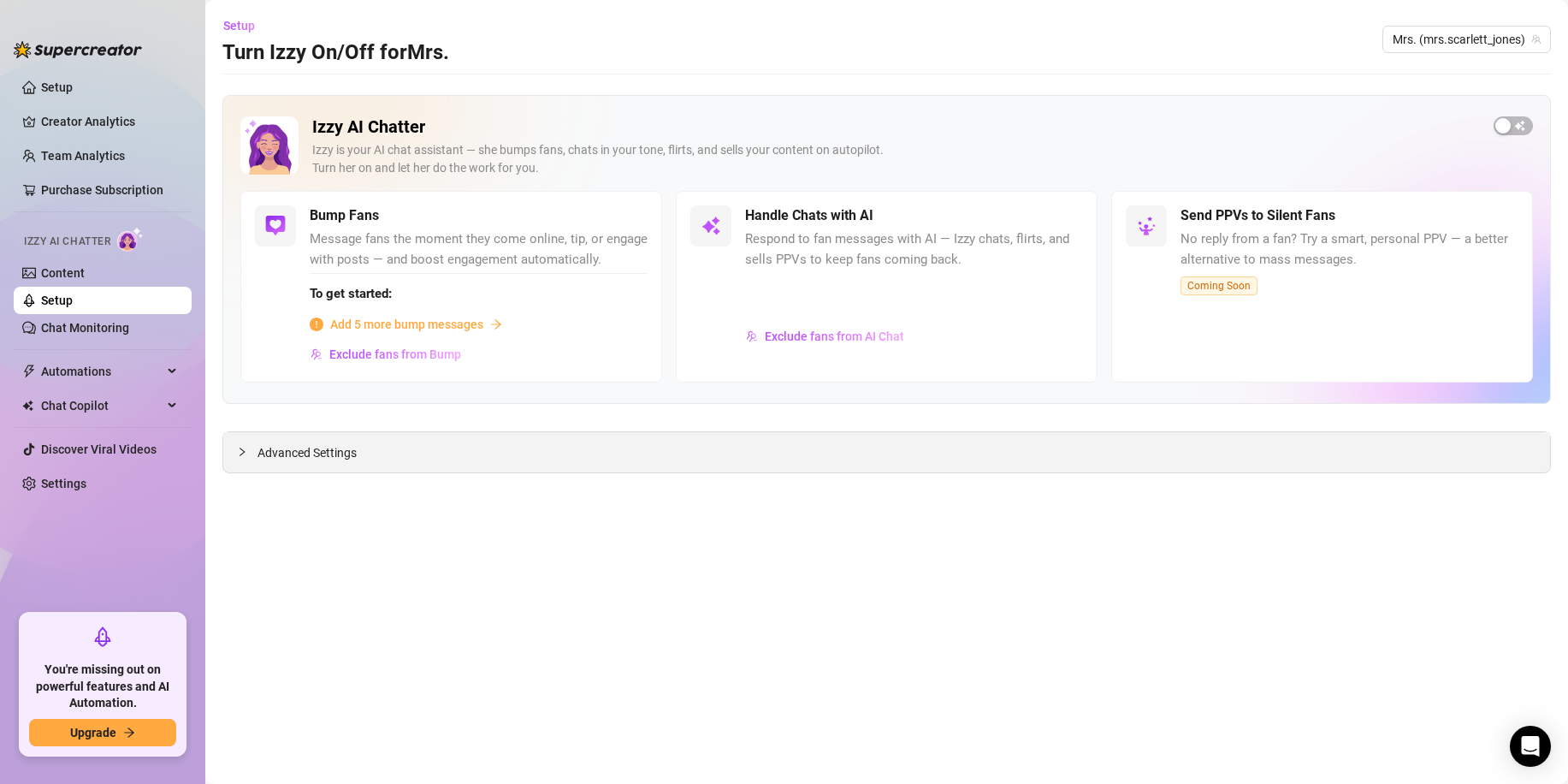
click at [323, 446] on span "Advanced Settings" at bounding box center [307, 452] width 99 height 18
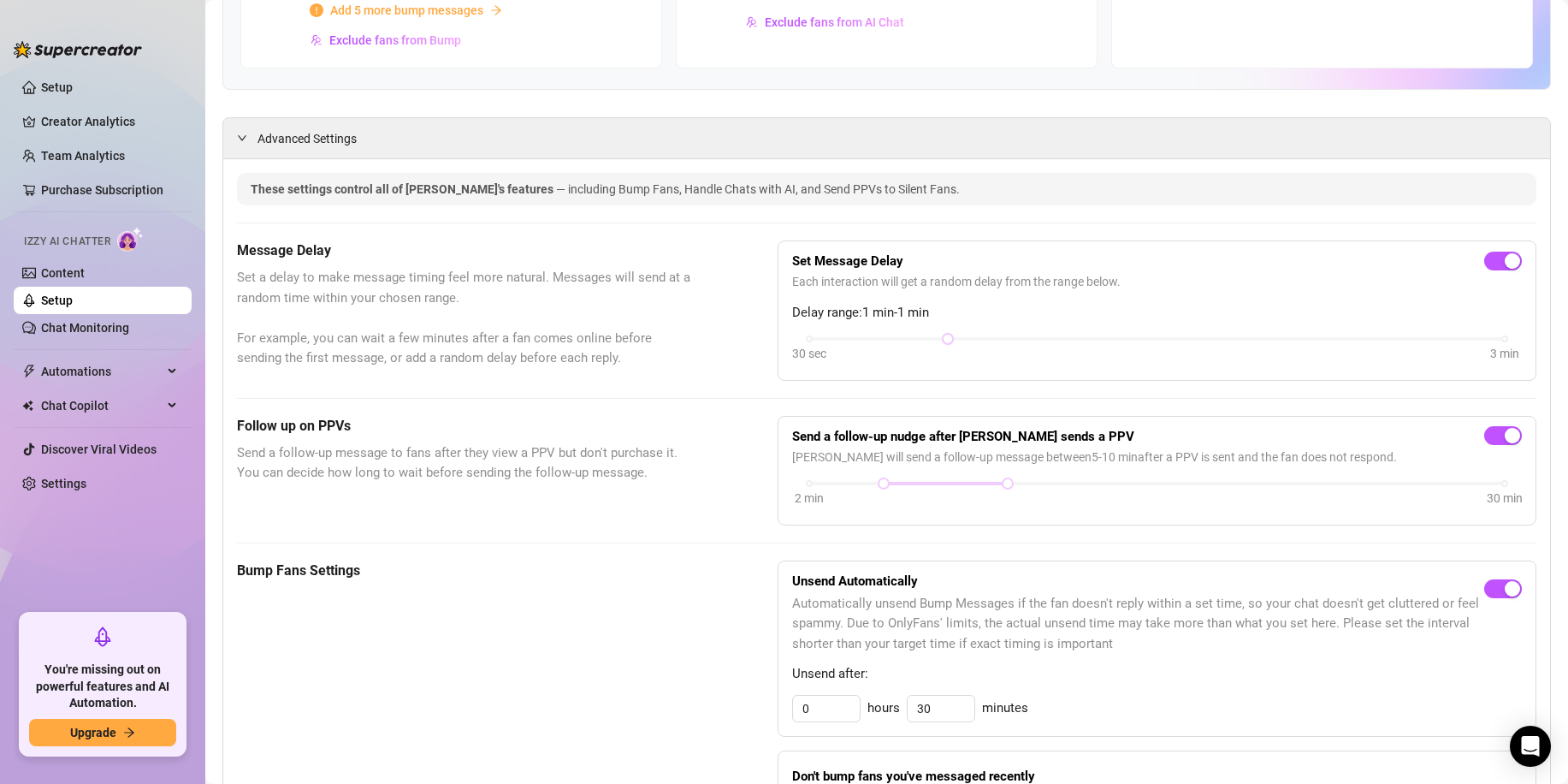
scroll to position [627, 0]
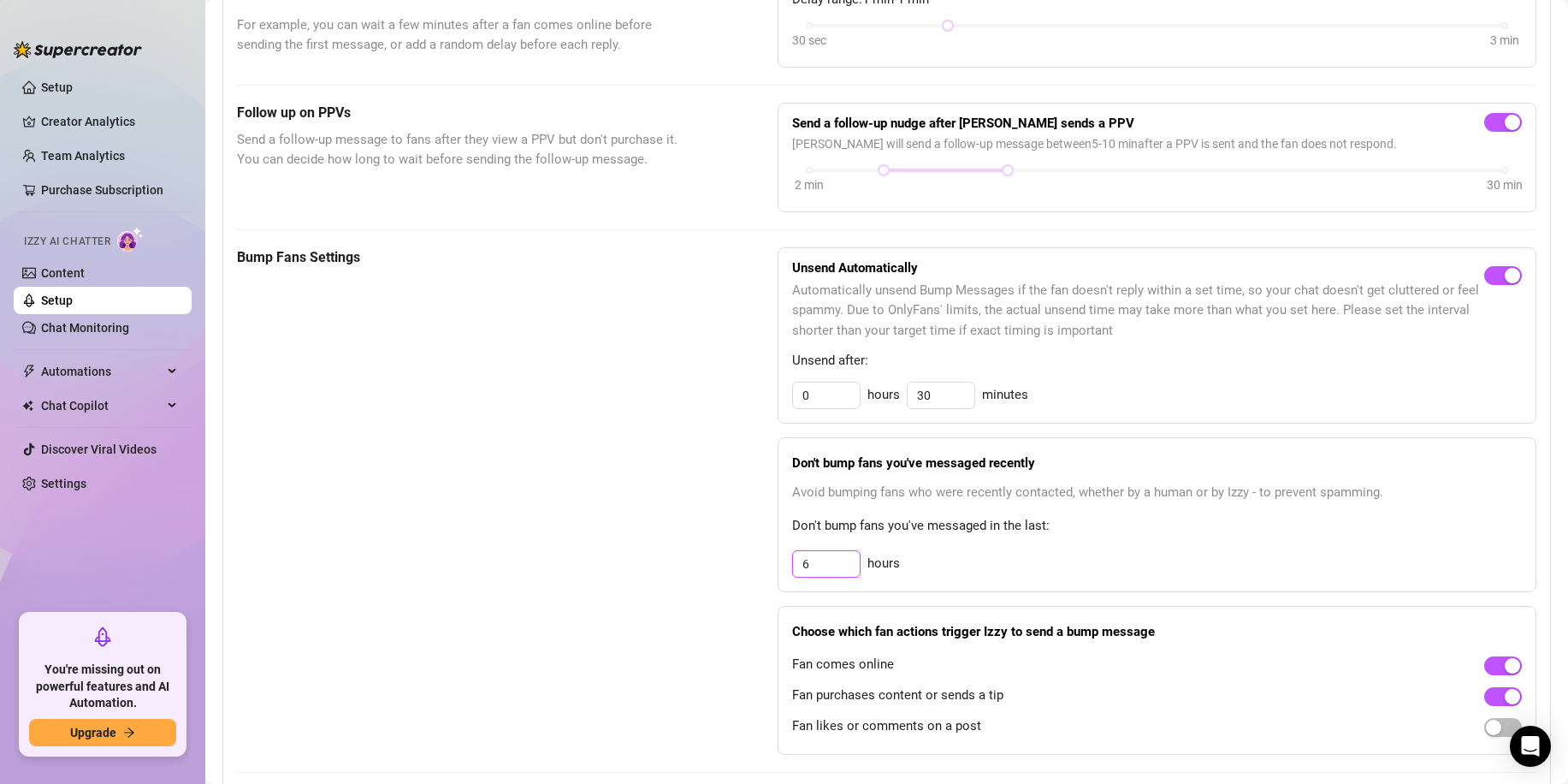
click at [814, 577] on input "6" at bounding box center [826, 564] width 66 height 26
type input "12"
click at [1086, 577] on div "12 hours" at bounding box center [1157, 564] width 730 height 28
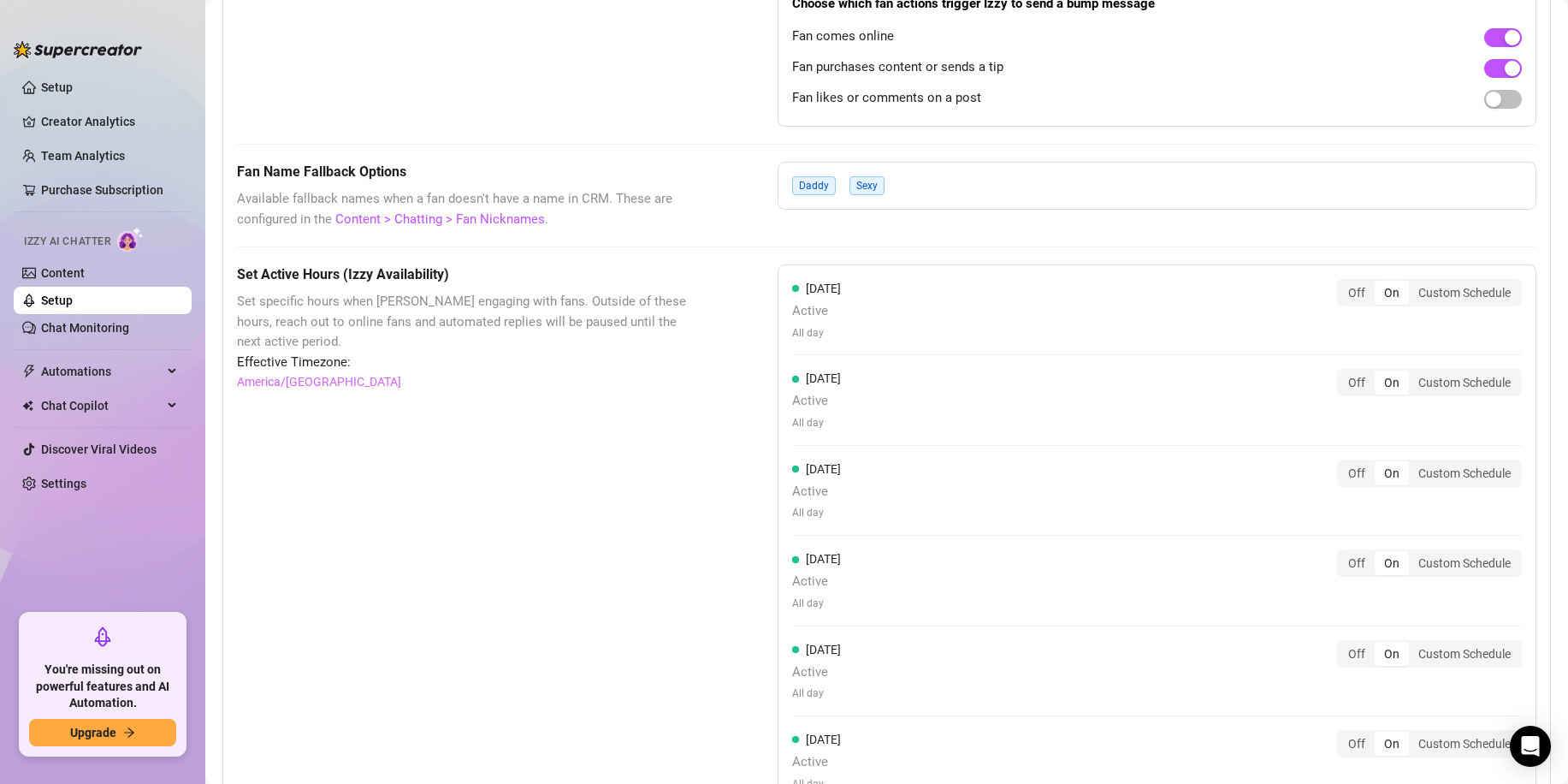
scroll to position [1568, 0]
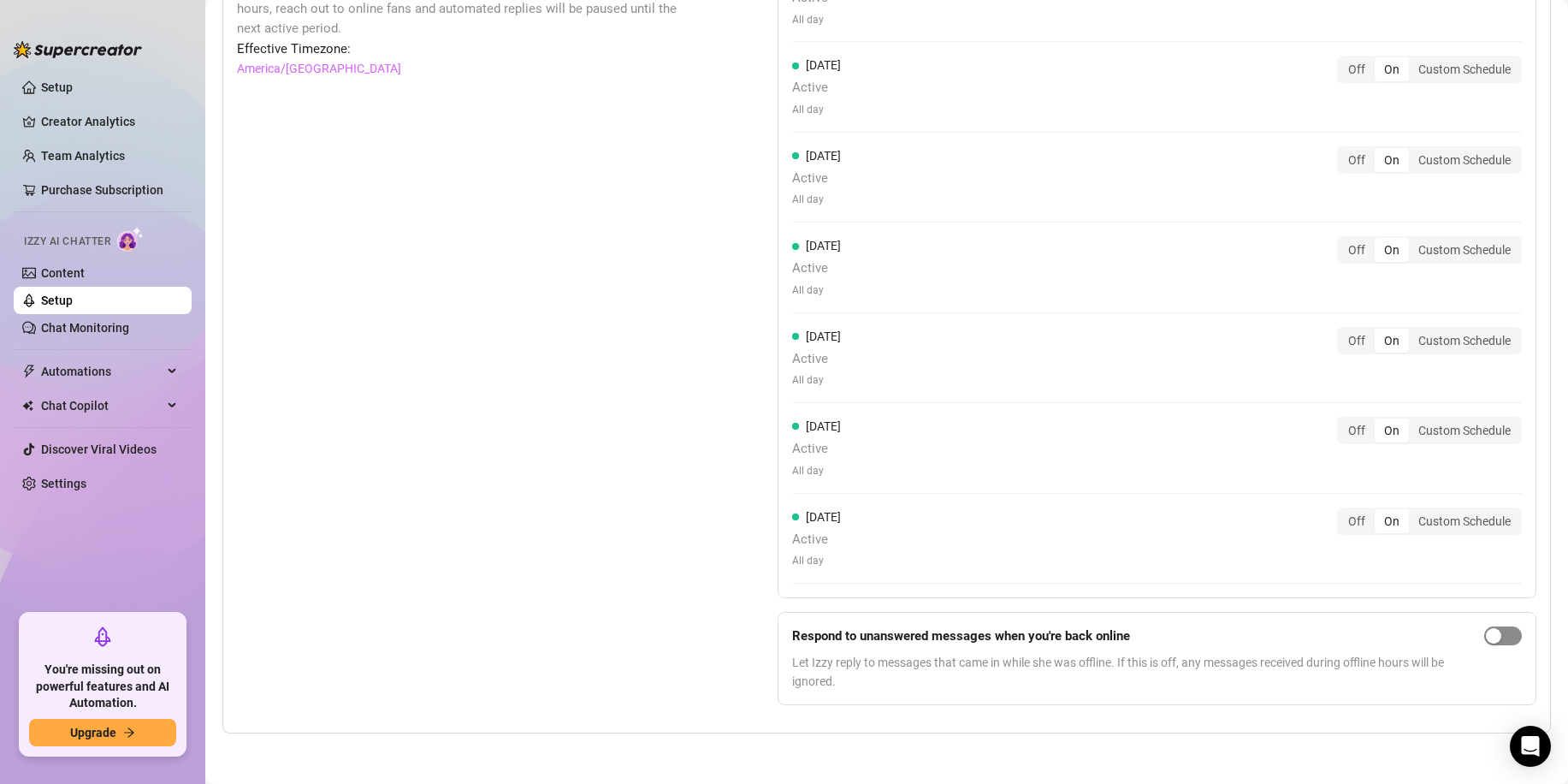
click at [1498, 645] on span "button" at bounding box center [1503, 635] width 38 height 18
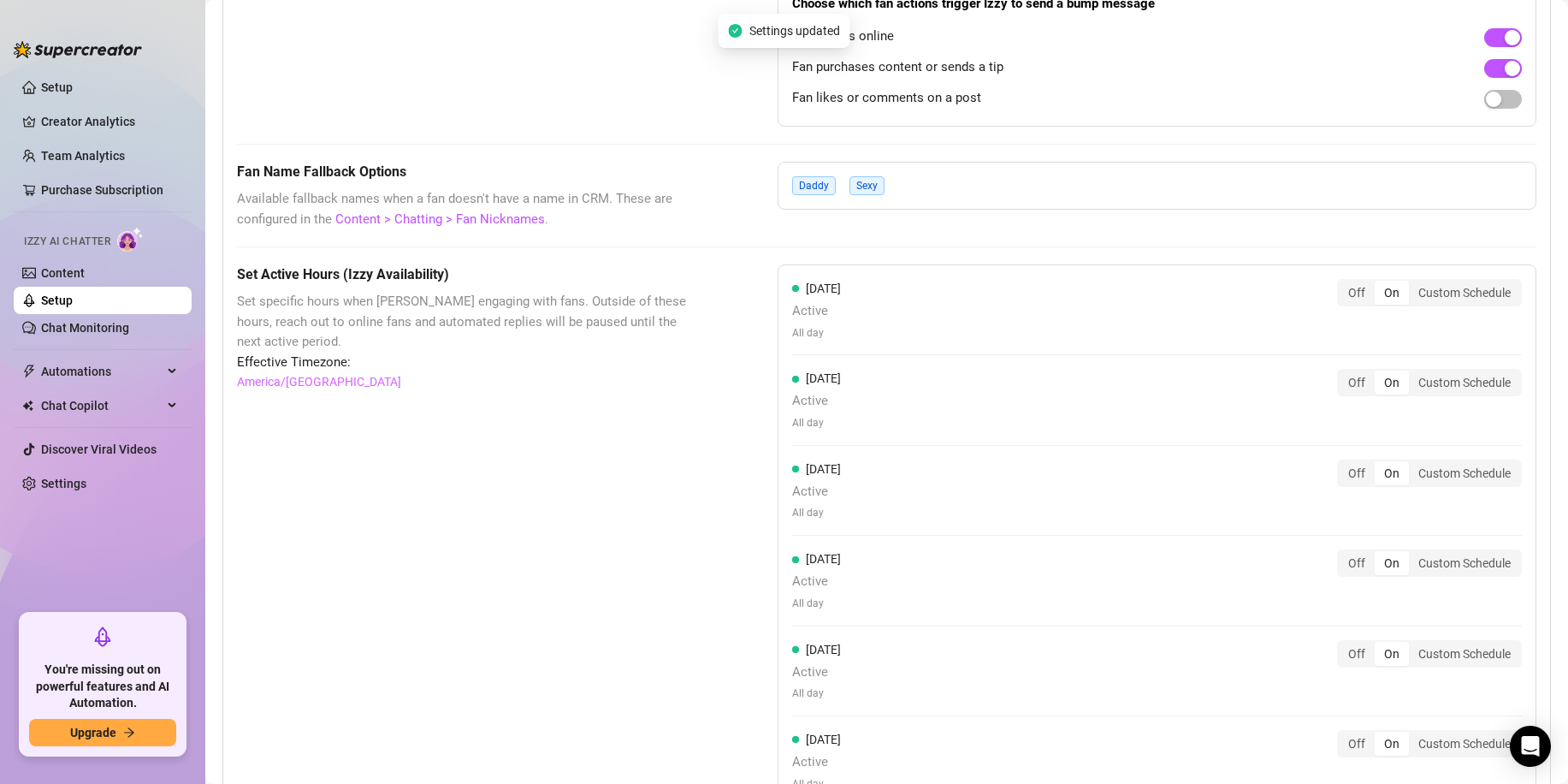
scroll to position [941, 0]
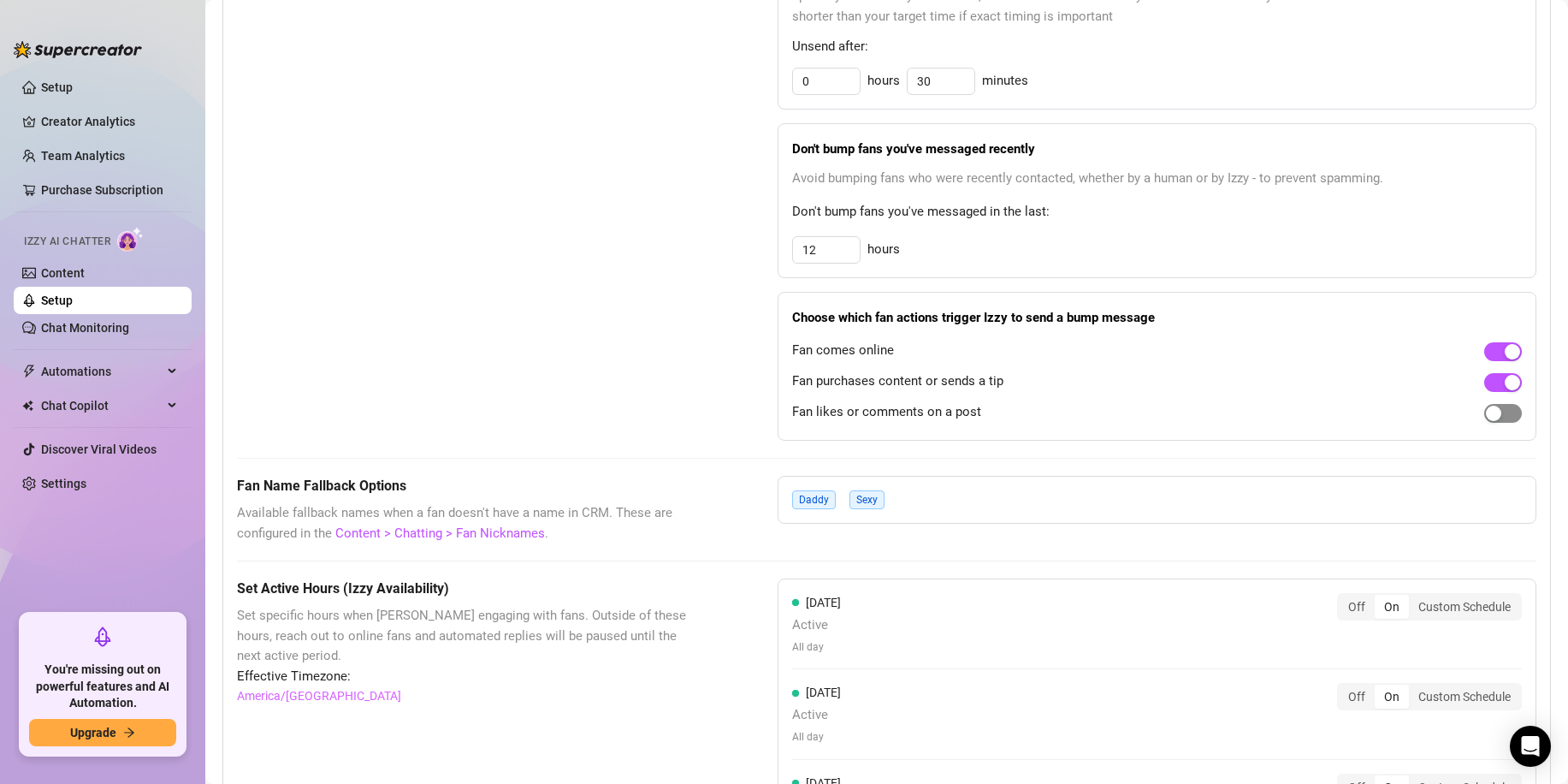
click at [1500, 423] on span "button" at bounding box center [1503, 413] width 38 height 18
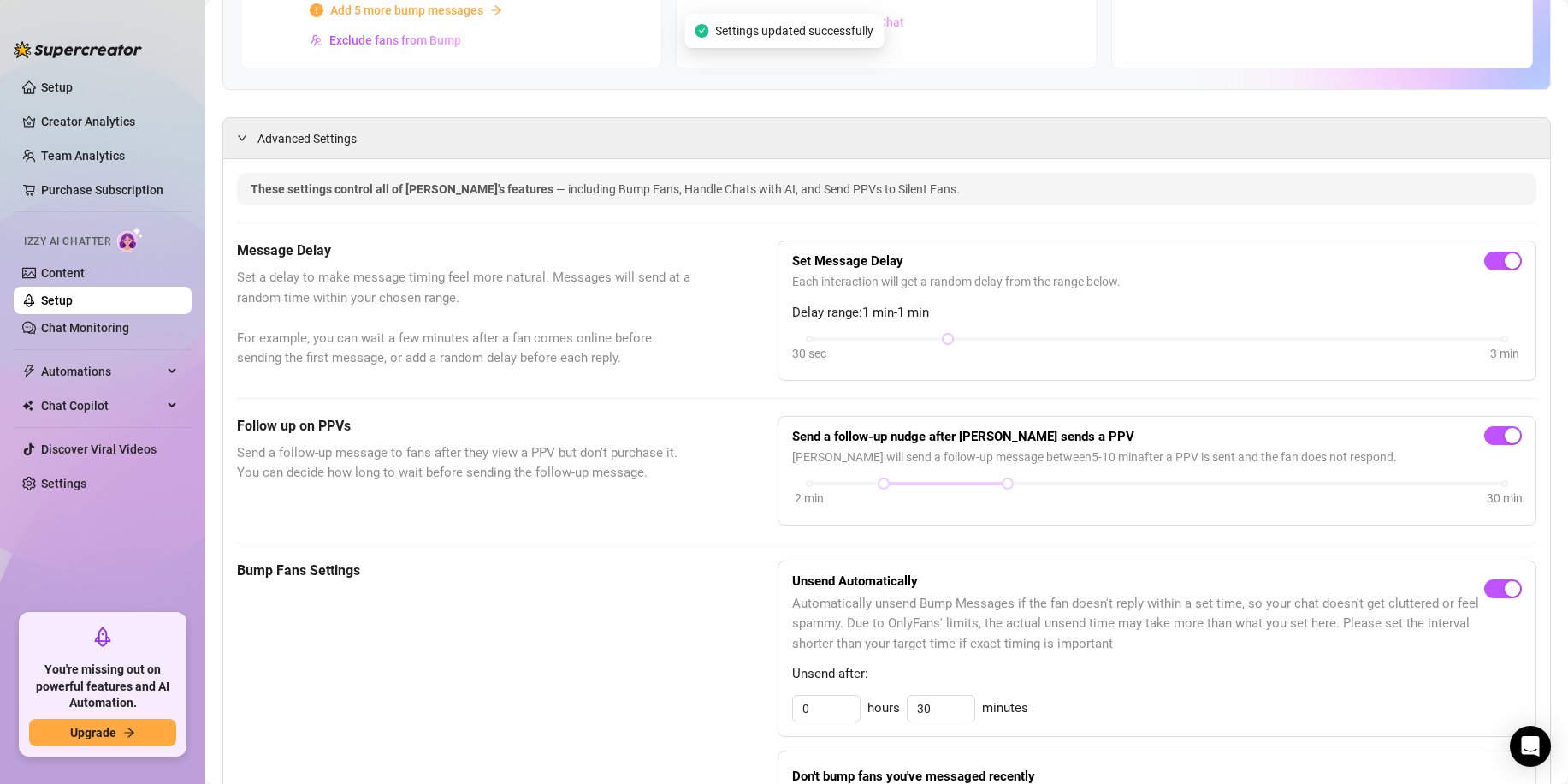
scroll to position [0, 0]
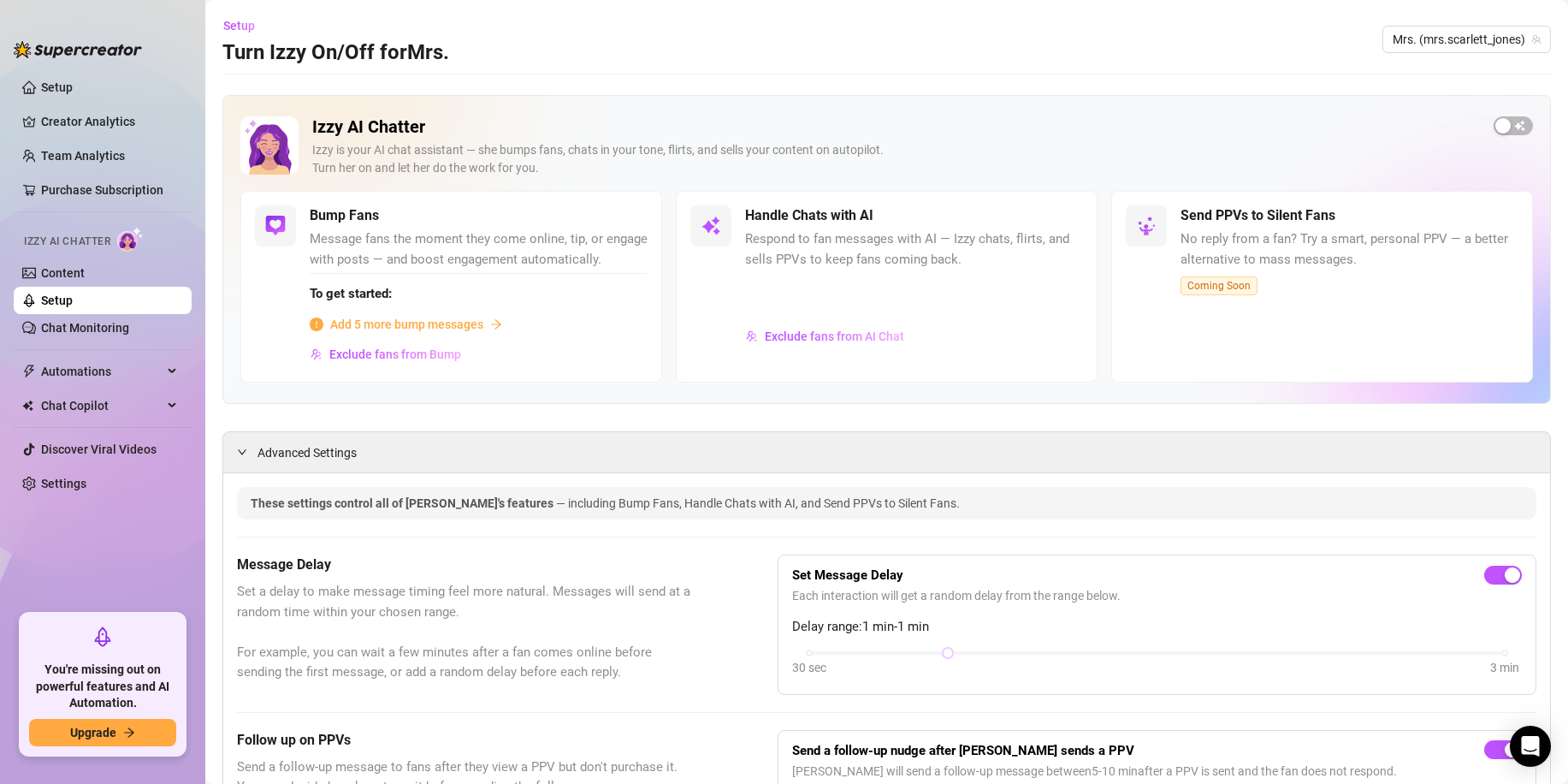
click at [404, 333] on span "Add 5 more bump messages" at bounding box center [407, 324] width 153 height 18
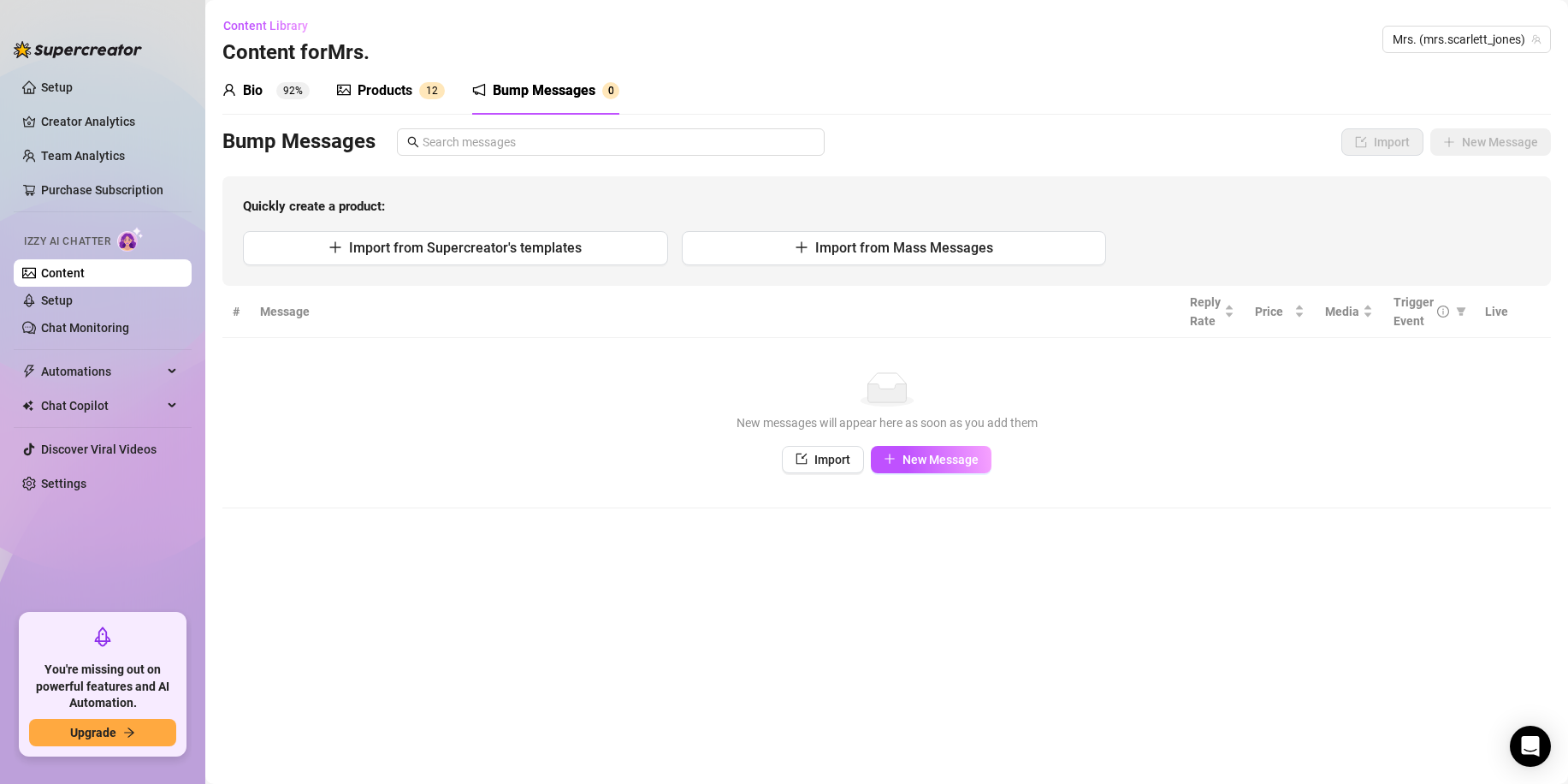
click at [251, 94] on div "Bio" at bounding box center [252, 90] width 19 height 20
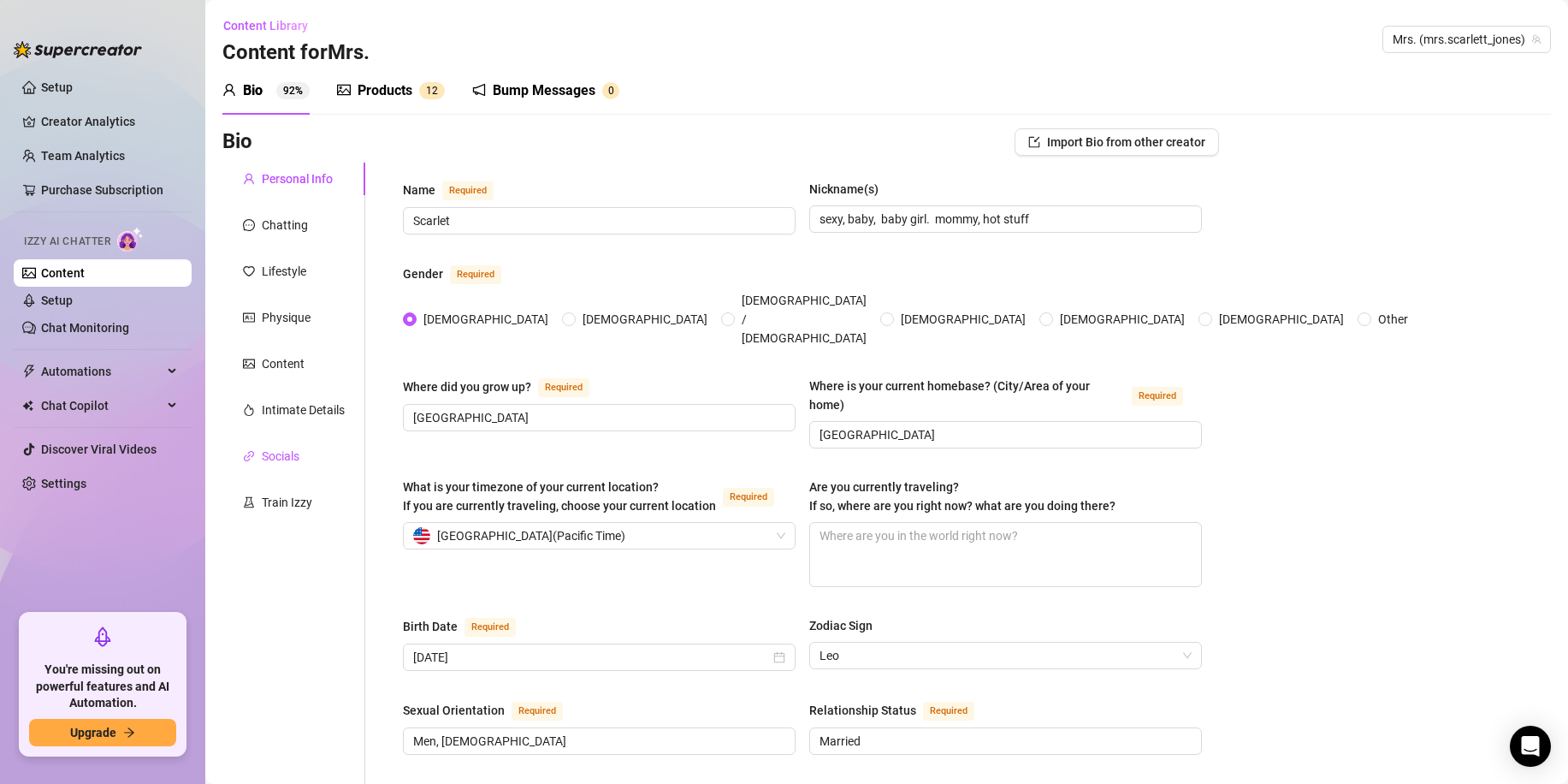
click at [283, 450] on div "Socials" at bounding box center [281, 456] width 38 height 18
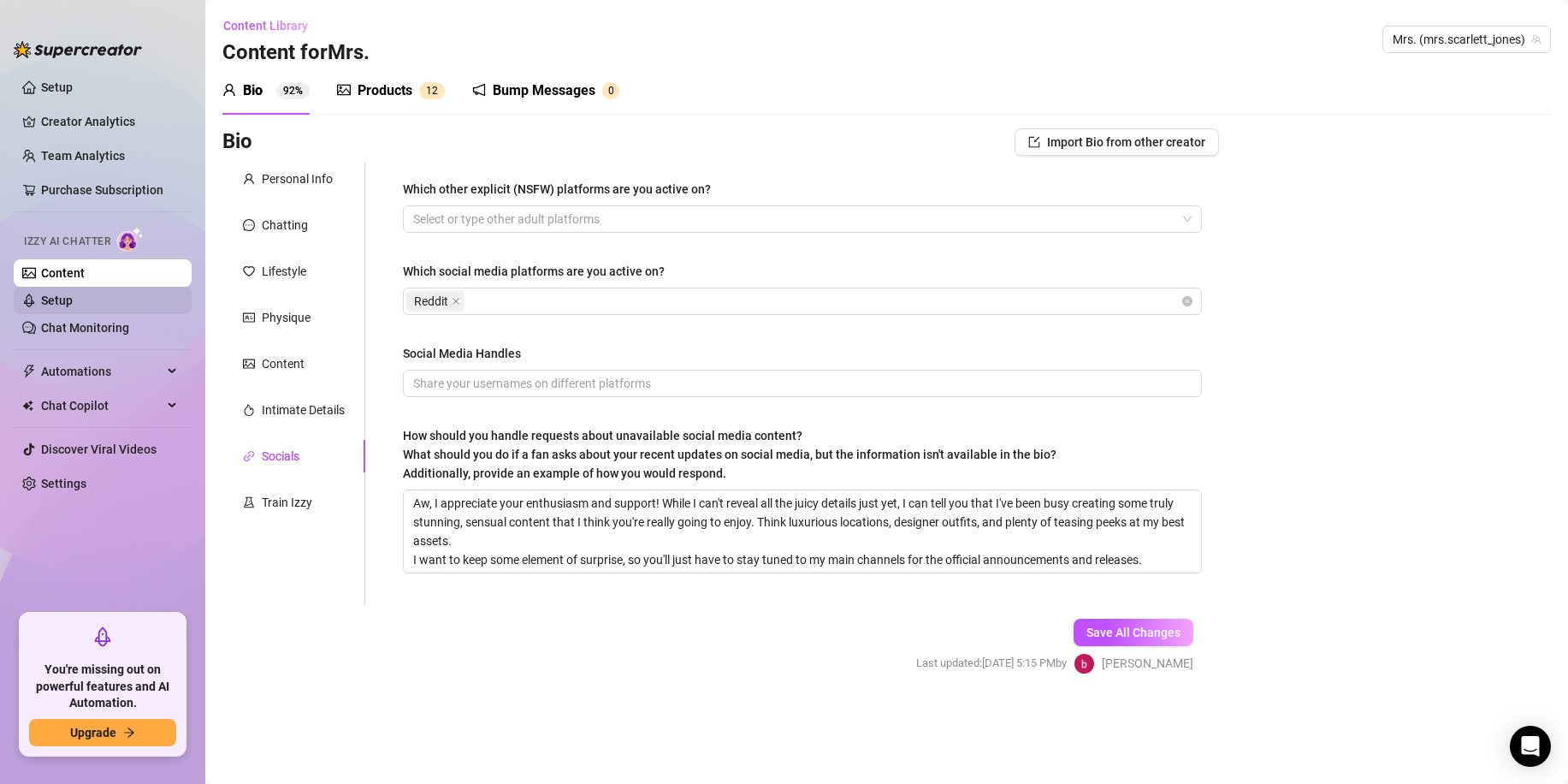
click at [66, 308] on link "Setup" at bounding box center [56, 300] width 31 height 14
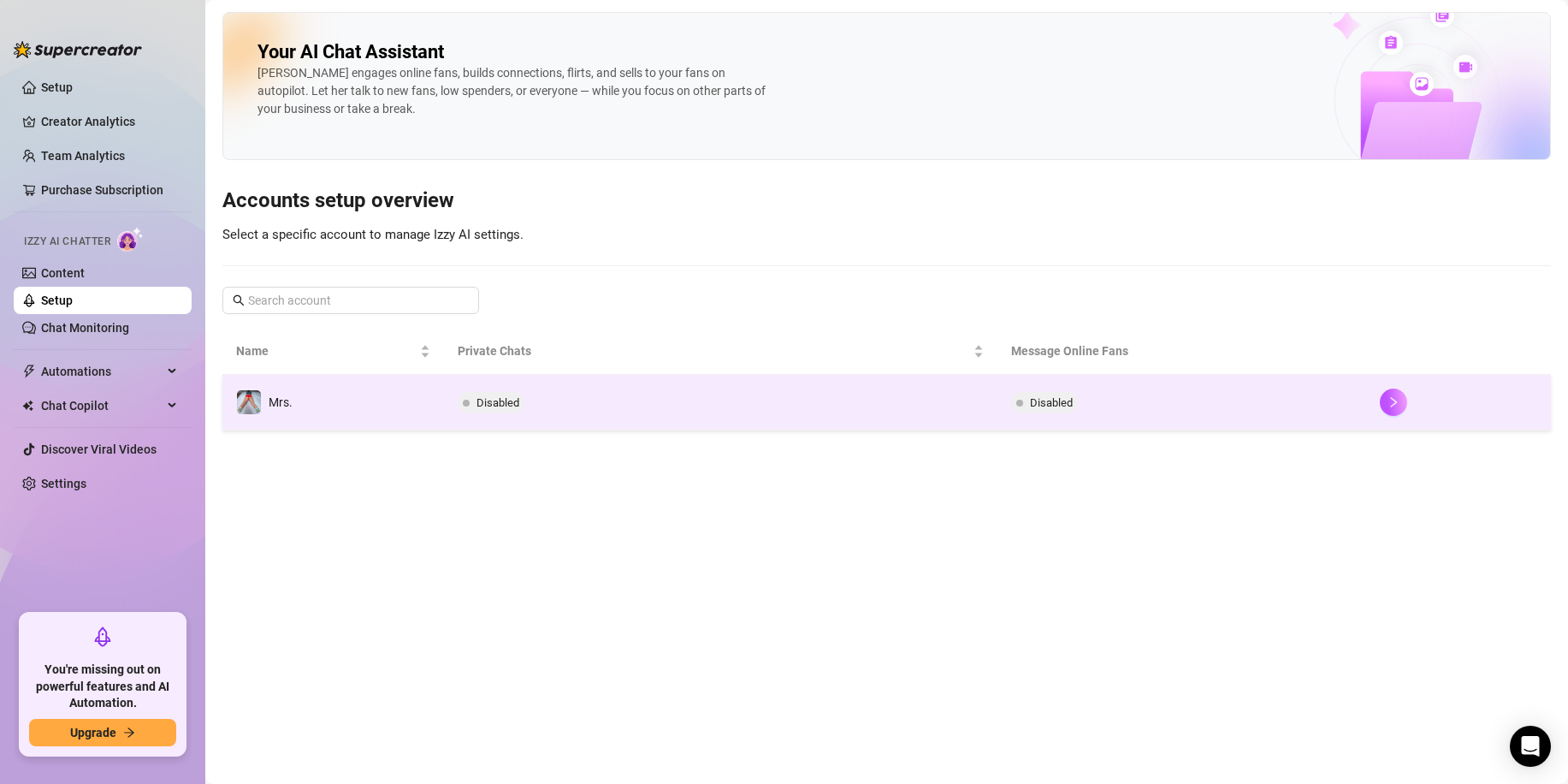
click at [380, 405] on td "Mrs." at bounding box center [333, 403] width 222 height 55
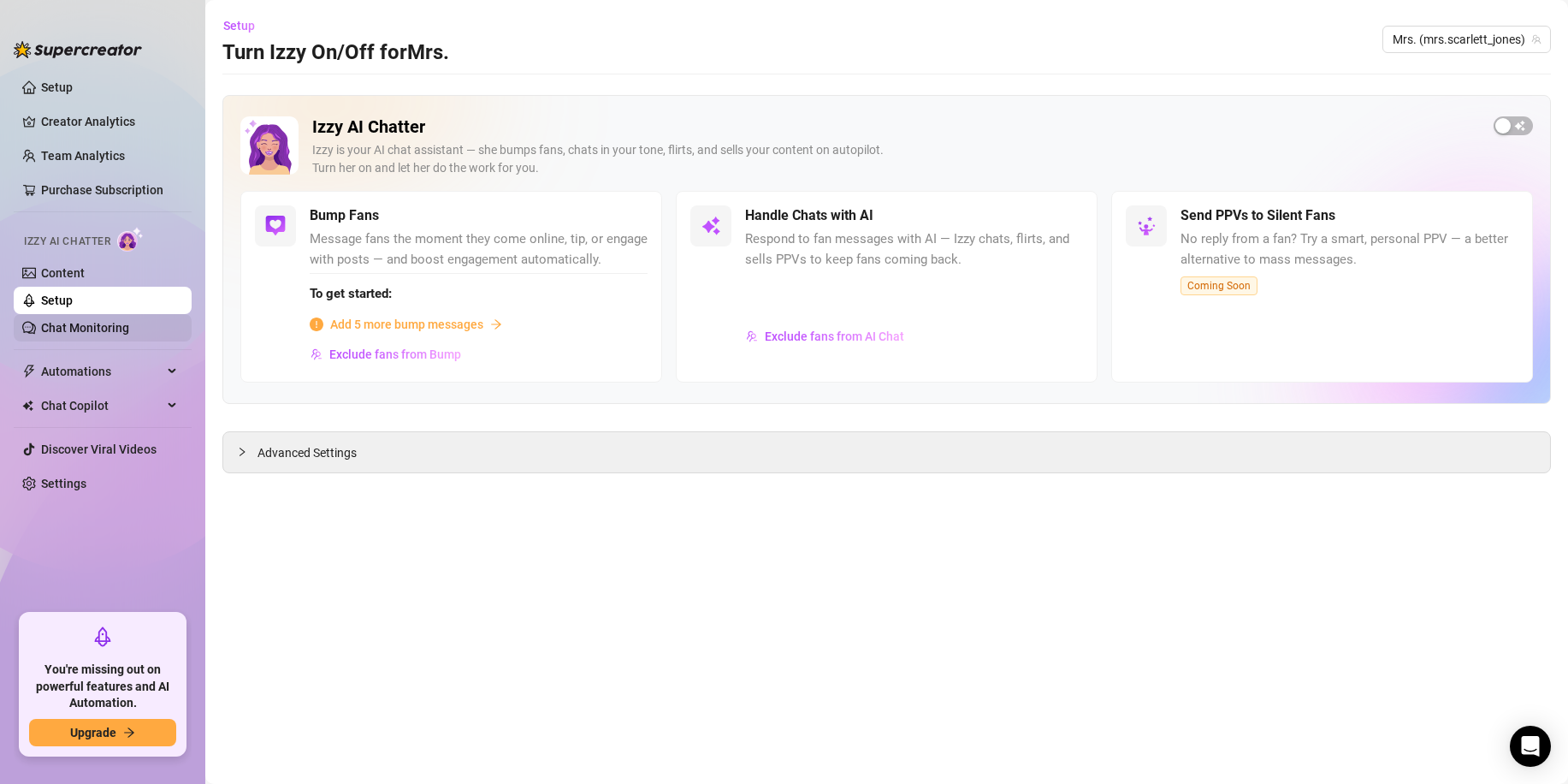
click at [59, 324] on link "Chat Monitoring" at bounding box center [84, 327] width 88 height 14
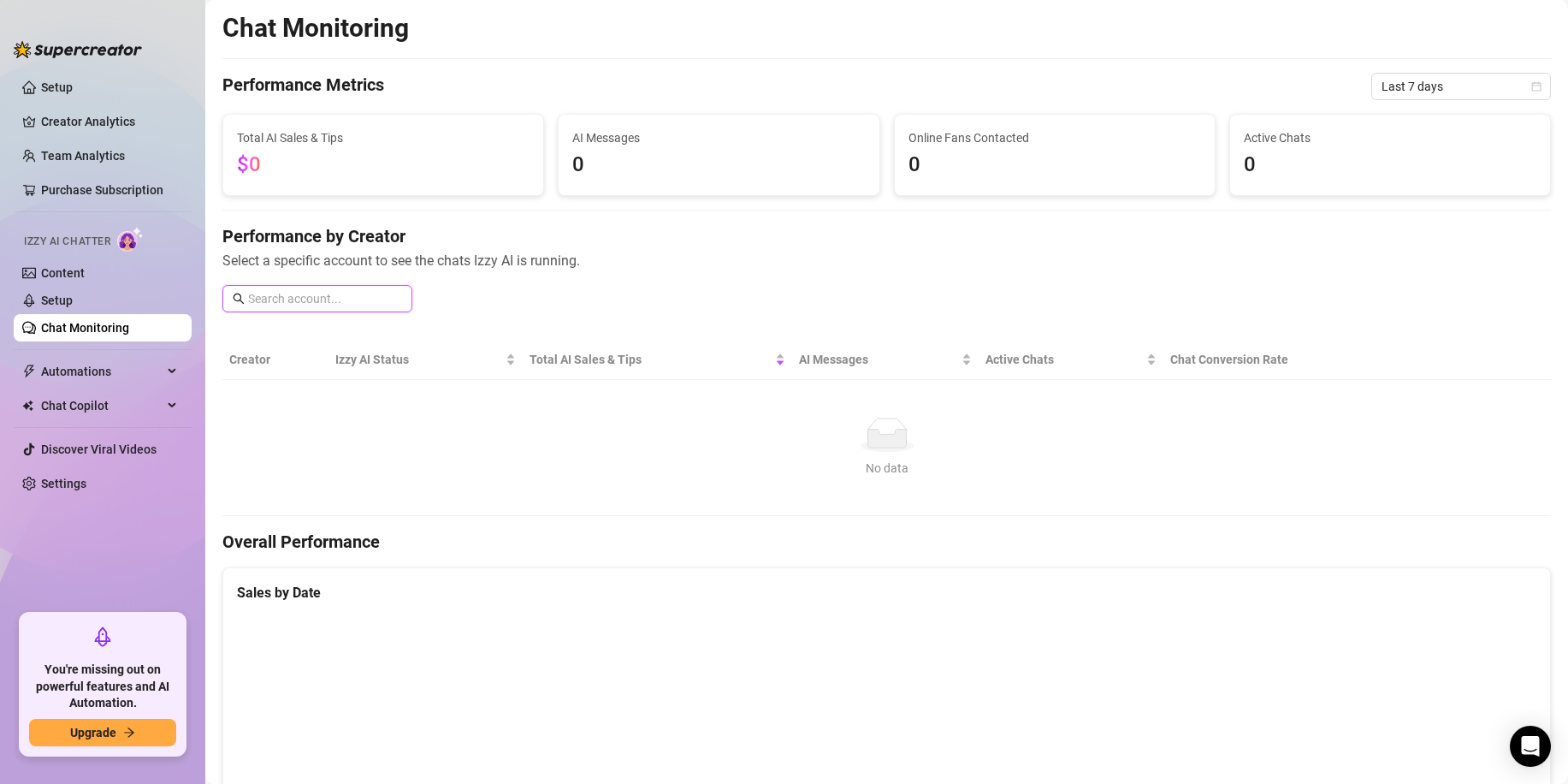
click at [380, 307] on input "text" at bounding box center [325, 298] width 154 height 18
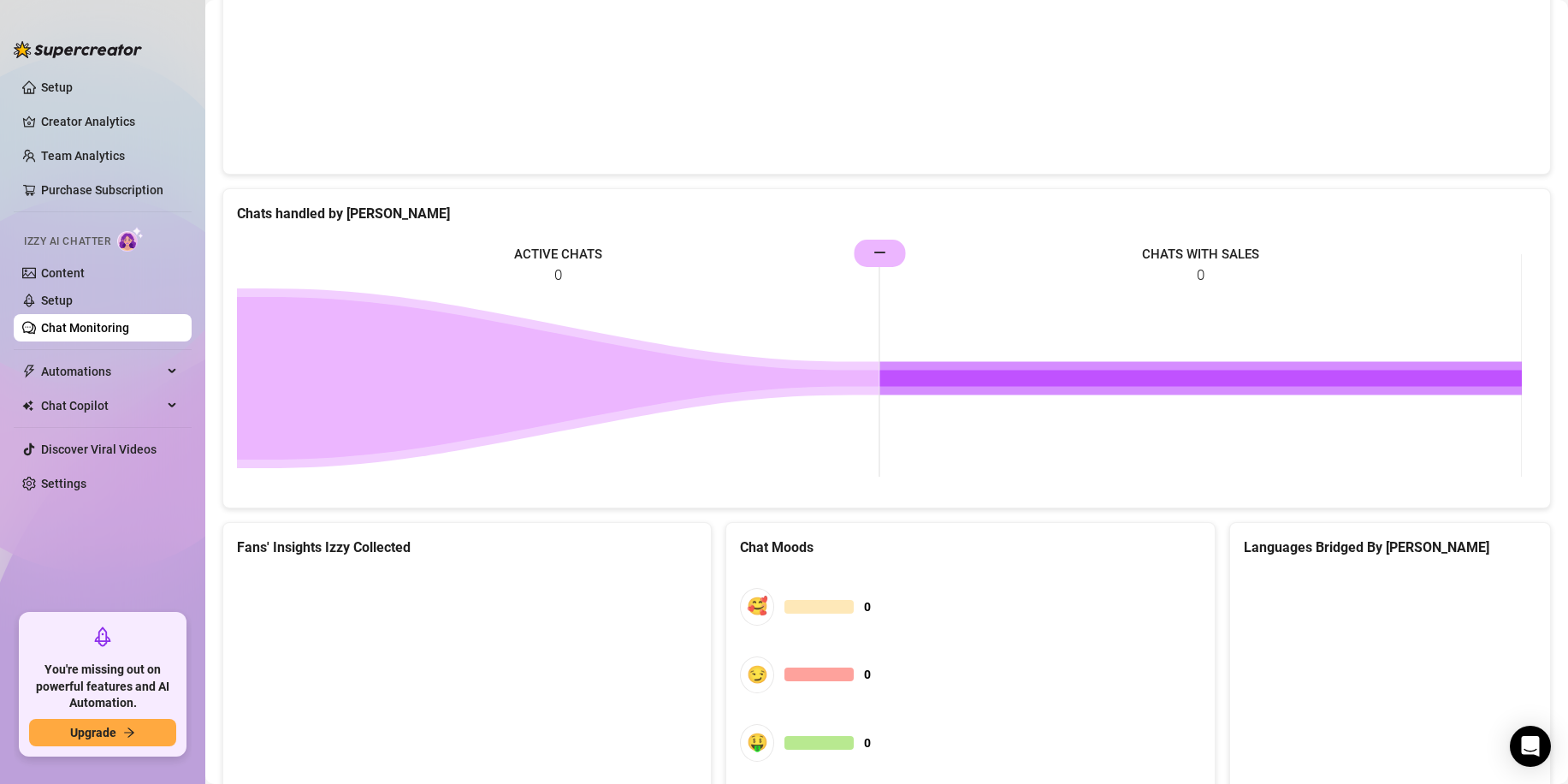
scroll to position [755, 0]
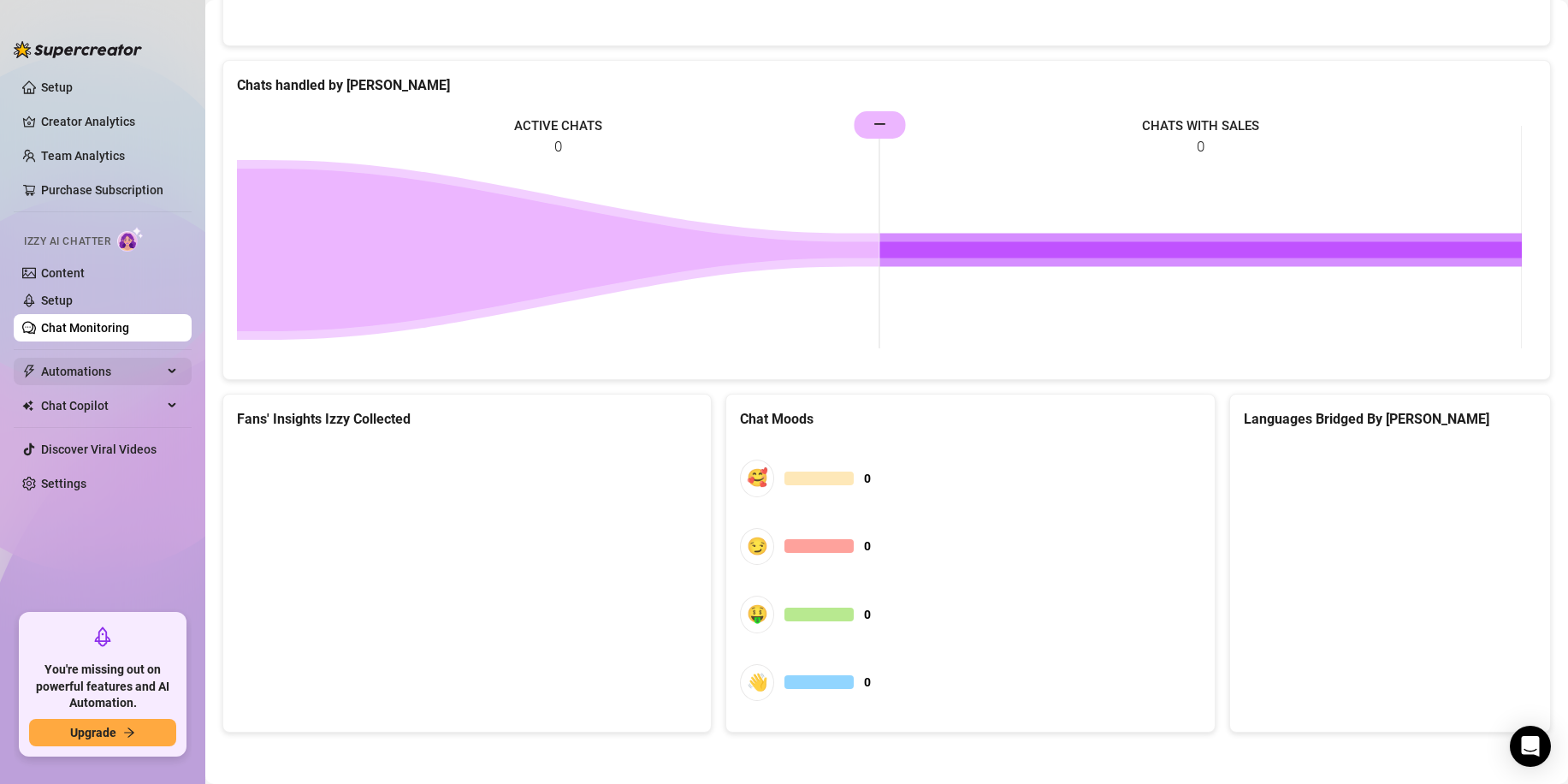
click at [90, 374] on span "Automations" at bounding box center [102, 371] width 122 height 28
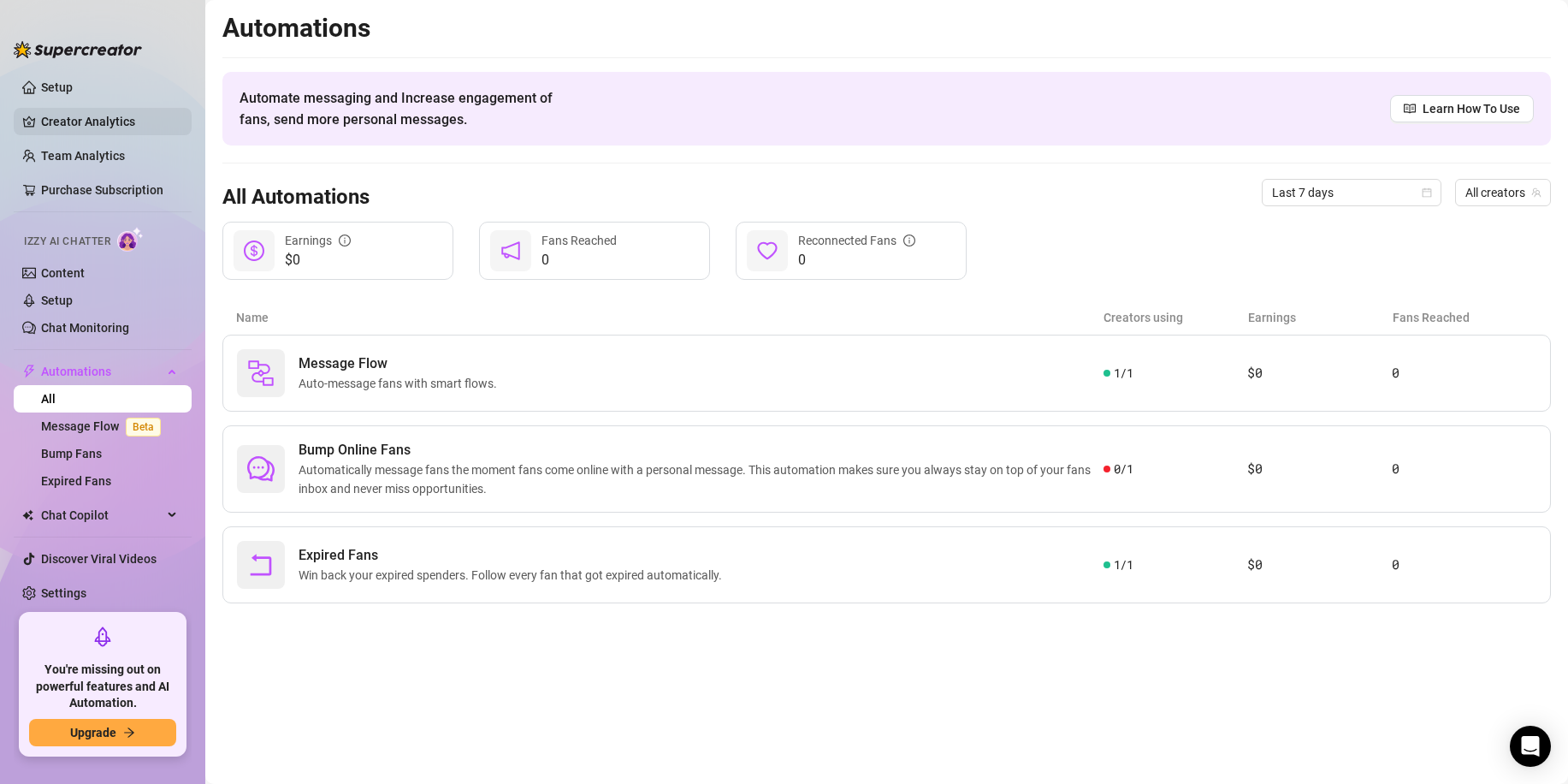
click at [103, 126] on link "Creator Analytics" at bounding box center [109, 122] width 137 height 28
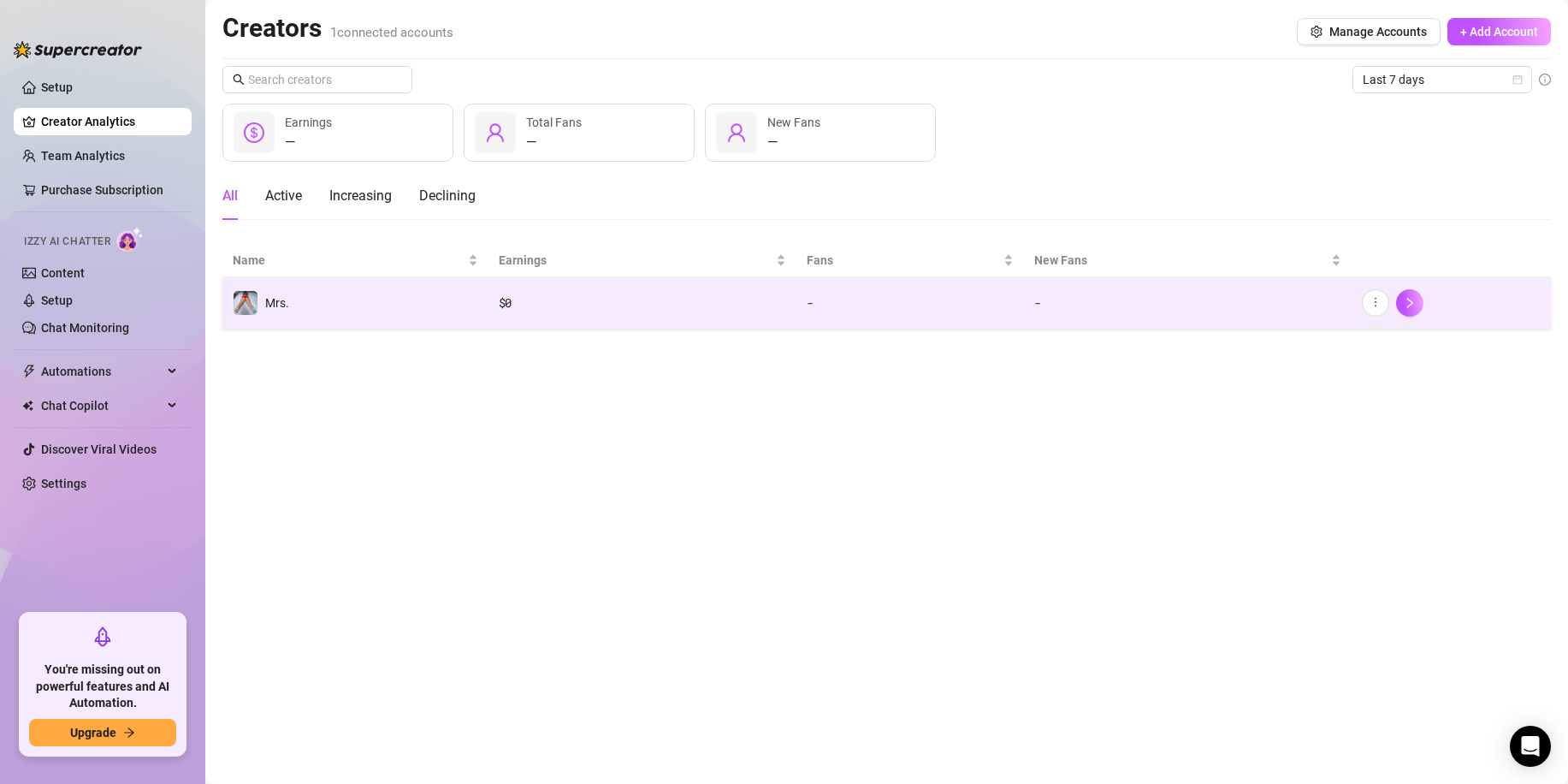
click at [356, 322] on td "Mrs." at bounding box center [356, 303] width 266 height 52
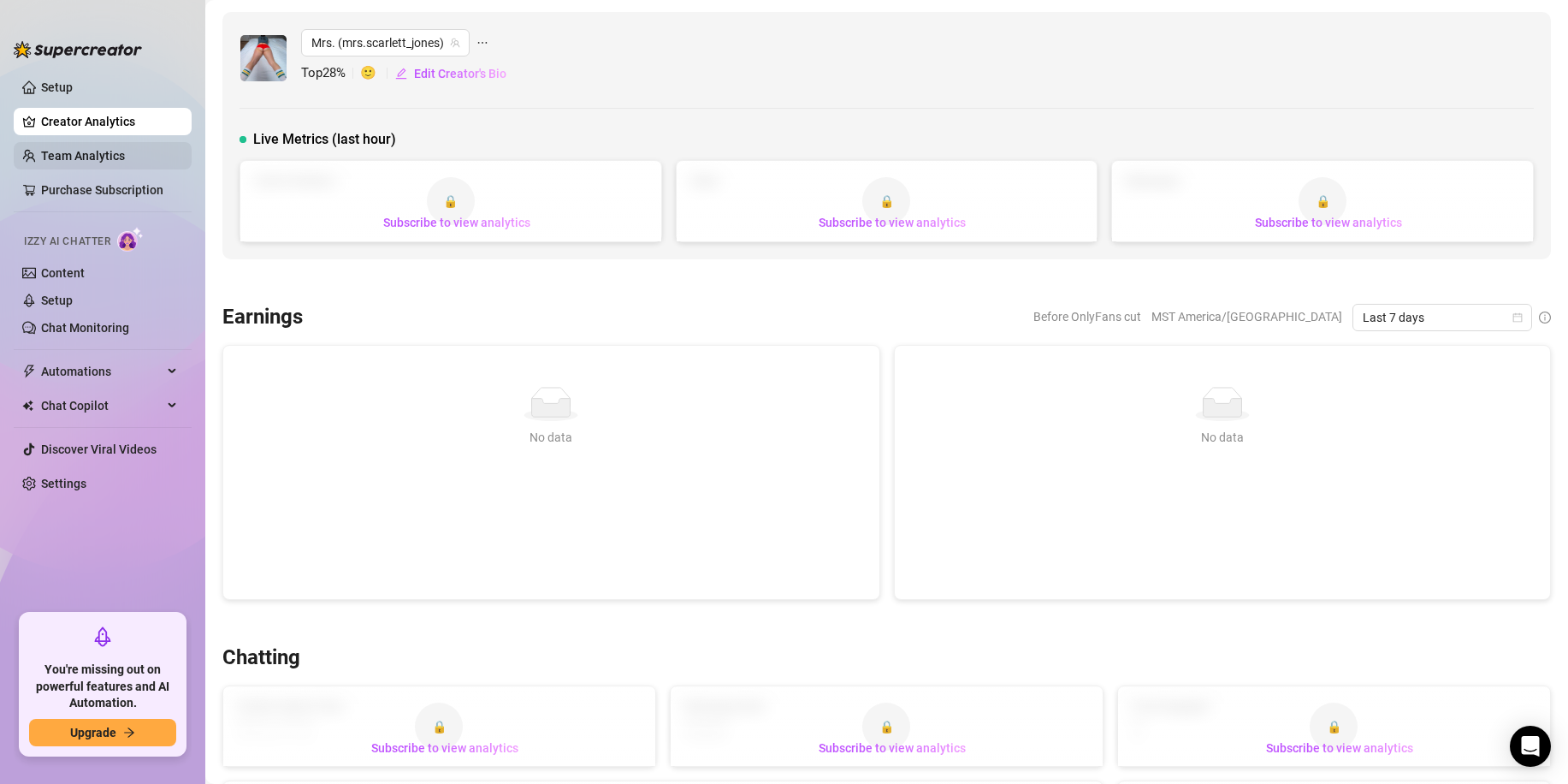
click at [54, 162] on link "Team Analytics" at bounding box center [82, 155] width 84 height 14
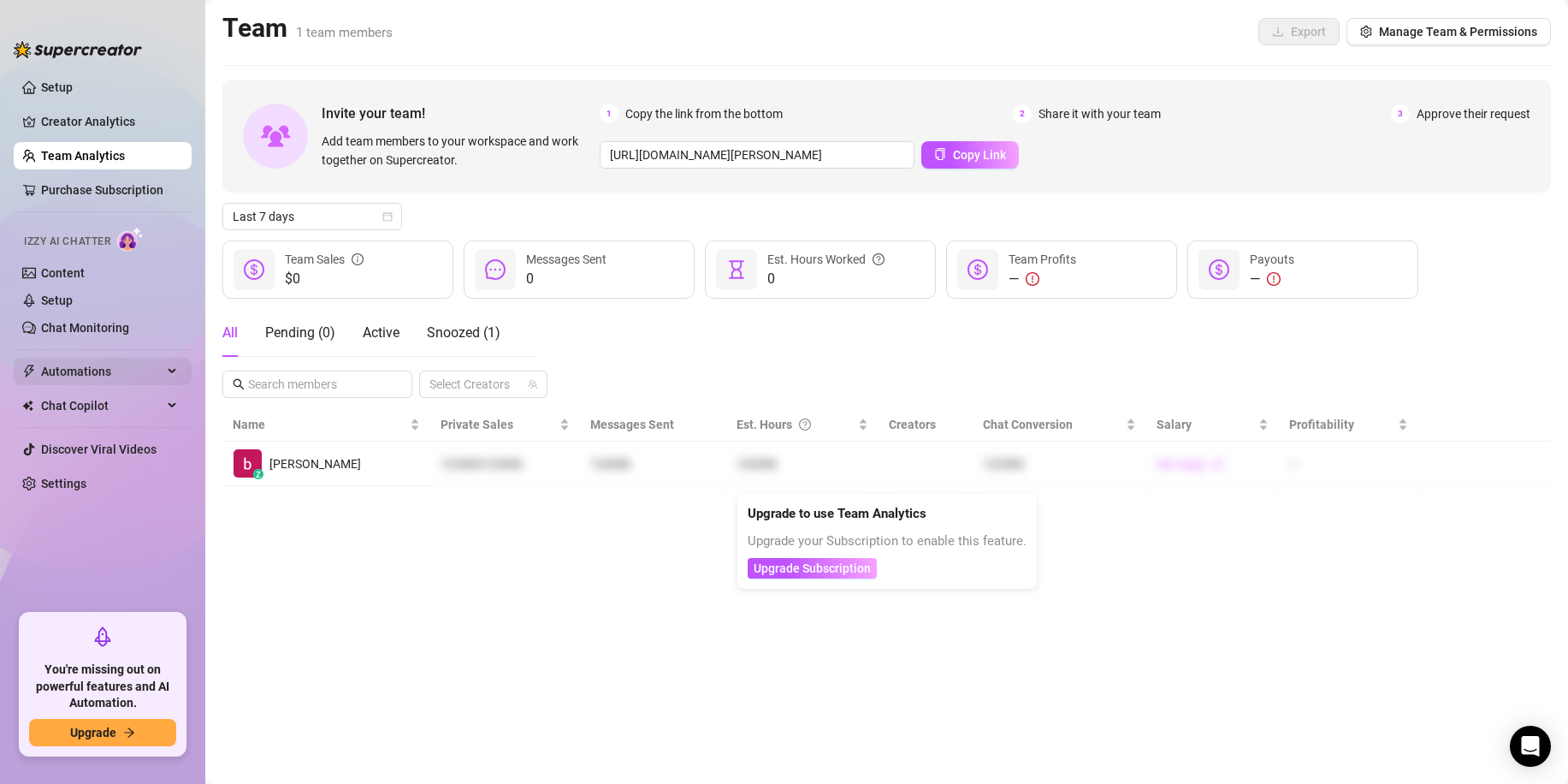
click at [67, 362] on span "Automations" at bounding box center [102, 371] width 122 height 28
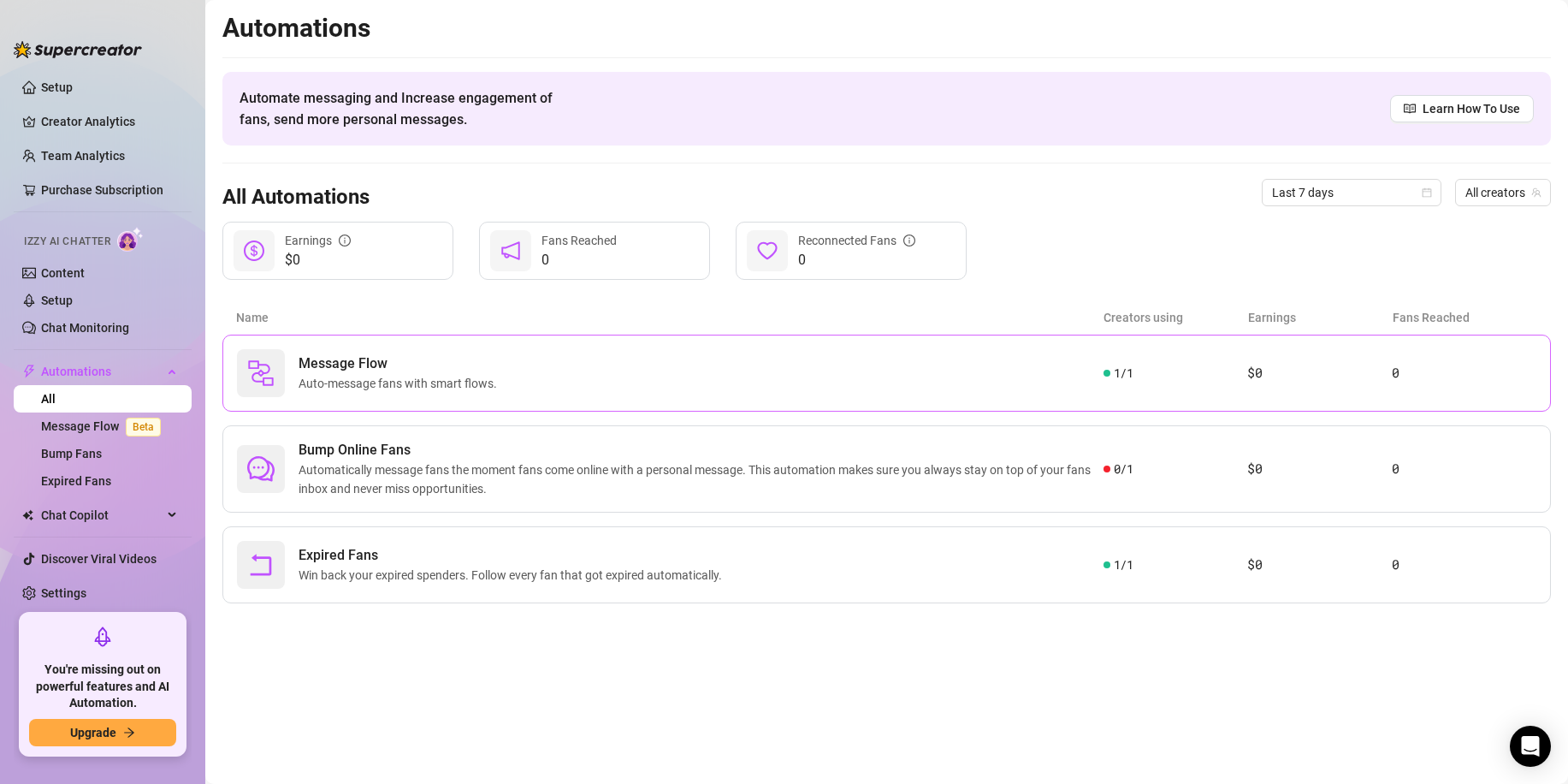
click at [358, 385] on span "Auto-message fans with smart flows." at bounding box center [401, 383] width 205 height 18
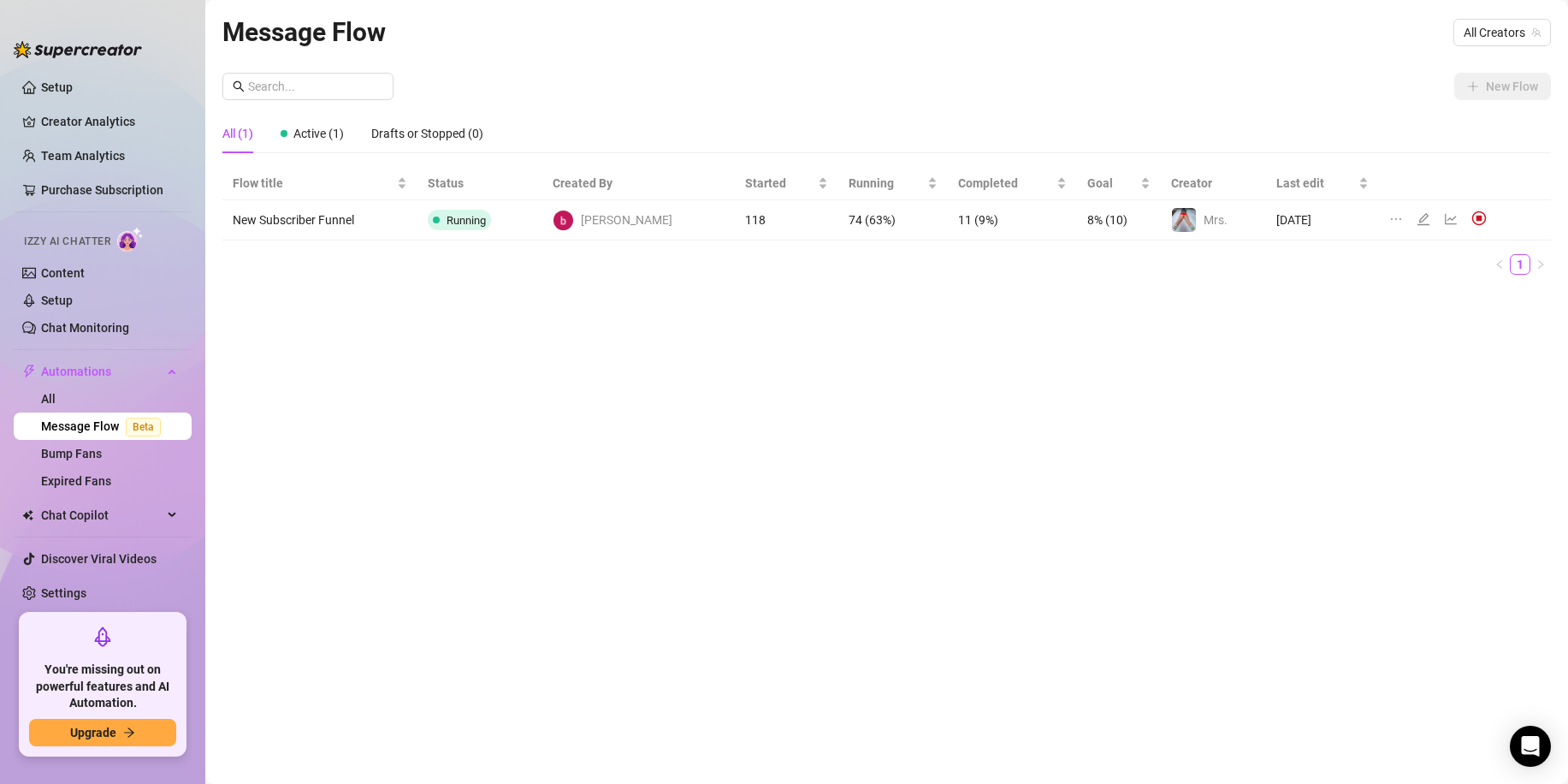
click at [375, 229] on td "New Subscriber Funnel" at bounding box center [320, 221] width 195 height 41
click at [1418, 217] on icon "edit" at bounding box center [1423, 219] width 14 height 14
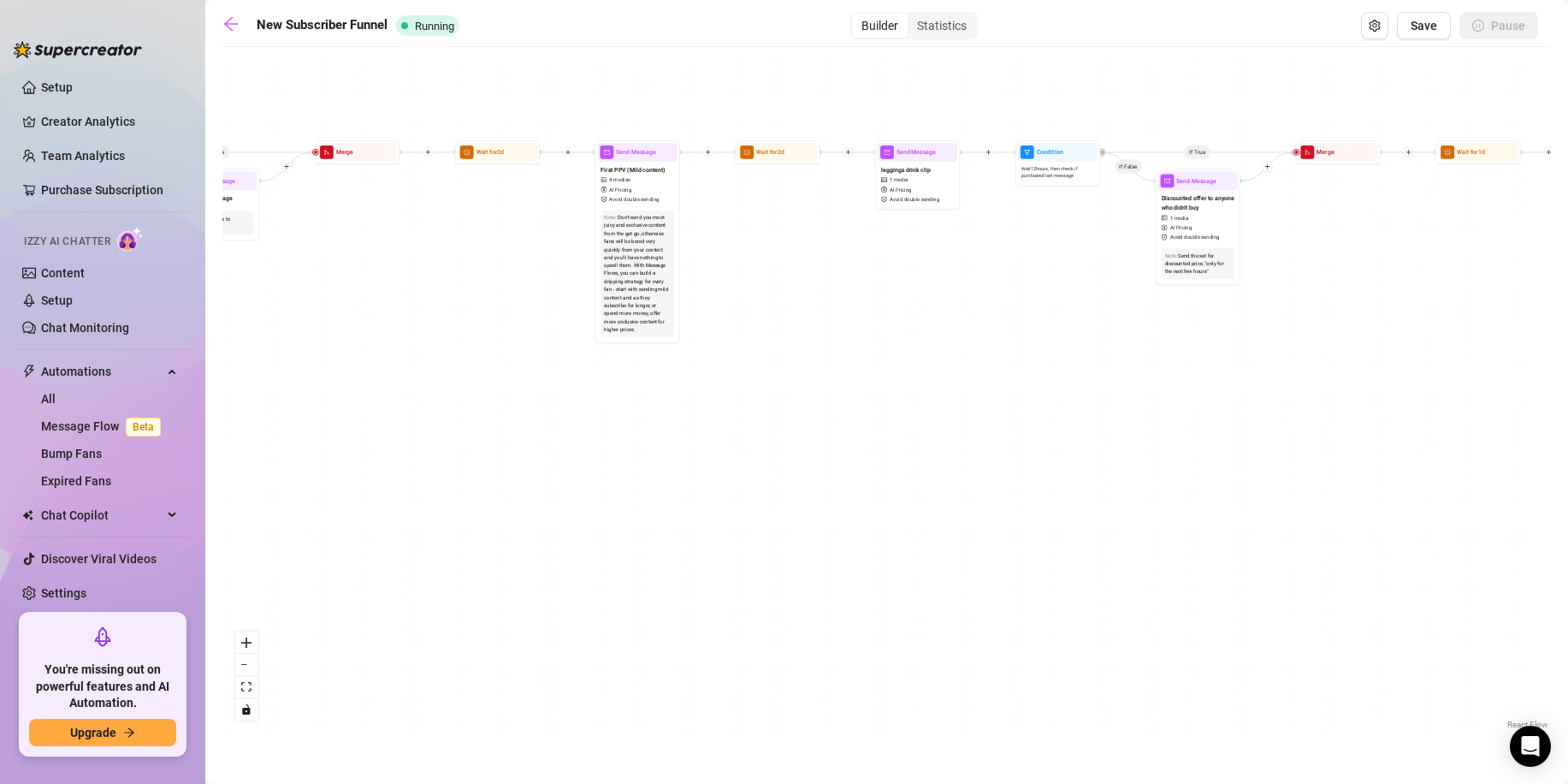
drag, startPoint x: 507, startPoint y: 402, endPoint x: 572, endPoint y: 638, distance: 244.8
click at [572, 638] on div "If True If True If True If False If False If False If True If False Wait for 3m…" at bounding box center [887, 394] width 1329 height 678
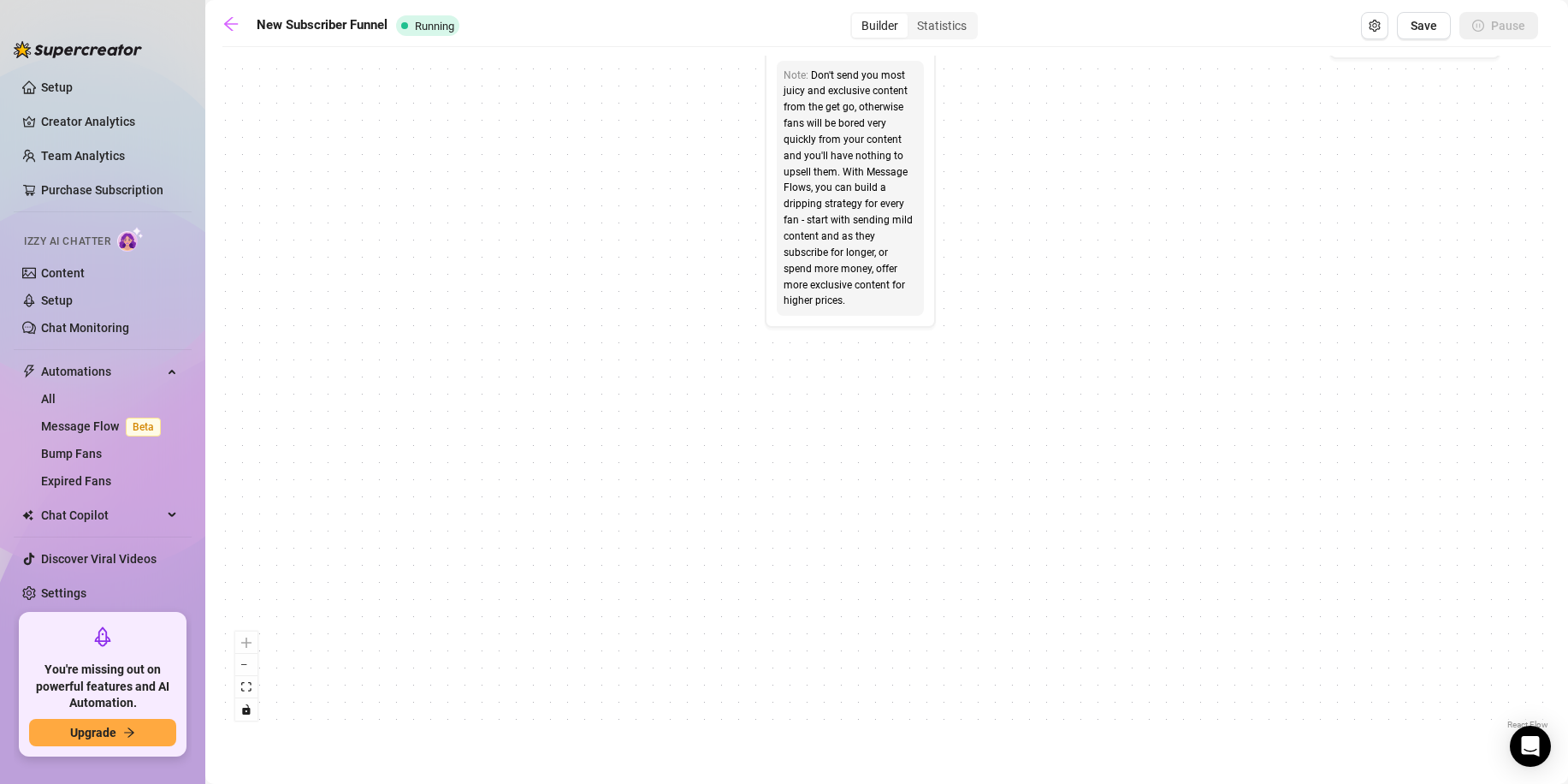
drag, startPoint x: 490, startPoint y: 470, endPoint x: 659, endPoint y: 783, distance: 355.7
click at [659, 783] on main "New Subscriber Funnel Running Builder Statistics Save Pause If True If True If …" at bounding box center [887, 392] width 1363 height 784
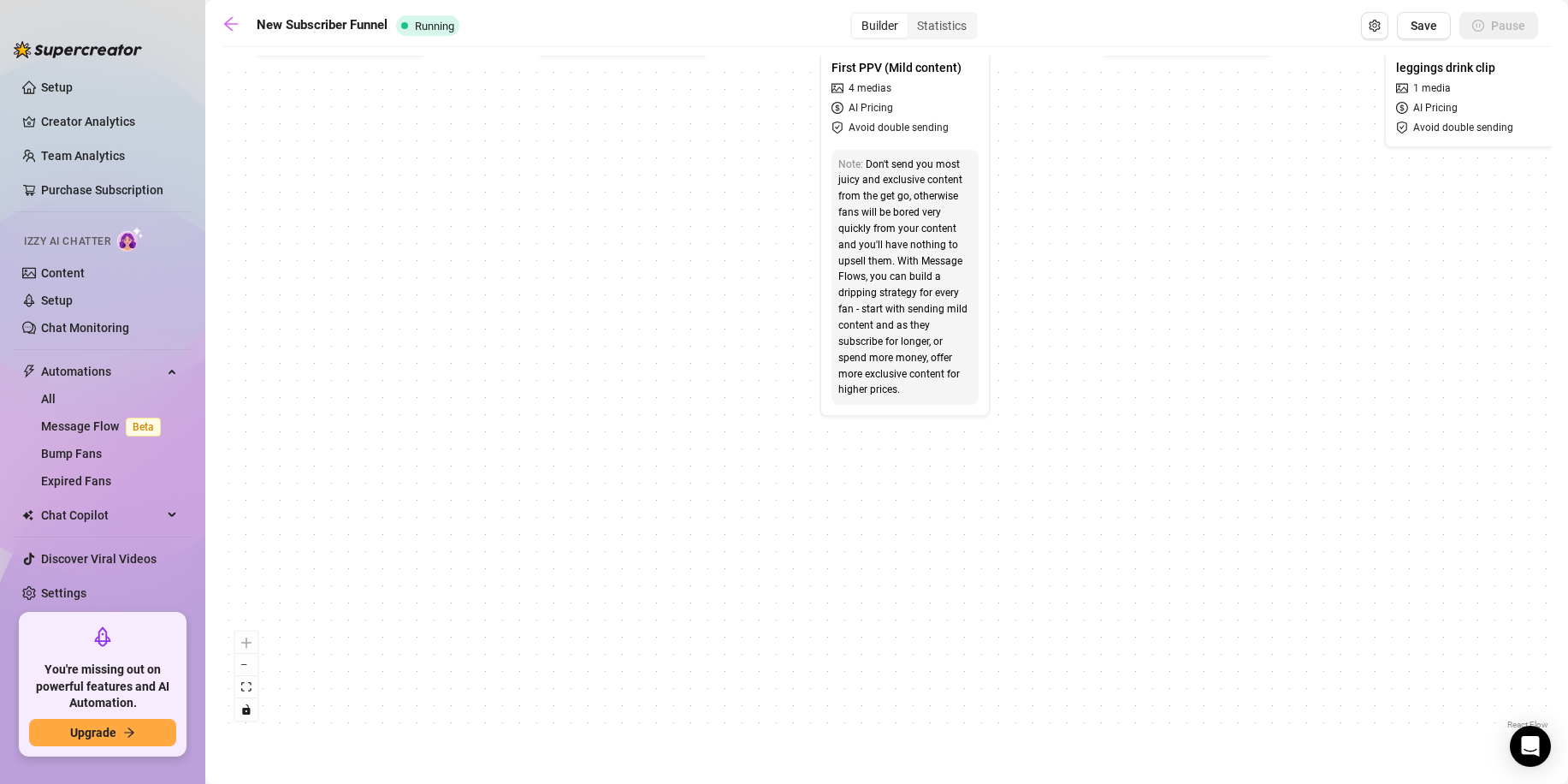
drag, startPoint x: 561, startPoint y: 447, endPoint x: 702, endPoint y: 773, distance: 355.2
click at [696, 783] on html "Setup Creator Analytics Team Analytics Purchase Subscription Izzy AI Chatter Co…" at bounding box center [784, 392] width 1568 height 784
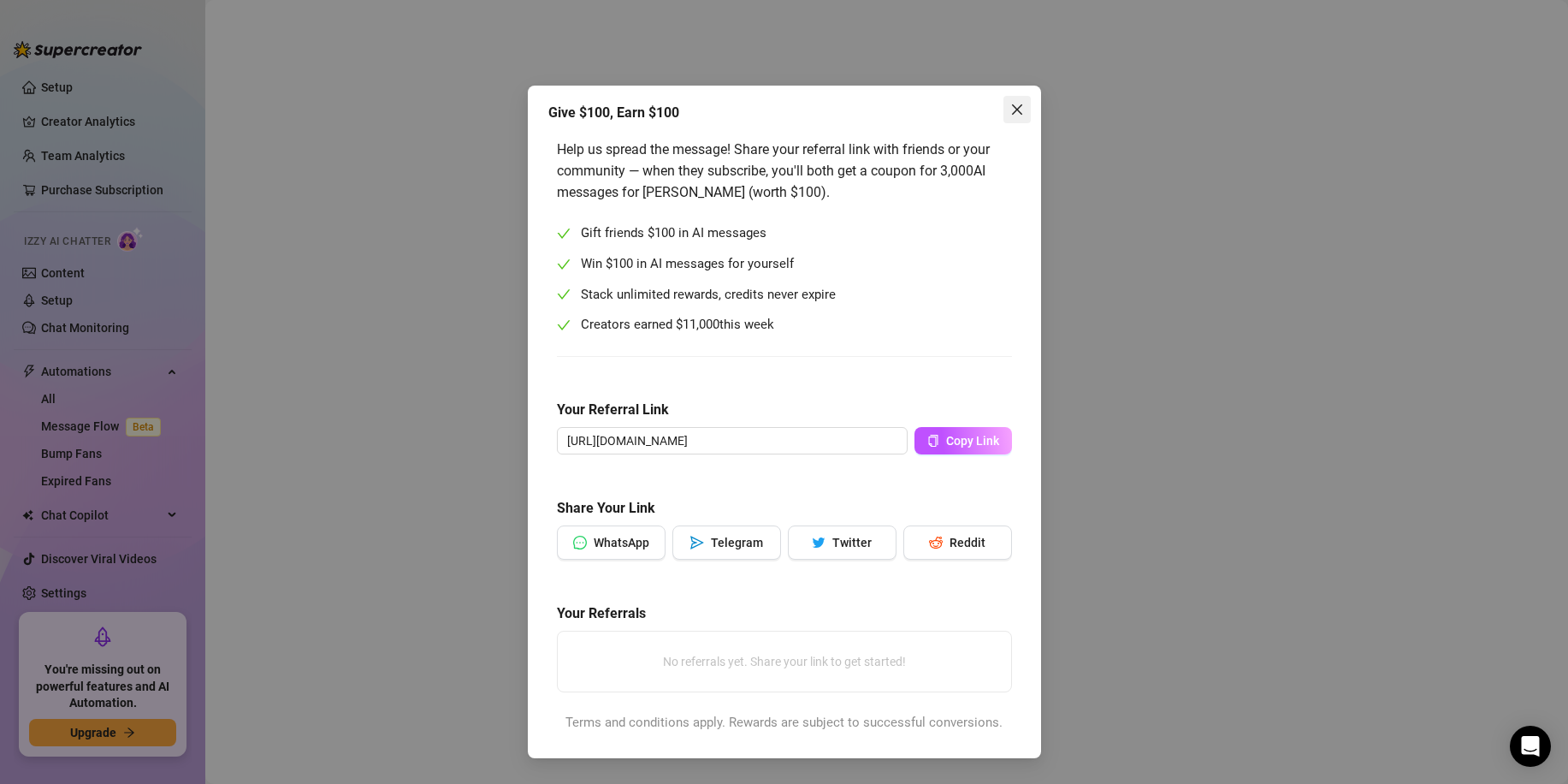
click at [1016, 107] on icon "close" at bounding box center [1017, 109] width 14 height 14
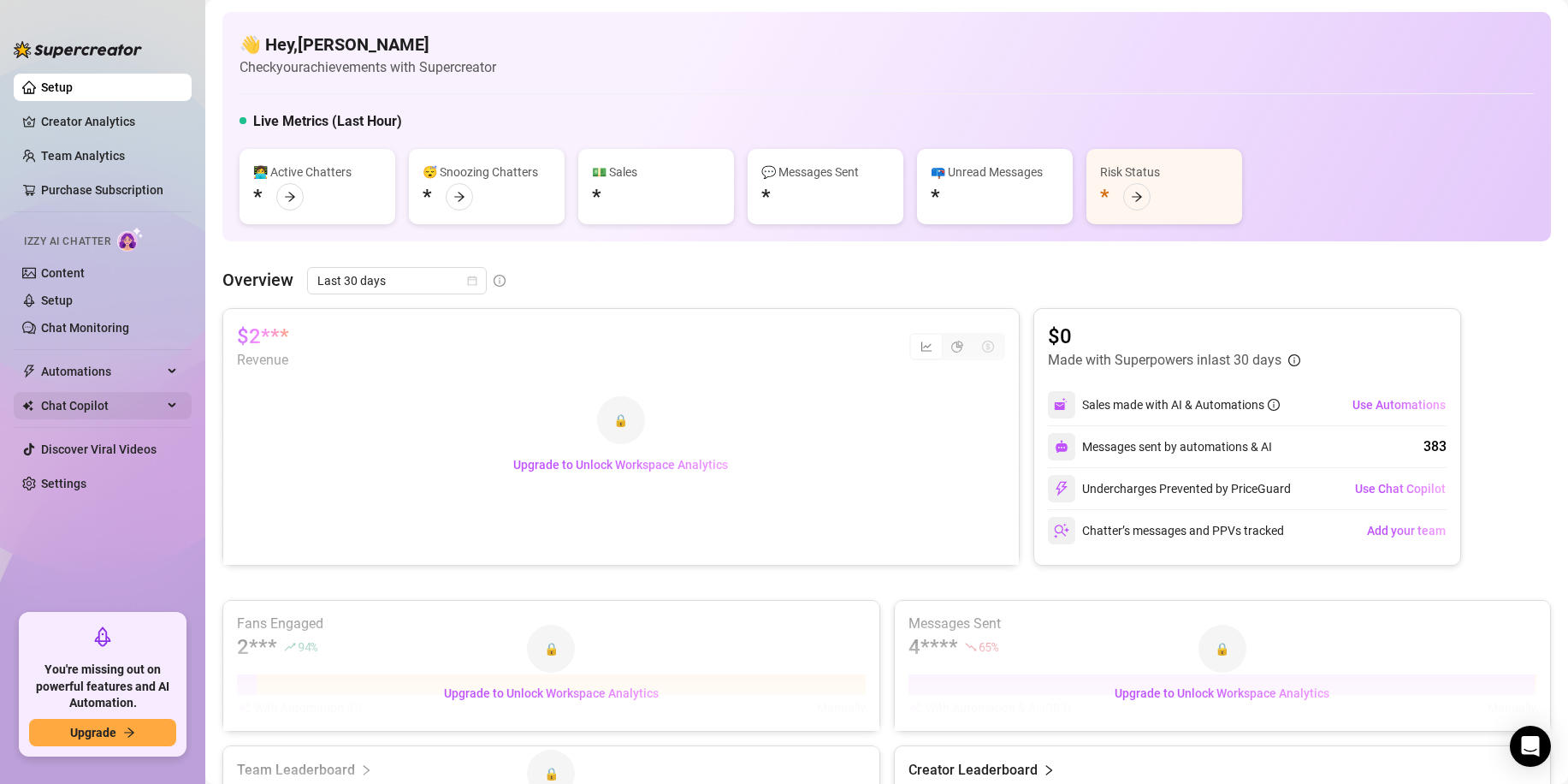
click at [90, 407] on span "Chat Copilot" at bounding box center [102, 405] width 122 height 28
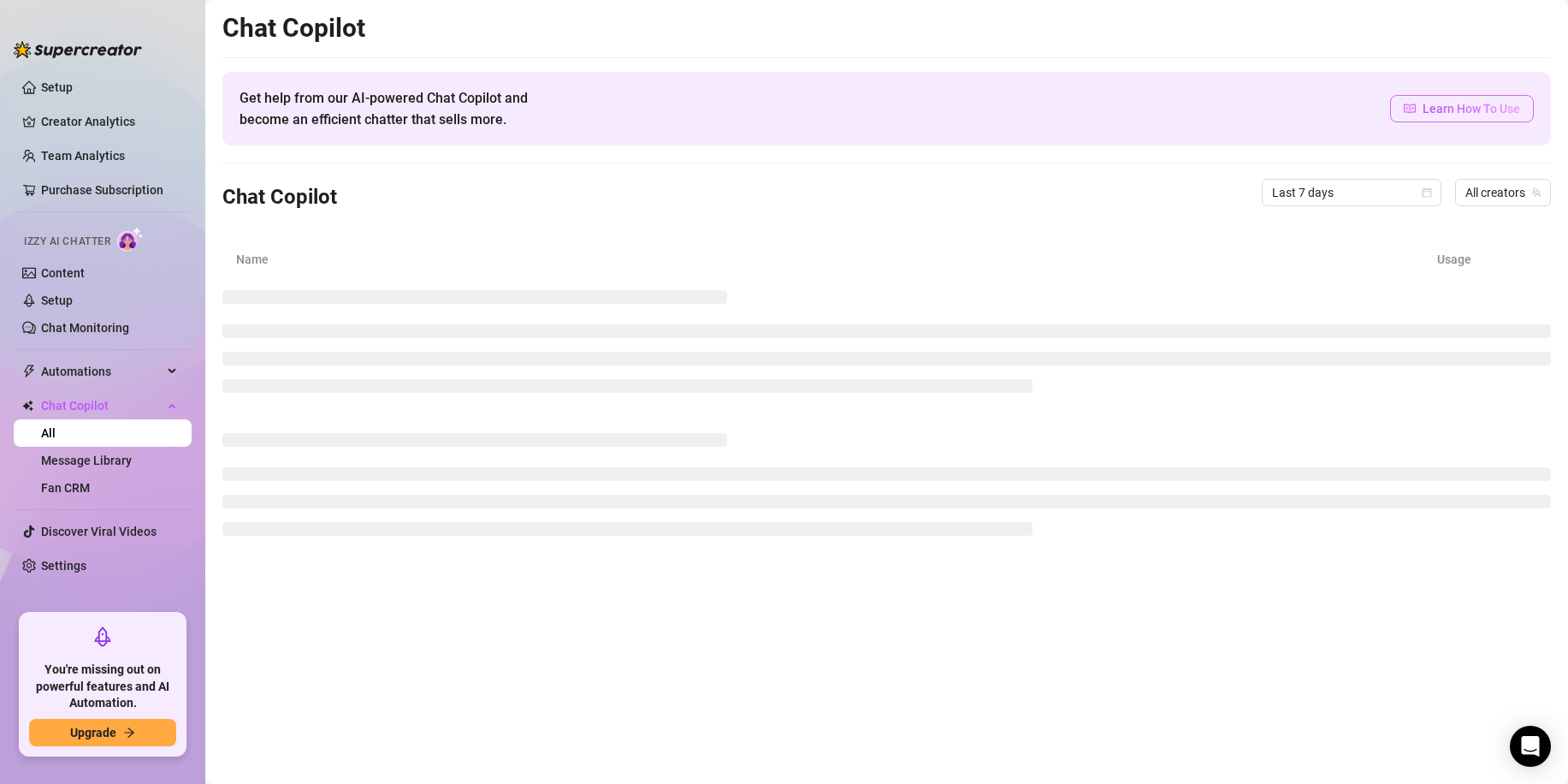
click at [1418, 115] on link "Learn How To Use" at bounding box center [1463, 109] width 144 height 28
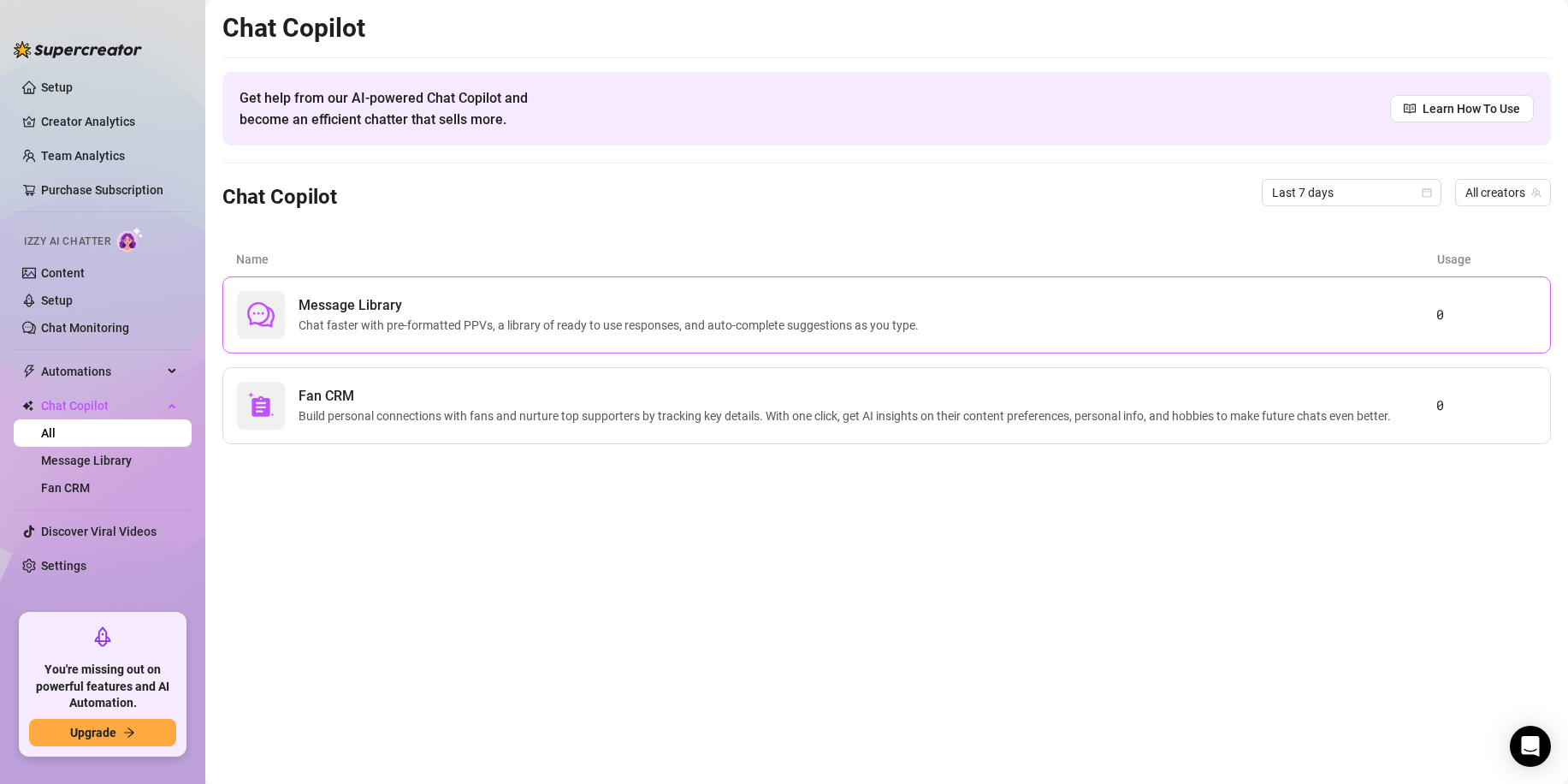
click at [576, 336] on div "Message Library Chat faster with pre-formatted PPVs, a library of ready to use …" at bounding box center [837, 315] width 1200 height 48
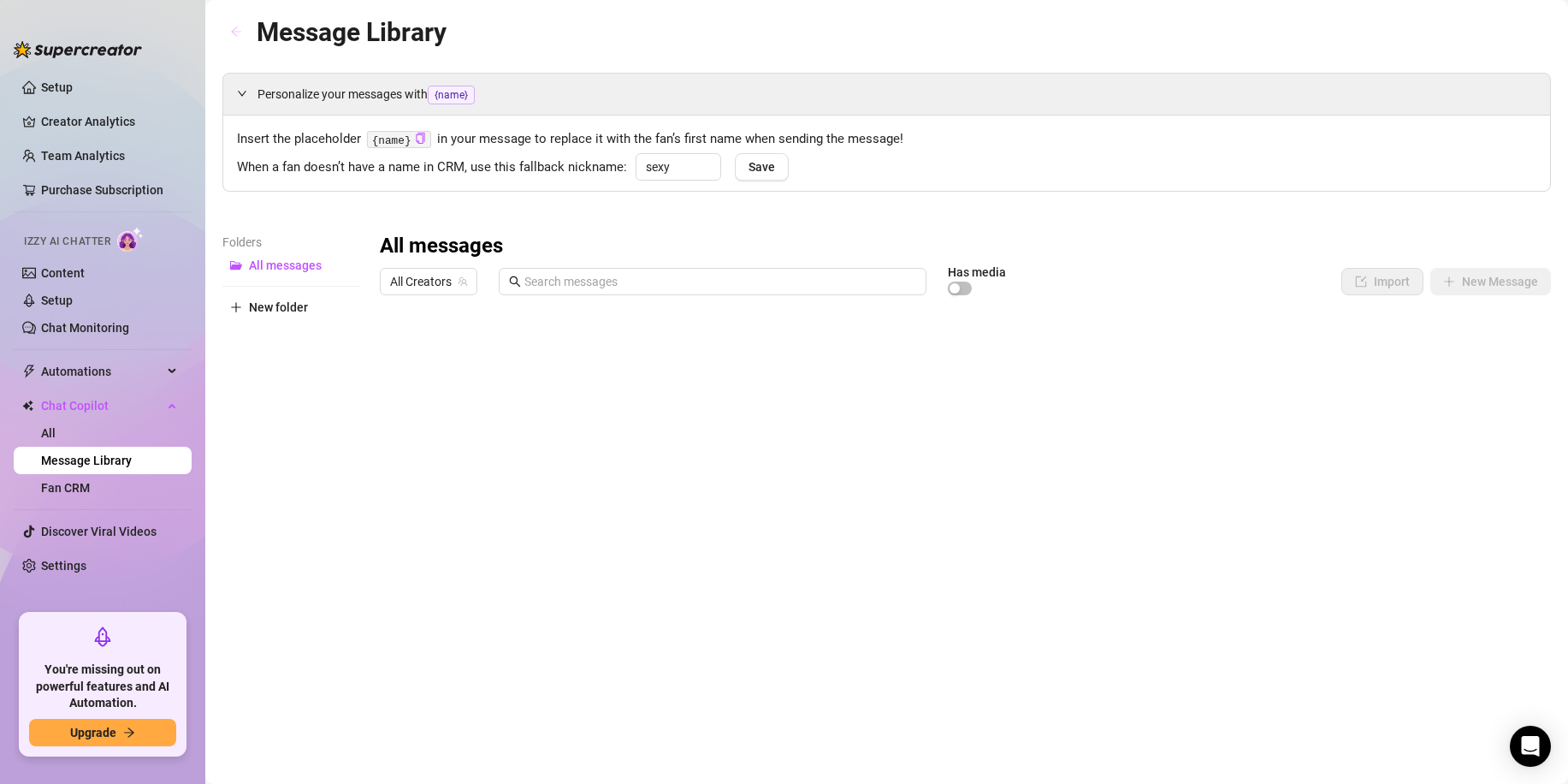
click at [238, 42] on button "button" at bounding box center [236, 32] width 28 height 28
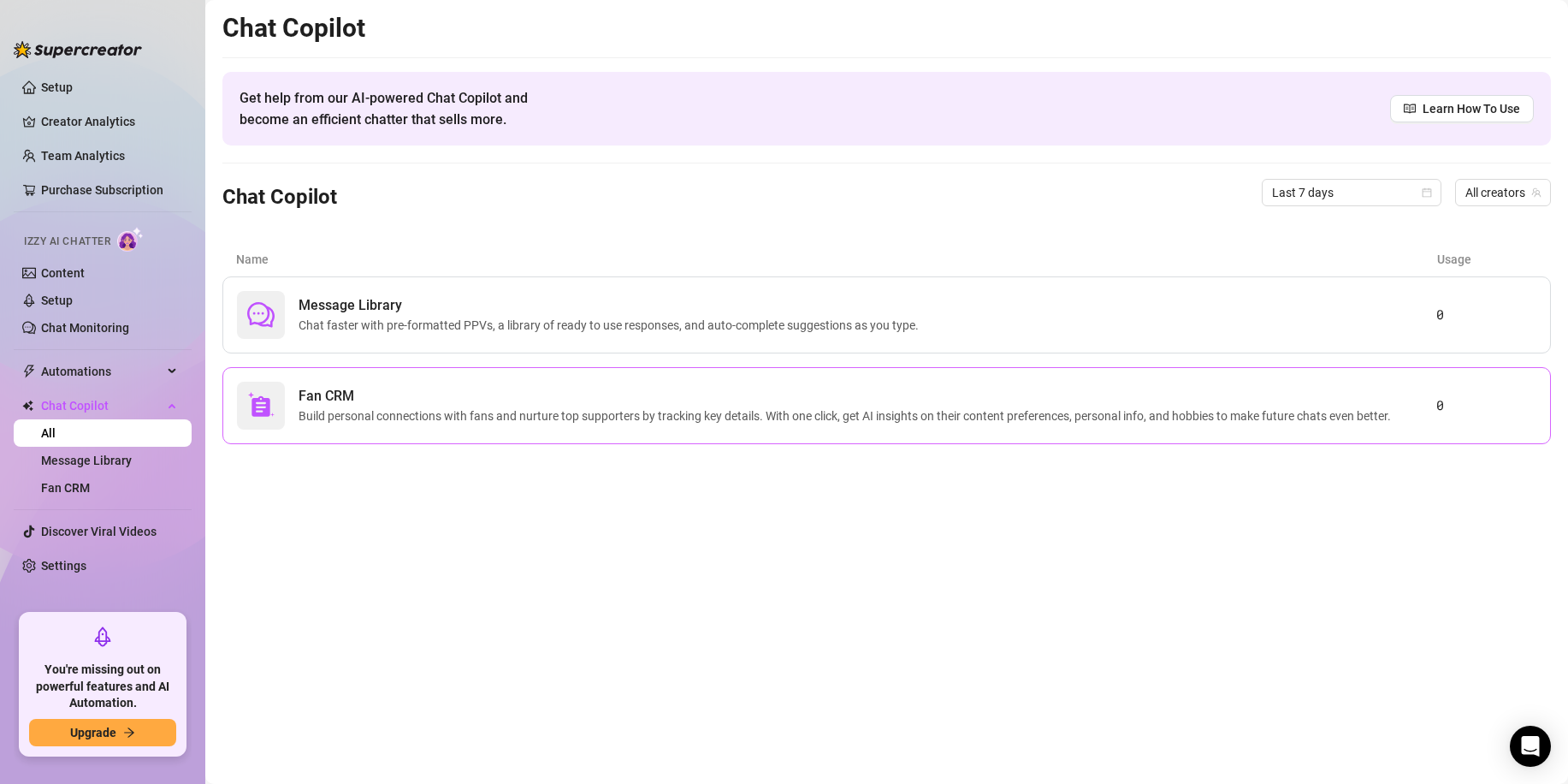
click at [395, 426] on div "Fan CRM Build personal connections with fans and nurture top supporters by trac…" at bounding box center [837, 405] width 1200 height 48
